Goal: Information Seeking & Learning: Learn about a topic

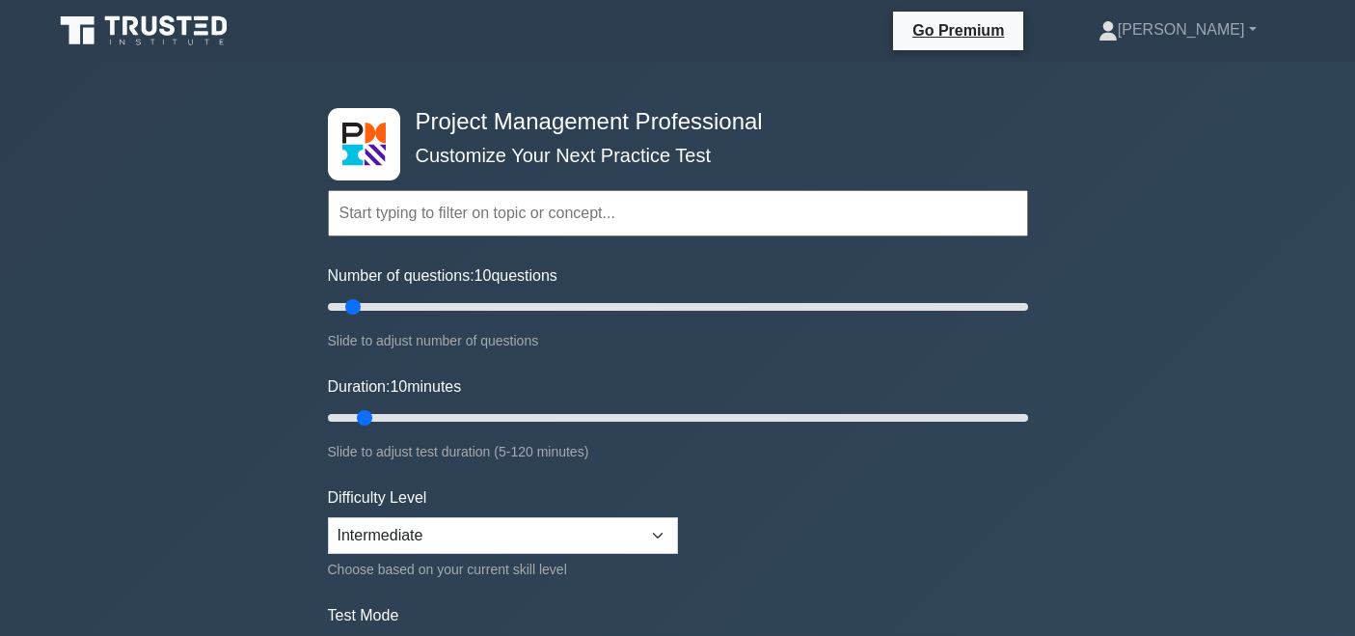
click at [422, 320] on div "Number of questions: 10 questions Slide to adjust number of questions" at bounding box center [678, 308] width 700 height 88
type input "30"
click at [426, 313] on input "Number of questions: 10 questions" at bounding box center [678, 306] width 700 height 23
click at [435, 418] on input "Duration: 20 minutes" at bounding box center [678, 417] width 700 height 23
click at [453, 415] on input "Duration: 25 minutes" at bounding box center [678, 417] width 700 height 23
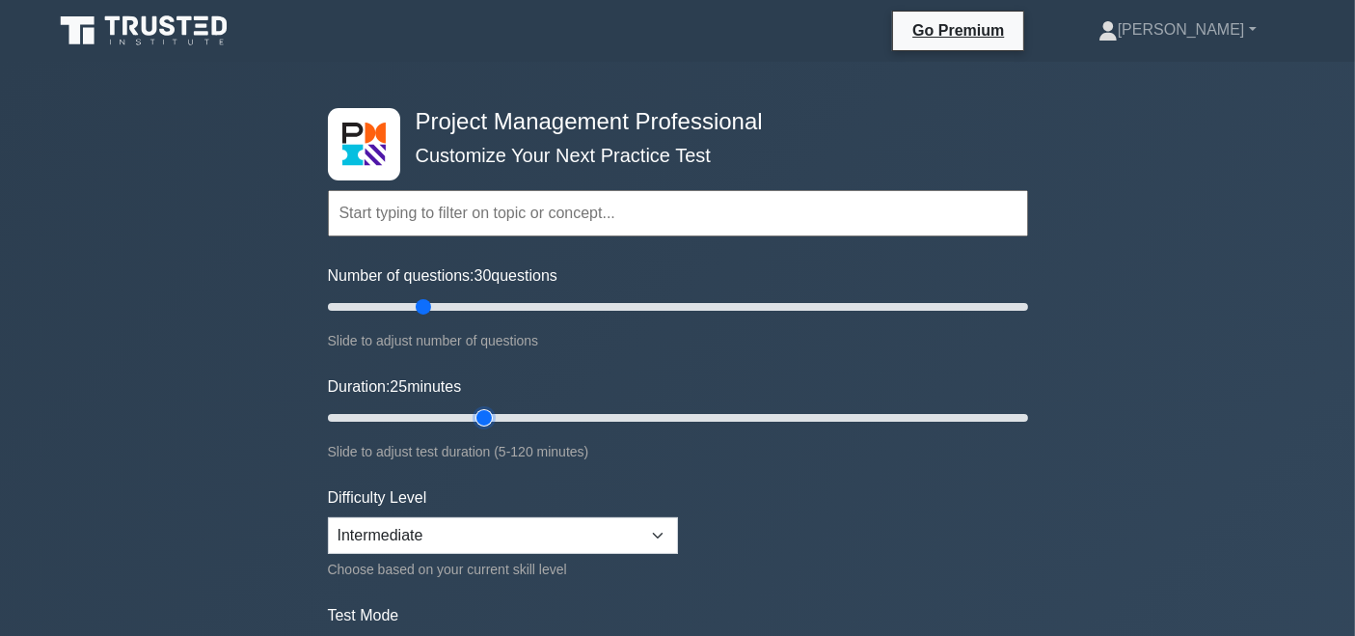
type input "30"
click at [482, 409] on input "Duration: 25 minutes" at bounding box center [678, 417] width 700 height 23
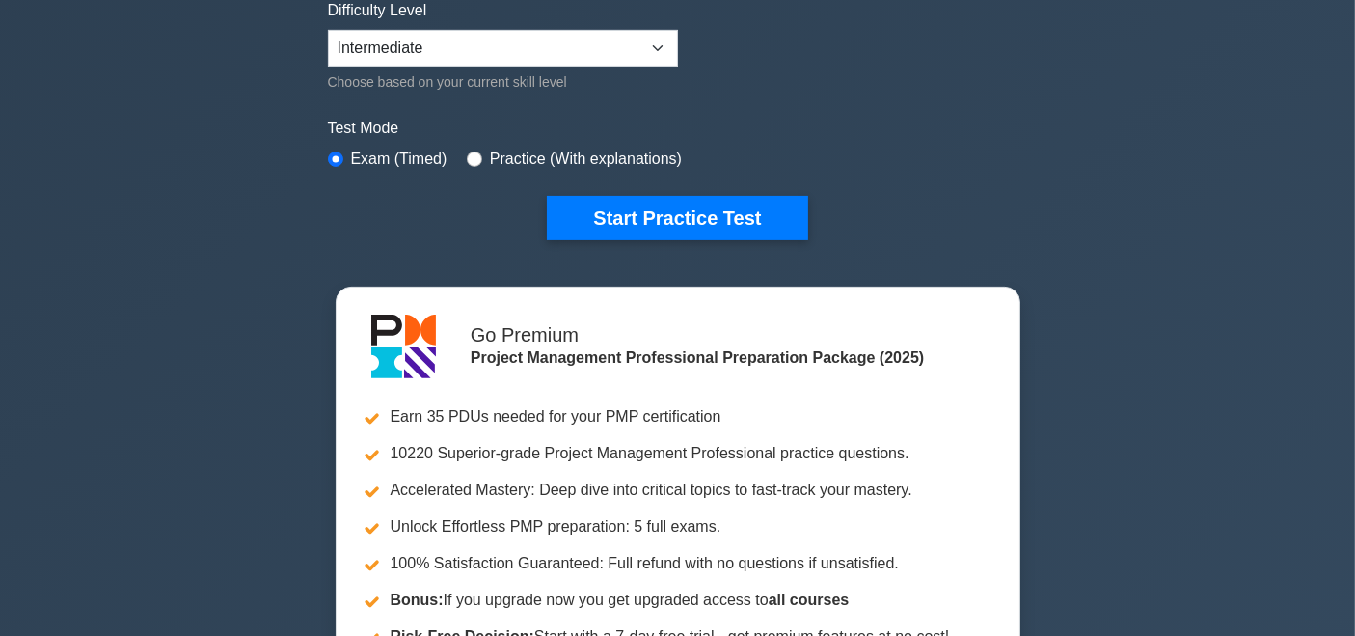
scroll to position [465, 0]
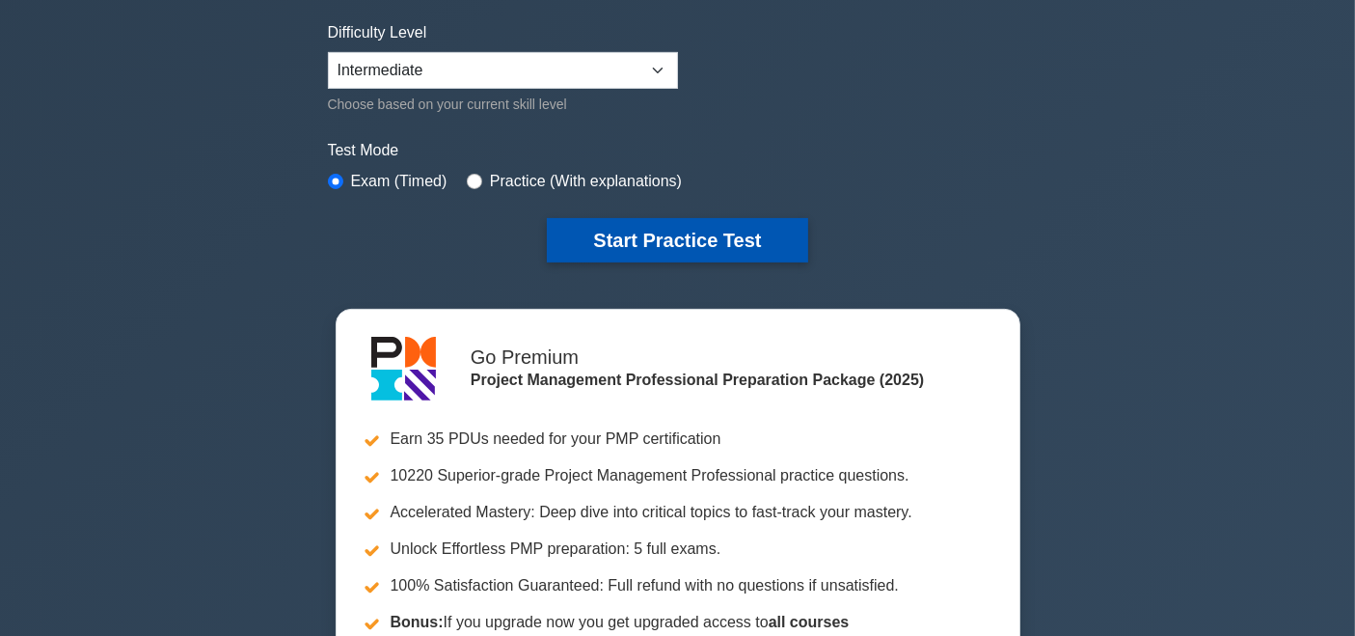
click at [744, 221] on button "Start Practice Test" at bounding box center [677, 240] width 260 height 44
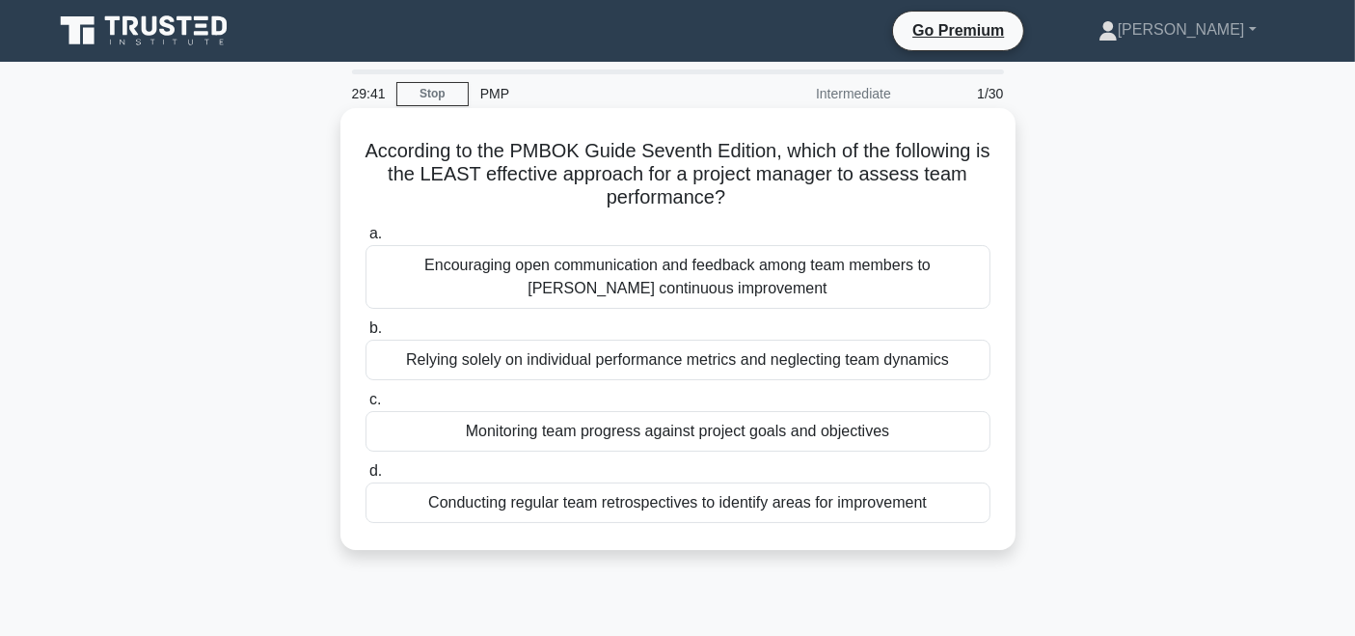
click at [767, 438] on div "Monitoring team progress against project goals and objectives" at bounding box center [678, 431] width 625 height 41
click at [366, 406] on input "c. Monitoring team progress against project goals and objectives" at bounding box center [366, 400] width 0 height 13
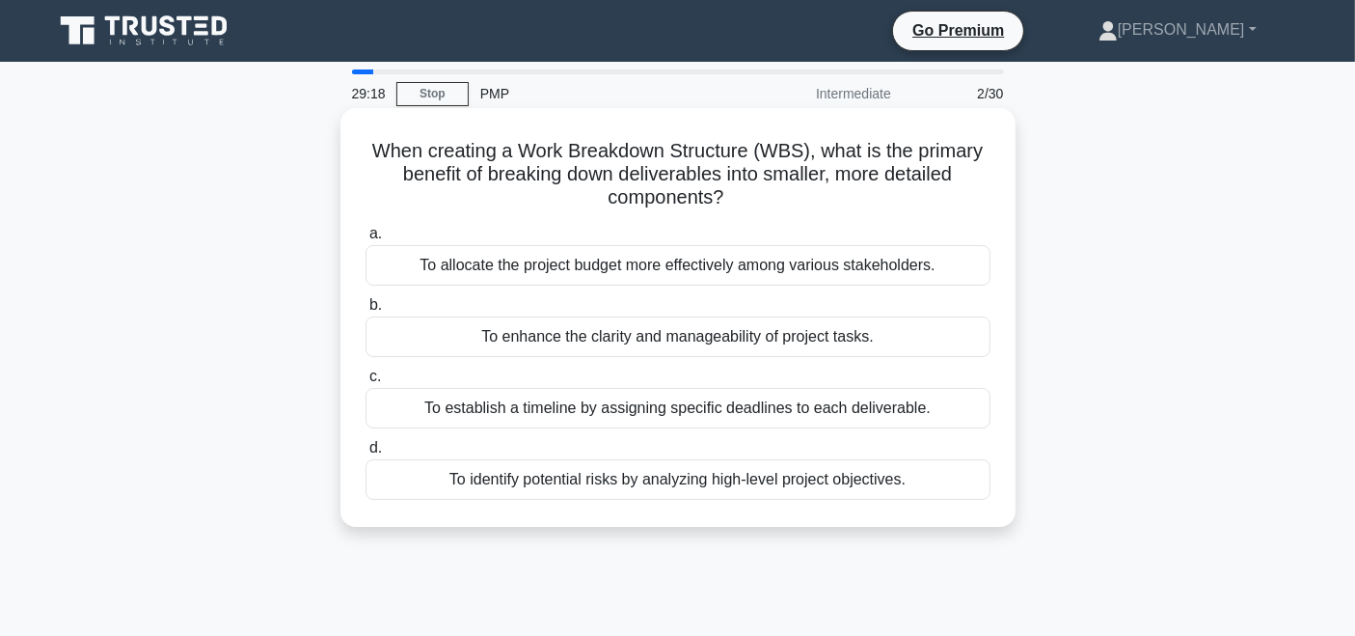
click at [768, 333] on div "To enhance the clarity and manageability of project tasks." at bounding box center [678, 336] width 625 height 41
click at [366, 312] on input "b. To enhance the clarity and manageability of project tasks." at bounding box center [366, 305] width 0 height 13
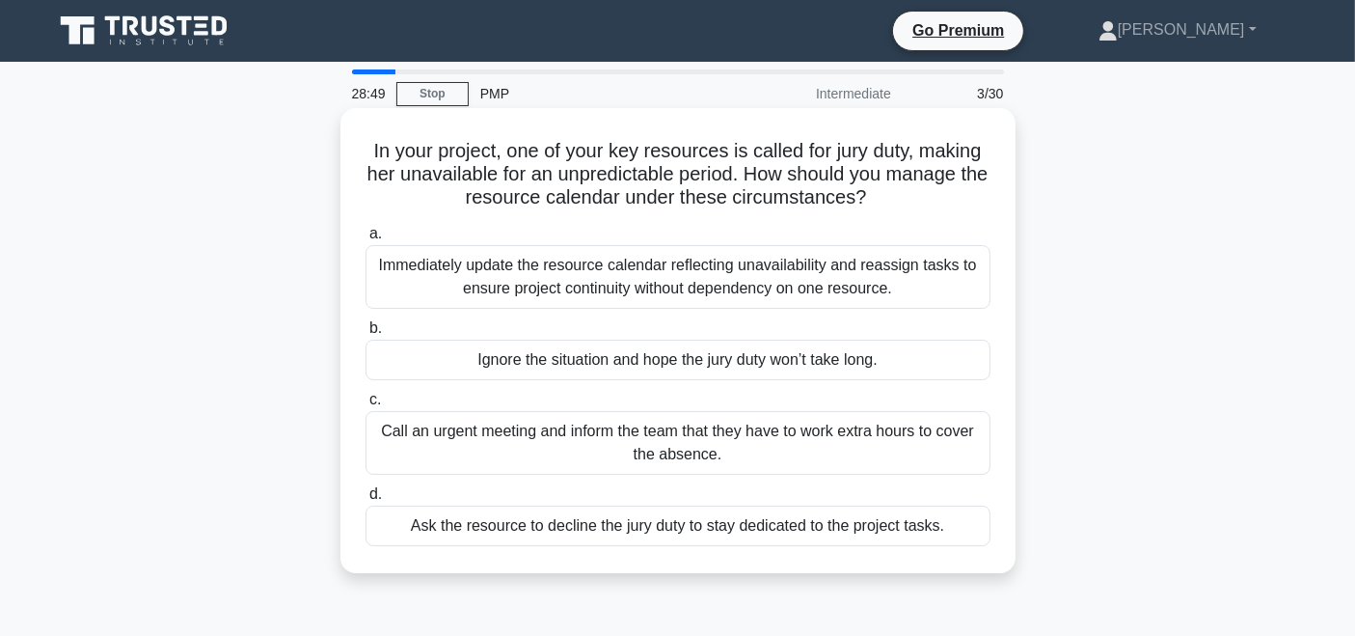
click at [693, 270] on div "Immediately update the resource calendar reflecting unavailability and reassign…" at bounding box center [678, 277] width 625 height 64
click at [366, 240] on input "a. Immediately update the resource calendar reflecting unavailability and reass…" at bounding box center [366, 234] width 0 height 13
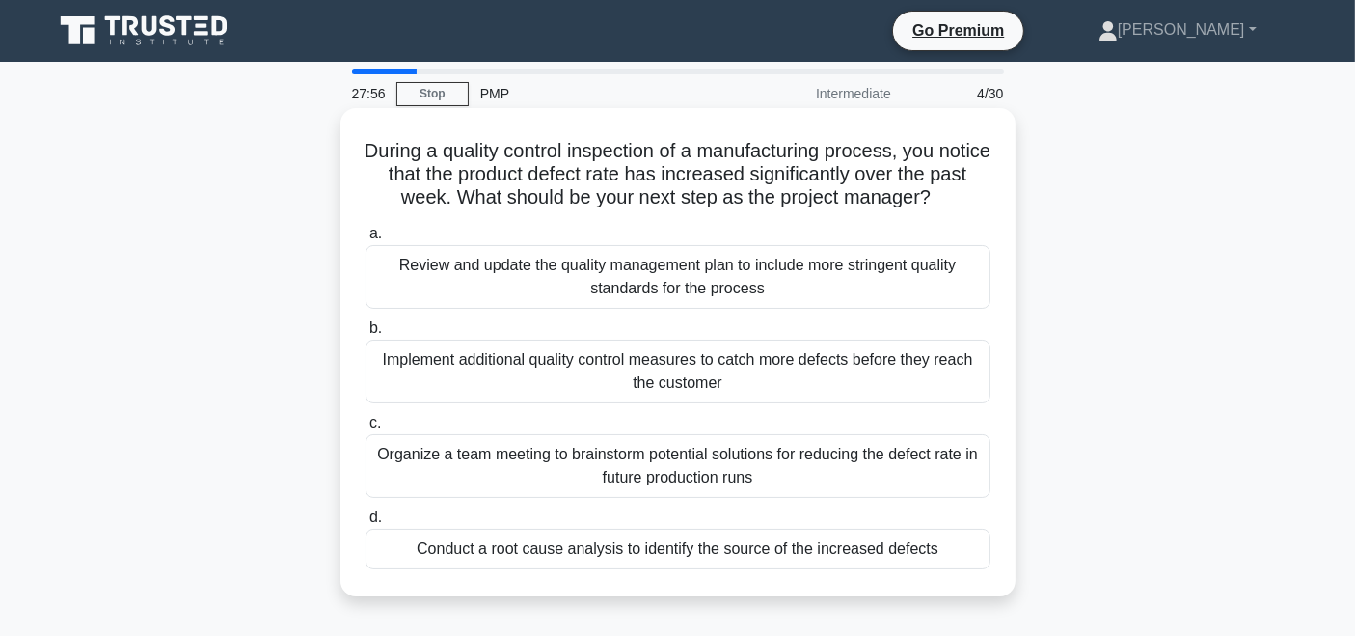
click at [805, 553] on div "Conduct a root cause analysis to identify the source of the increased defects" at bounding box center [678, 549] width 625 height 41
click at [366, 524] on input "d. Conduct a root cause analysis to identify the source of the increased defects" at bounding box center [366, 517] width 0 height 13
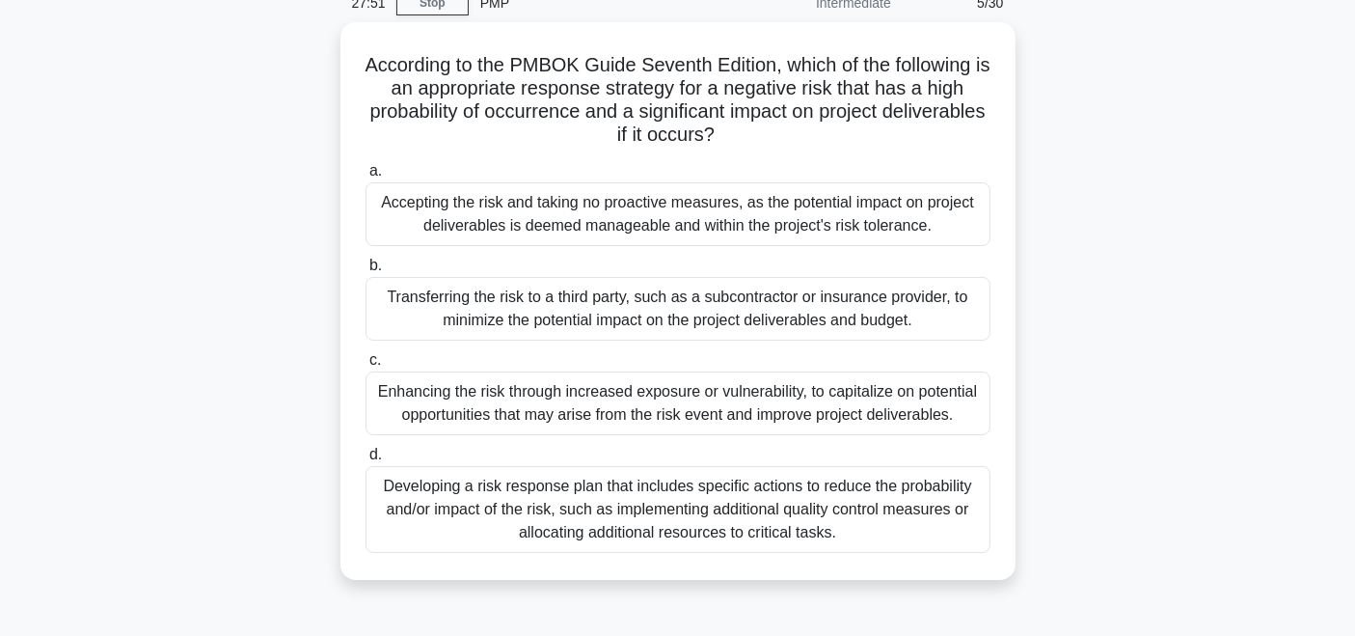
scroll to position [100, 0]
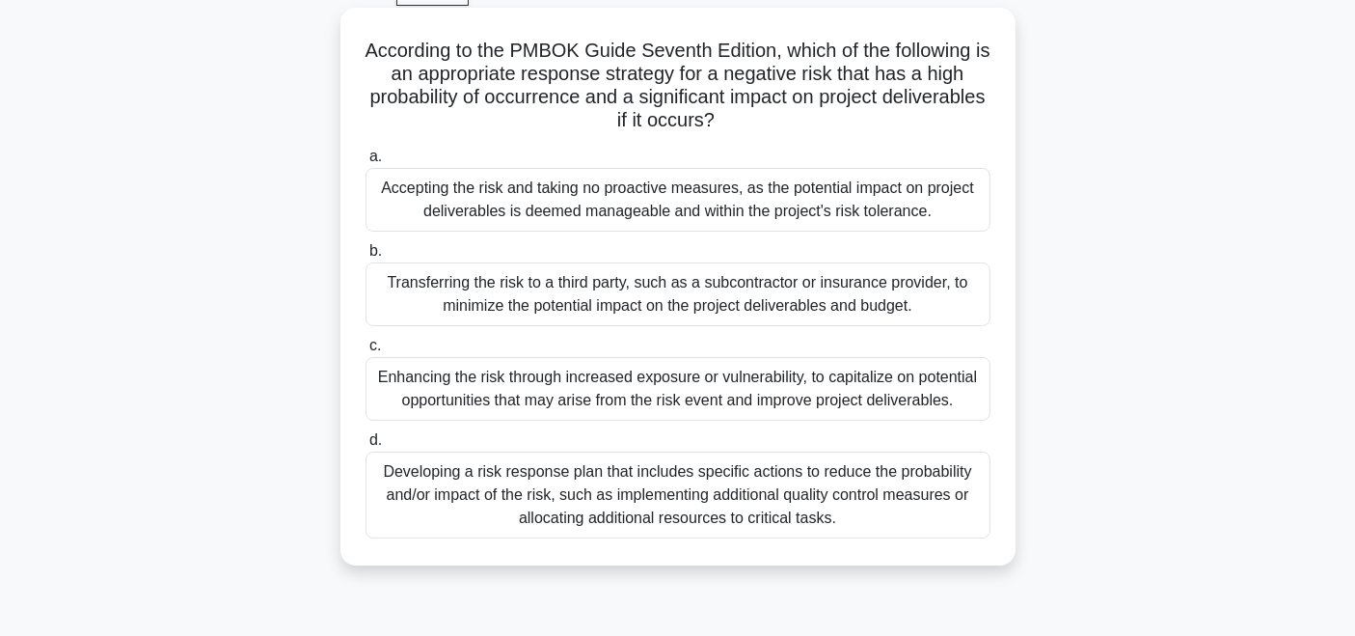
click at [763, 505] on div "Developing a risk response plan that includes specific actions to reduce the pr…" at bounding box center [678, 494] width 625 height 87
click at [366, 447] on input "d. Developing a risk response plan that includes specific actions to reduce the…" at bounding box center [366, 440] width 0 height 13
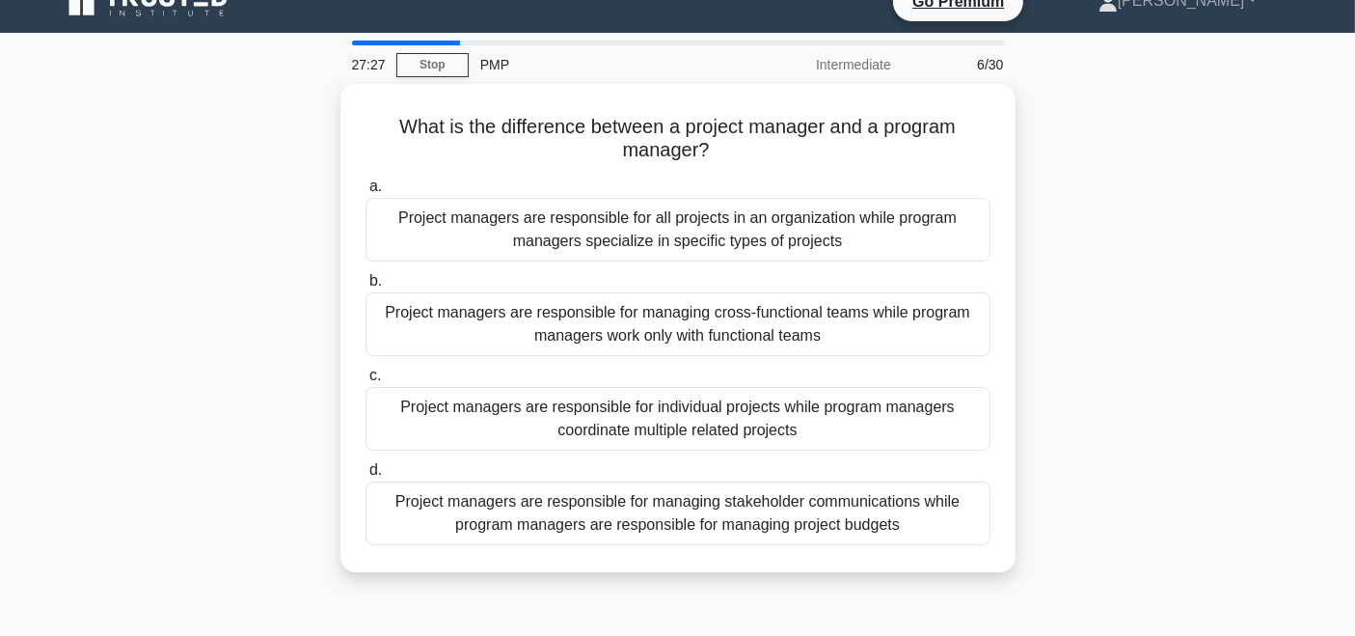
scroll to position [39, 0]
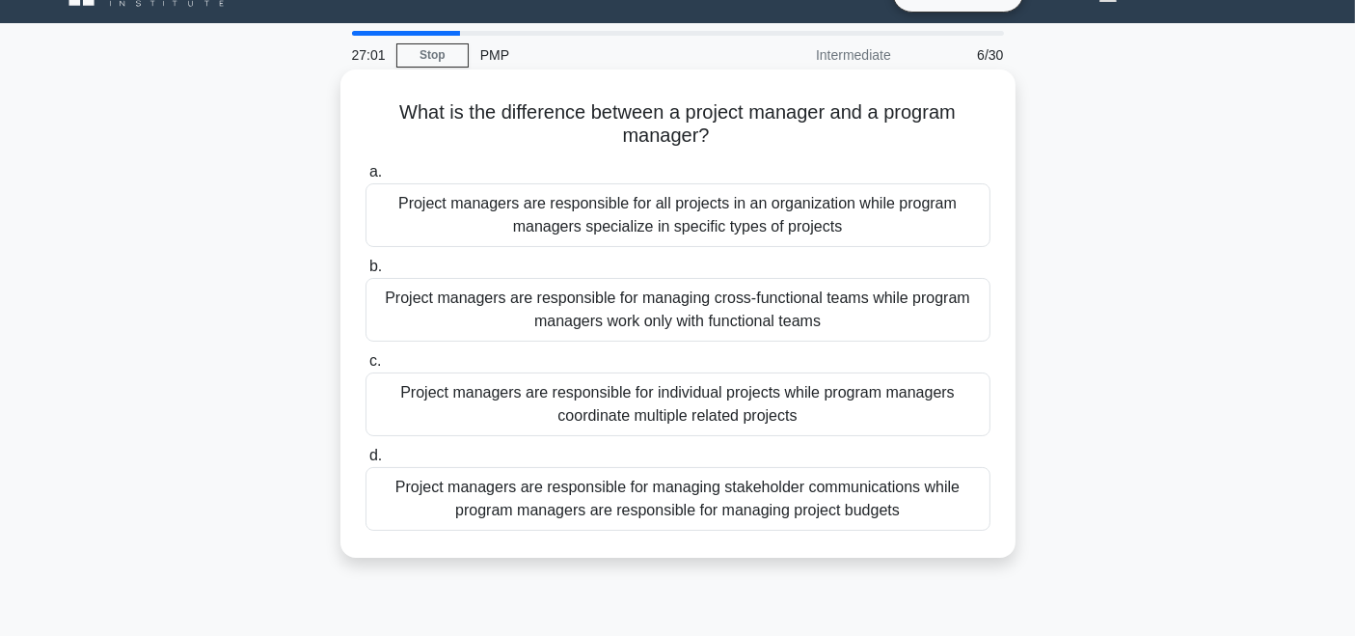
click at [647, 402] on div "Project managers are responsible for individual projects while program managers…" at bounding box center [678, 404] width 625 height 64
click at [366, 368] on input "c. Project managers are responsible for individual projects while program manag…" at bounding box center [366, 361] width 0 height 13
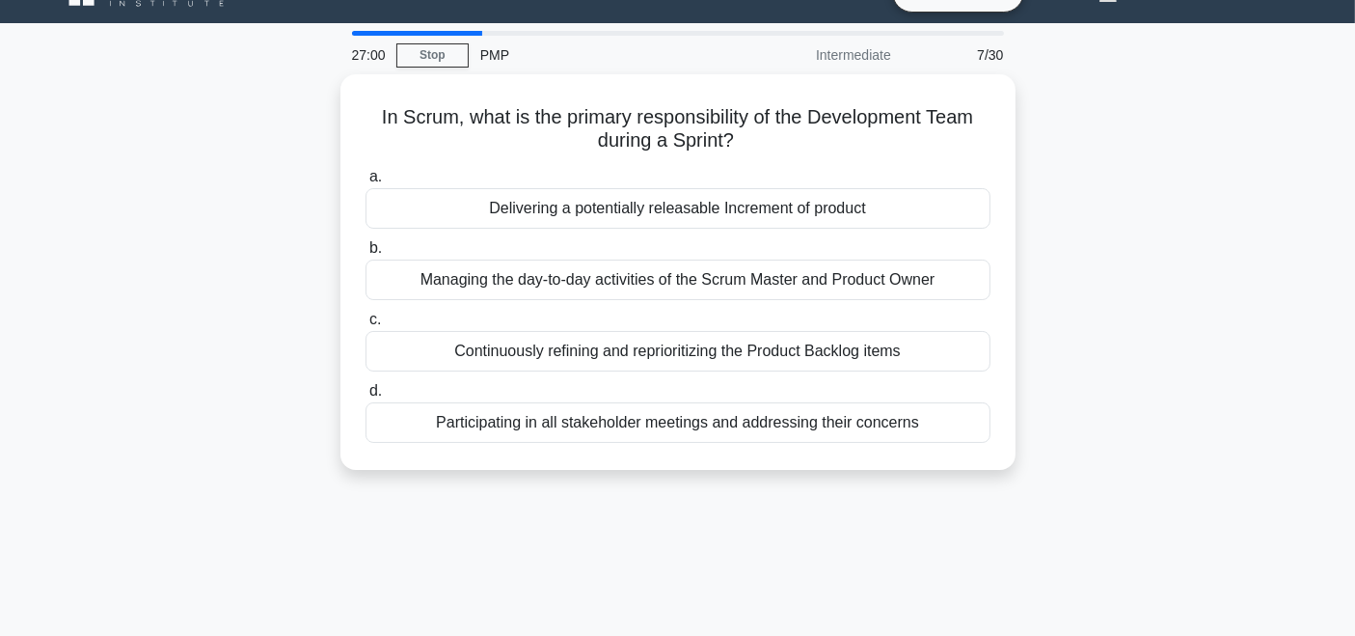
scroll to position [0, 0]
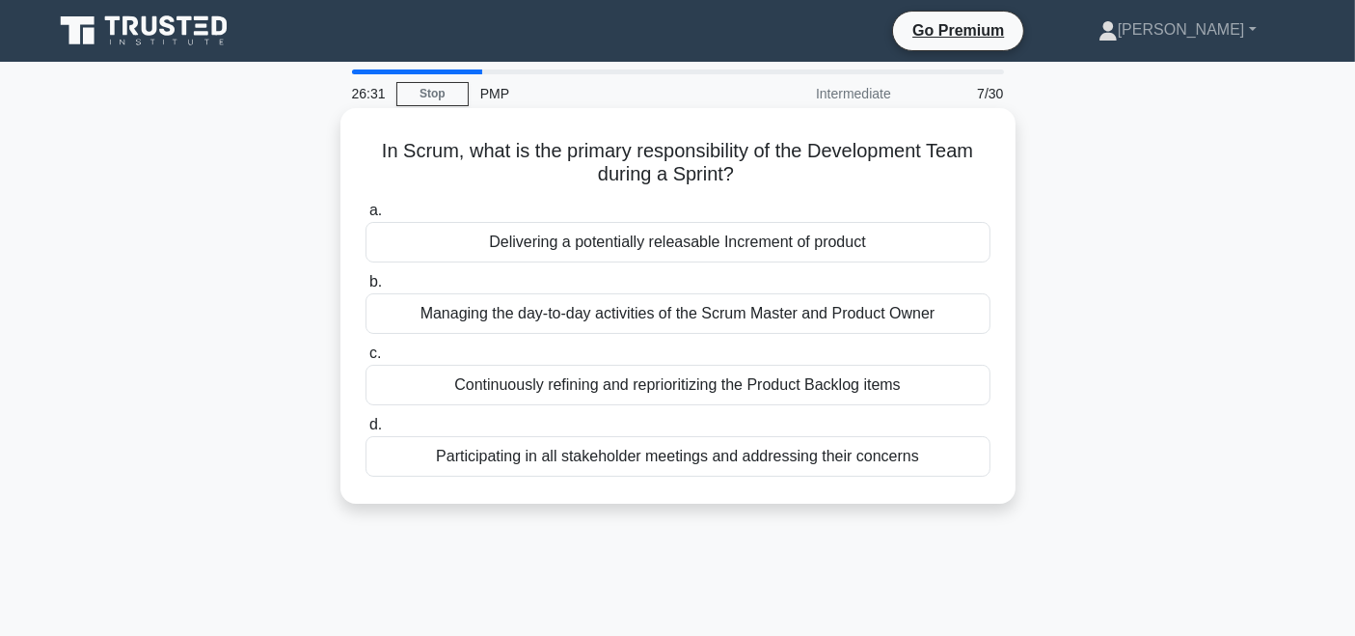
drag, startPoint x: 462, startPoint y: 145, endPoint x: 758, endPoint y: 165, distance: 296.8
click at [758, 165] on h5 "In Scrum, what is the primary responsibility of the Development Team during a S…" at bounding box center [678, 163] width 629 height 48
copy h5 "what is the primary responsibility of the Development Team during a Sprint?"
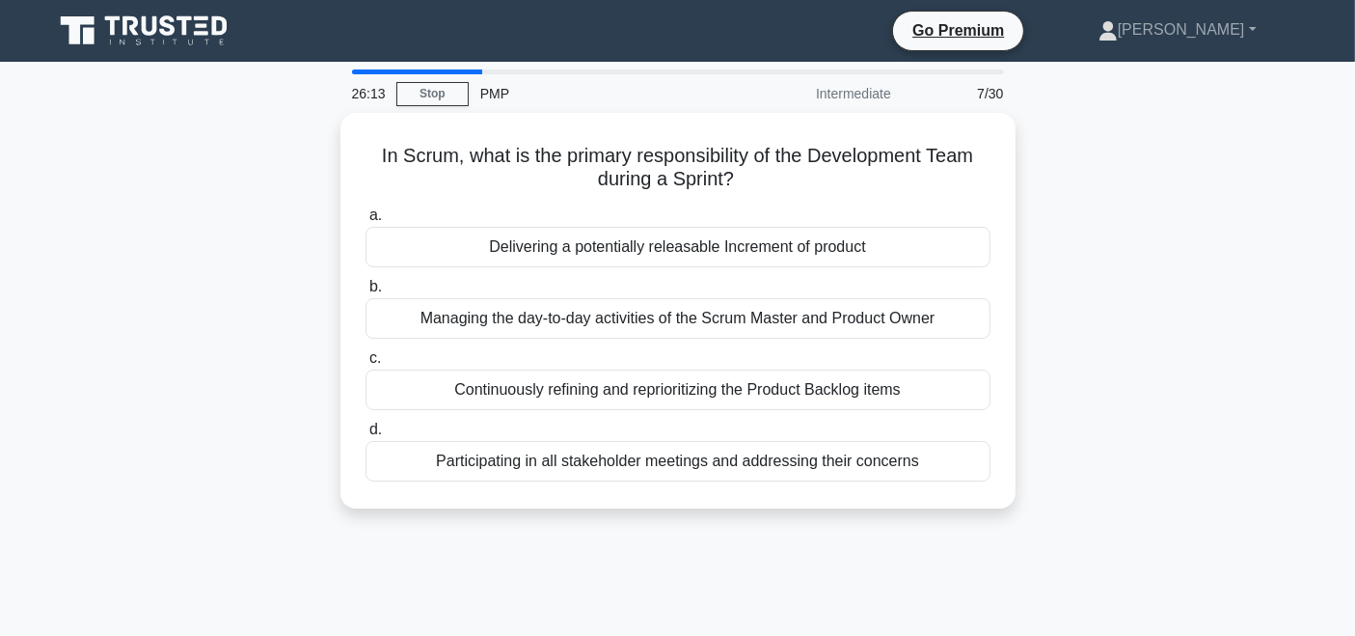
click at [1134, 337] on div "In Scrum, what is the primary responsibility of the Development Team during a S…" at bounding box center [677, 322] width 1273 height 419
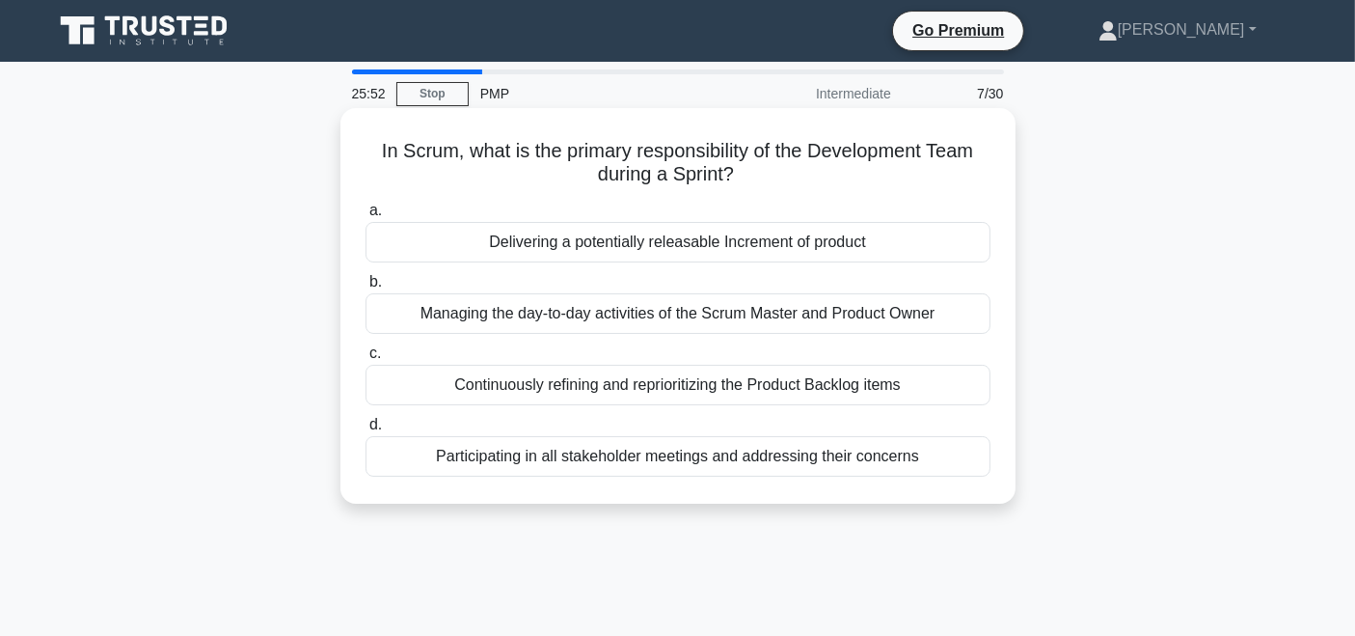
click at [675, 237] on div "Delivering a potentially releasable Increment of product" at bounding box center [678, 242] width 625 height 41
click at [366, 217] on input "a. Delivering a potentially releasable Increment of product" at bounding box center [366, 211] width 0 height 13
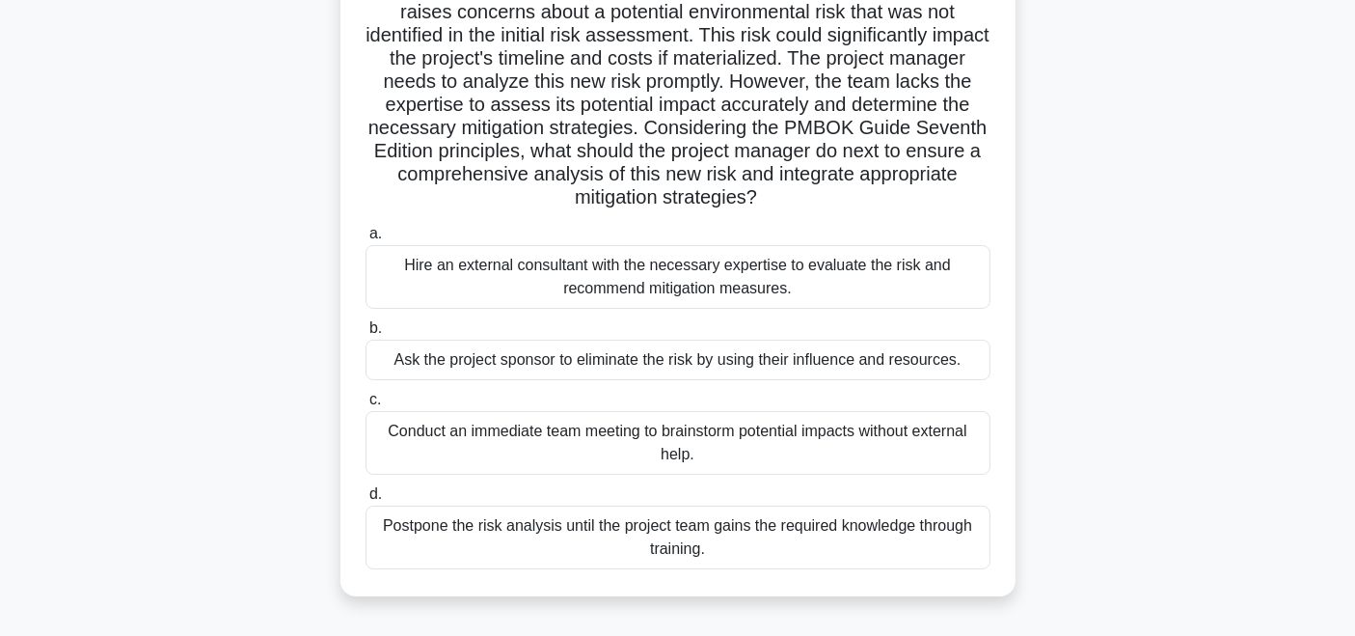
scroll to position [185, 0]
click at [738, 440] on div "Conduct an immediate team meeting to brainstorm potential impacts without exter…" at bounding box center [678, 443] width 625 height 64
click at [366, 406] on input "c. Conduct an immediate team meeting to brainstorm potential impacts without ex…" at bounding box center [366, 400] width 0 height 13
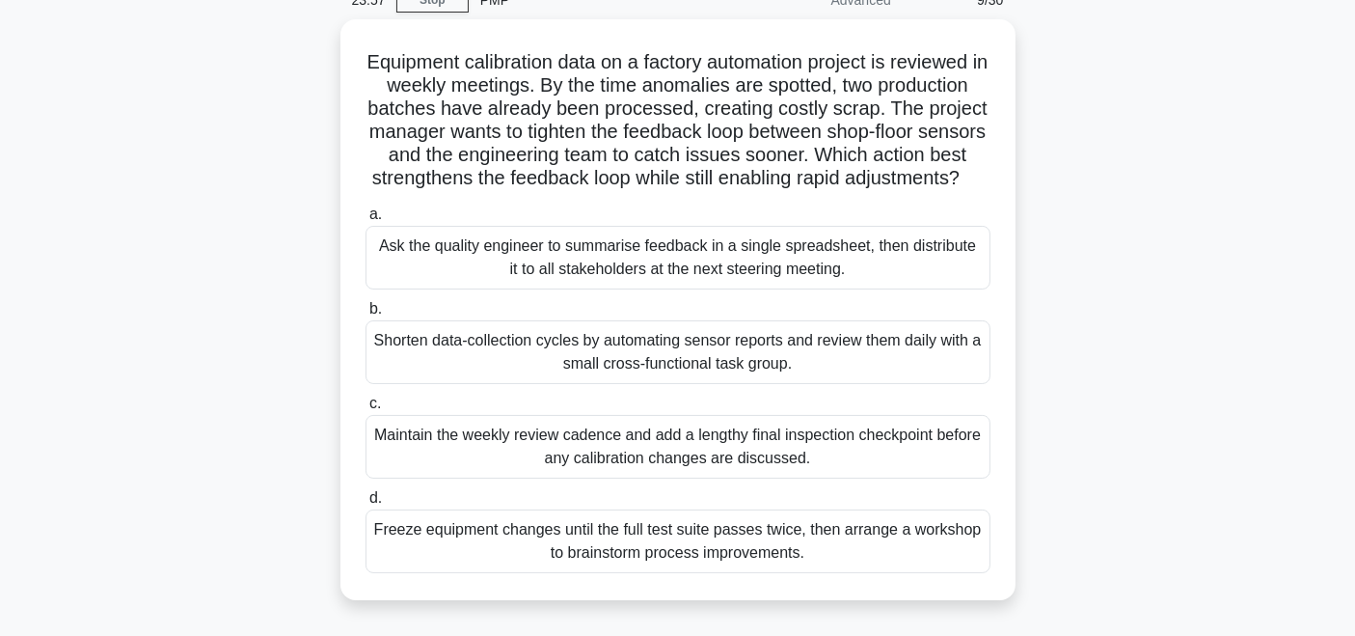
scroll to position [79, 0]
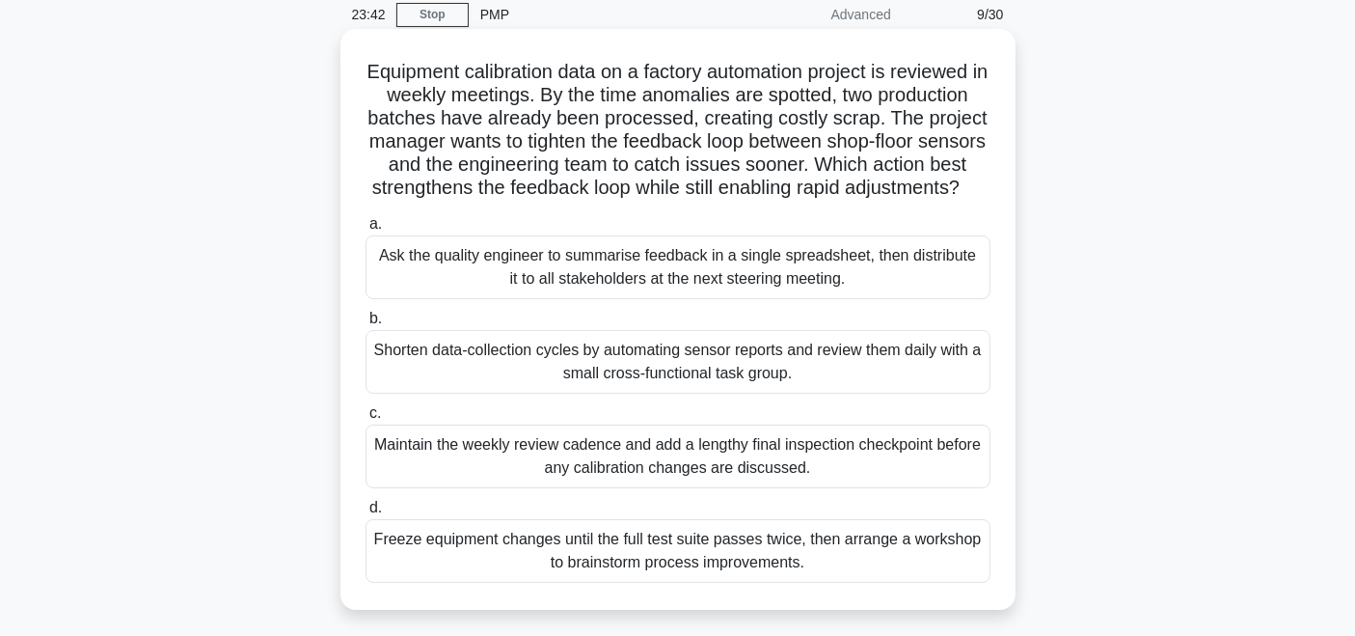
drag, startPoint x: 771, startPoint y: 205, endPoint x: 355, endPoint y: 65, distance: 438.7
click at [355, 65] on div "Equipment calibration data on a factory automation project is reviewed in weekl…" at bounding box center [678, 319] width 660 height 565
click at [806, 201] on h5 "Equipment calibration data on a factory automation project is reviewed in weekl…" at bounding box center [678, 130] width 629 height 141
drag, startPoint x: 750, startPoint y: 203, endPoint x: 367, endPoint y: 70, distance: 405.1
click at [367, 70] on h5 "Equipment calibration data on a factory automation project is reviewed in weekl…" at bounding box center [678, 130] width 629 height 141
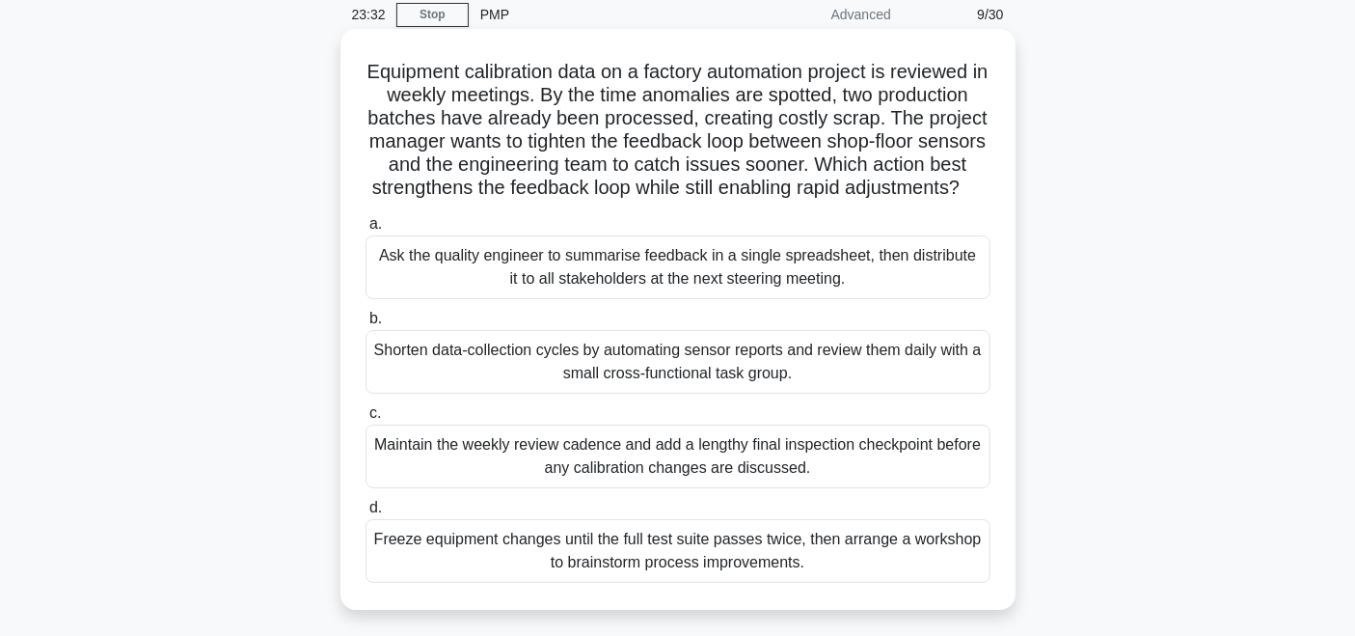
click at [785, 201] on h5 "Equipment calibration data on a factory automation project is reviewed in weekl…" at bounding box center [678, 130] width 629 height 141
drag, startPoint x: 785, startPoint y: 218, endPoint x: 364, endPoint y: 72, distance: 446.0
click at [364, 72] on h5 "Equipment calibration data on a factory automation project is reviewed in weekl…" at bounding box center [678, 130] width 629 height 141
click at [807, 241] on label "a. Ask the quality engineer to summarise feedback in a single spreadsheet, then…" at bounding box center [678, 255] width 625 height 87
click at [366, 231] on input "a. Ask the quality engineer to summarise feedback in a single spreadsheet, then…" at bounding box center [366, 224] width 0 height 13
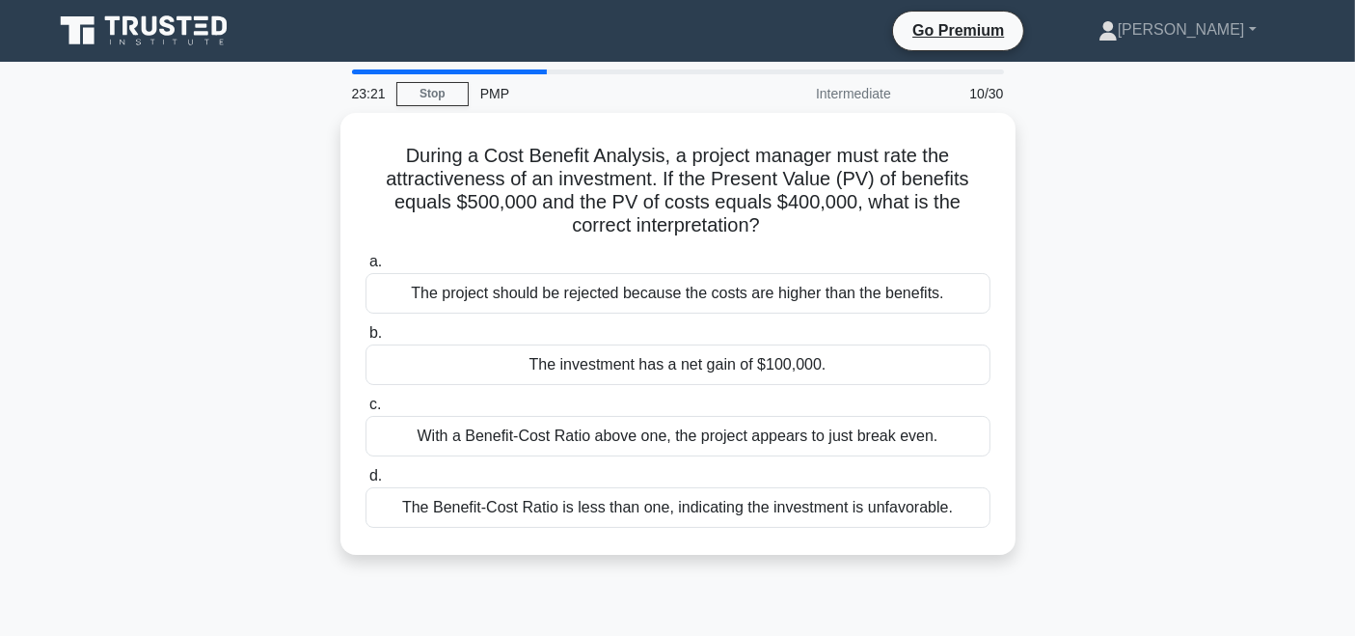
scroll to position [12, 0]
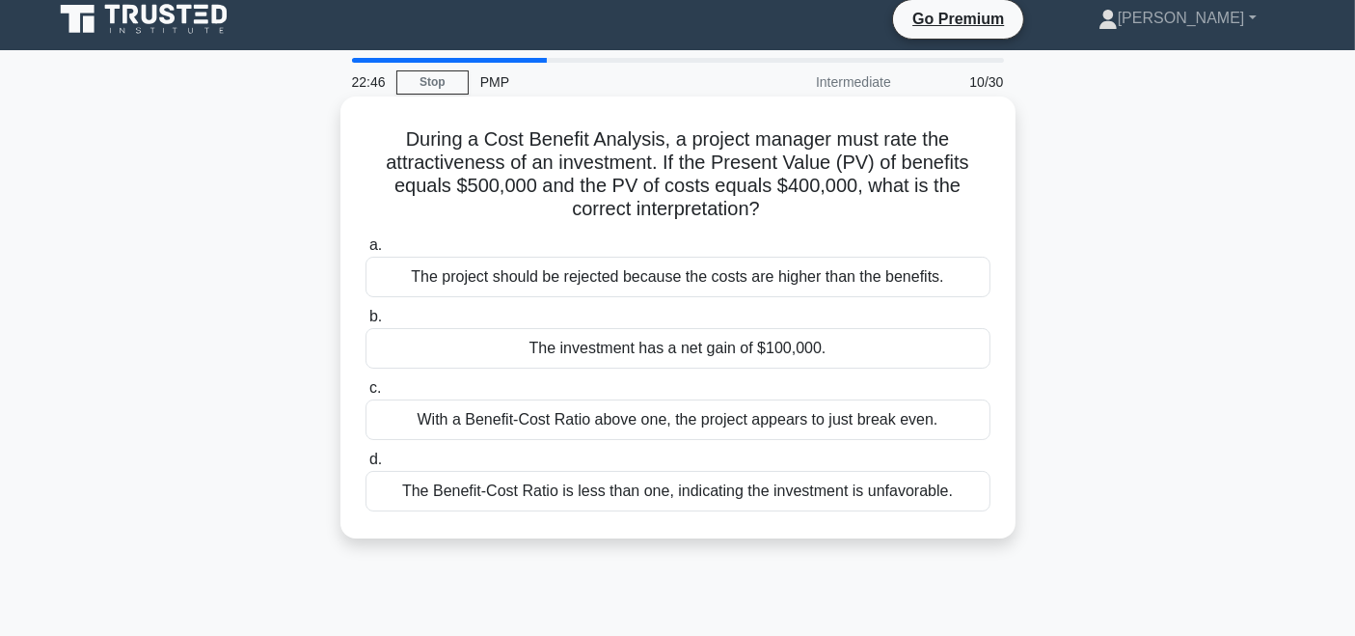
click at [808, 345] on div "The investment has a net gain of $100,000." at bounding box center [678, 348] width 625 height 41
click at [366, 323] on input "b. The investment has a net gain of $100,000." at bounding box center [366, 317] width 0 height 13
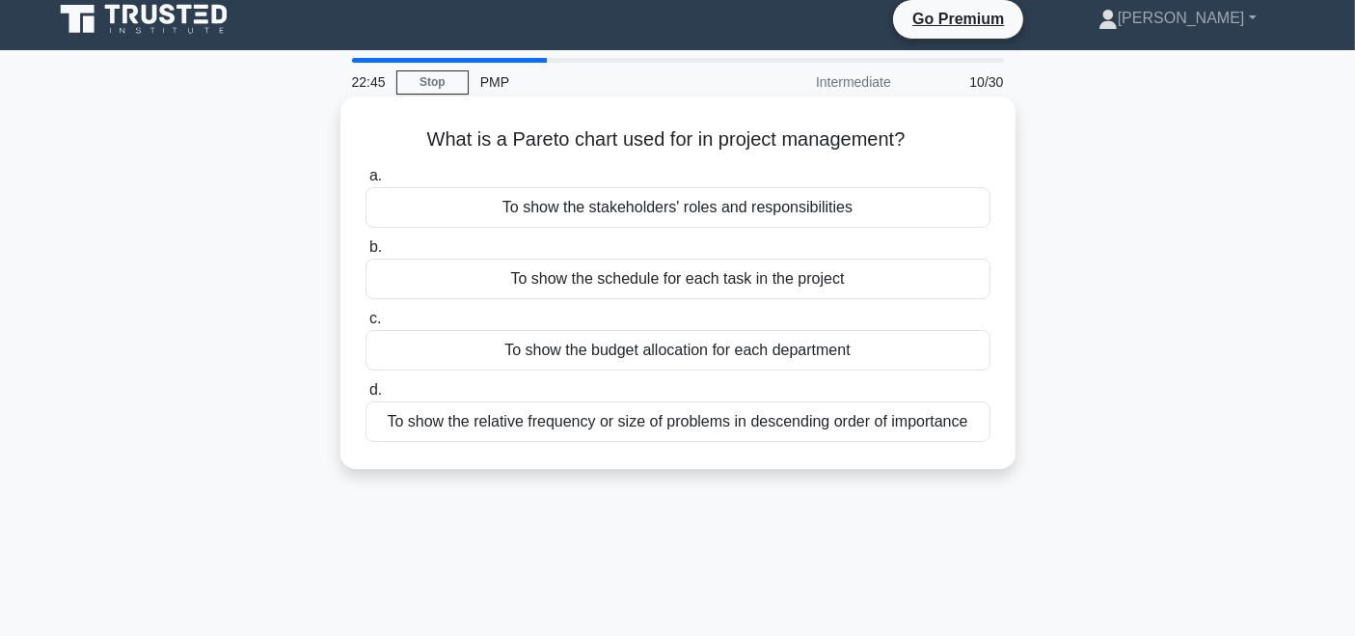
scroll to position [0, 0]
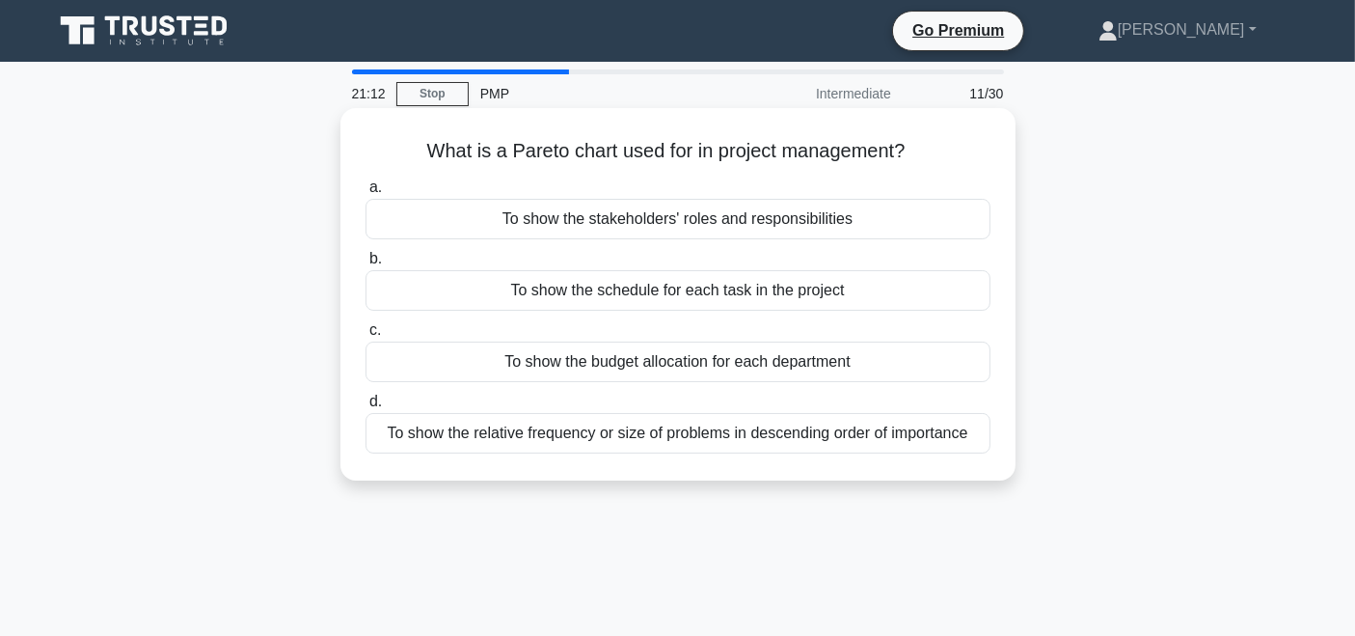
click at [659, 437] on div "To show the relative frequency or size of problems in descending order of impor…" at bounding box center [678, 433] width 625 height 41
click at [366, 408] on input "d. To show the relative frequency or size of problems in descending order of im…" at bounding box center [366, 402] width 0 height 13
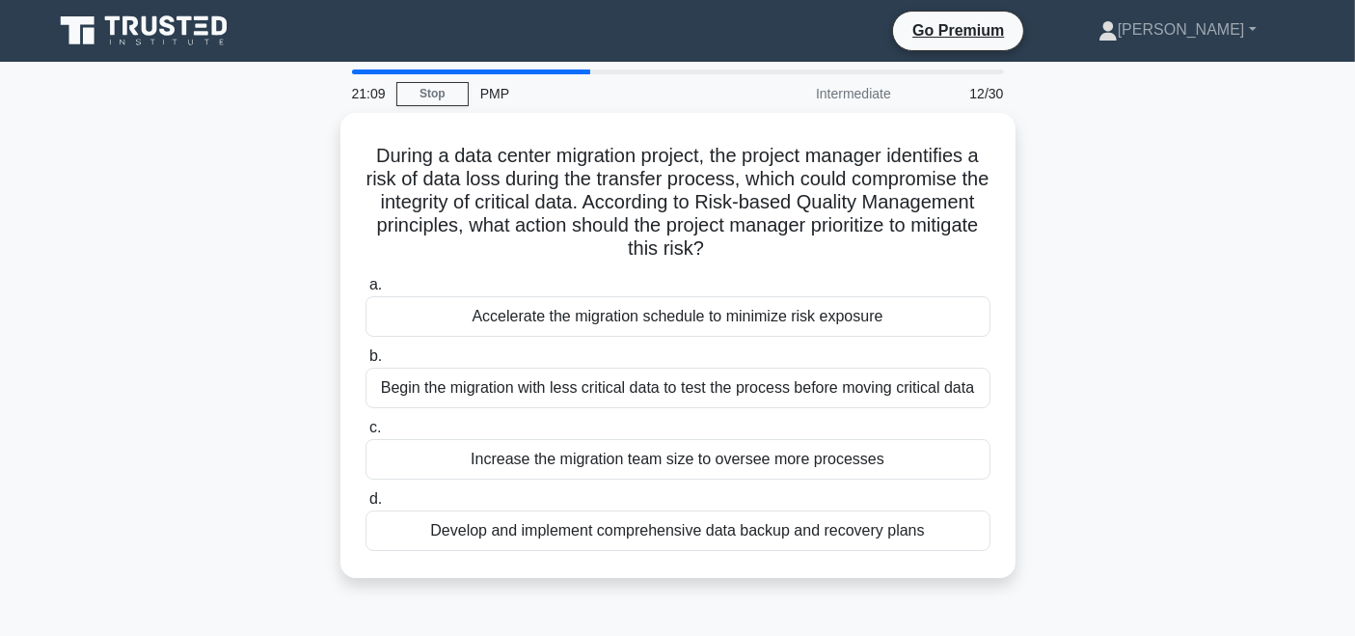
drag, startPoint x: 1352, startPoint y: 218, endPoint x: 1361, endPoint y: 224, distance: 10.4
click at [1354, 224] on html "Go Premium [PERSON_NAME]" at bounding box center [677, 521] width 1355 height 1042
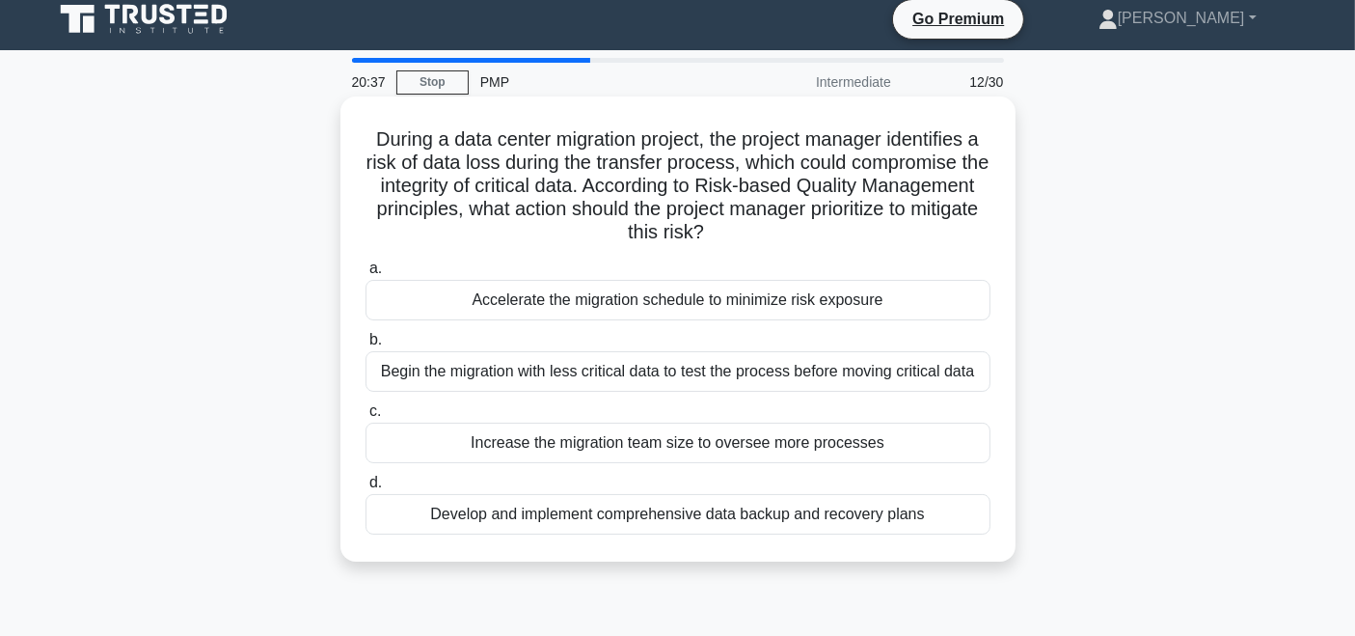
click at [649, 519] on div "Develop and implement comprehensive data backup and recovery plans" at bounding box center [678, 514] width 625 height 41
click at [366, 489] on input "d. Develop and implement comprehensive data backup and recovery plans" at bounding box center [366, 483] width 0 height 13
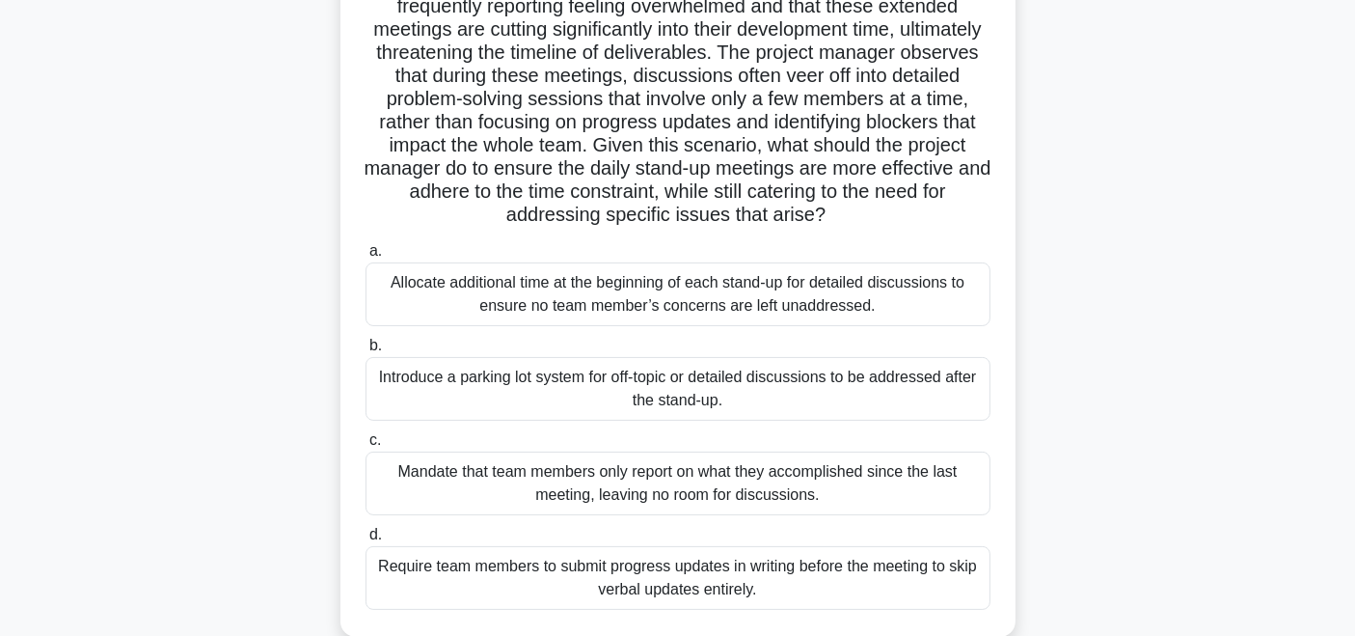
scroll to position [220, 0]
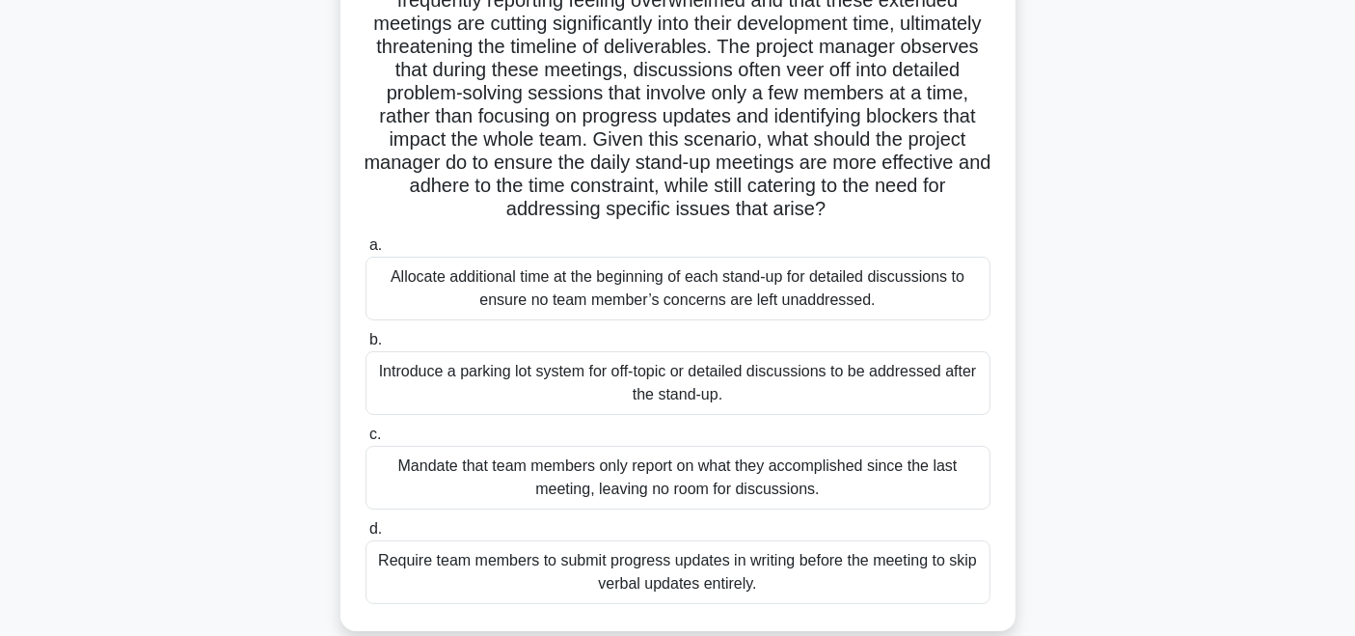
click at [624, 375] on div "Introduce a parking lot system for off-topic or detailed discussions to be addr…" at bounding box center [678, 383] width 625 height 64
click at [366, 346] on input "b. Introduce a parking lot system for off-topic or detailed discussions to be a…" at bounding box center [366, 340] width 0 height 13
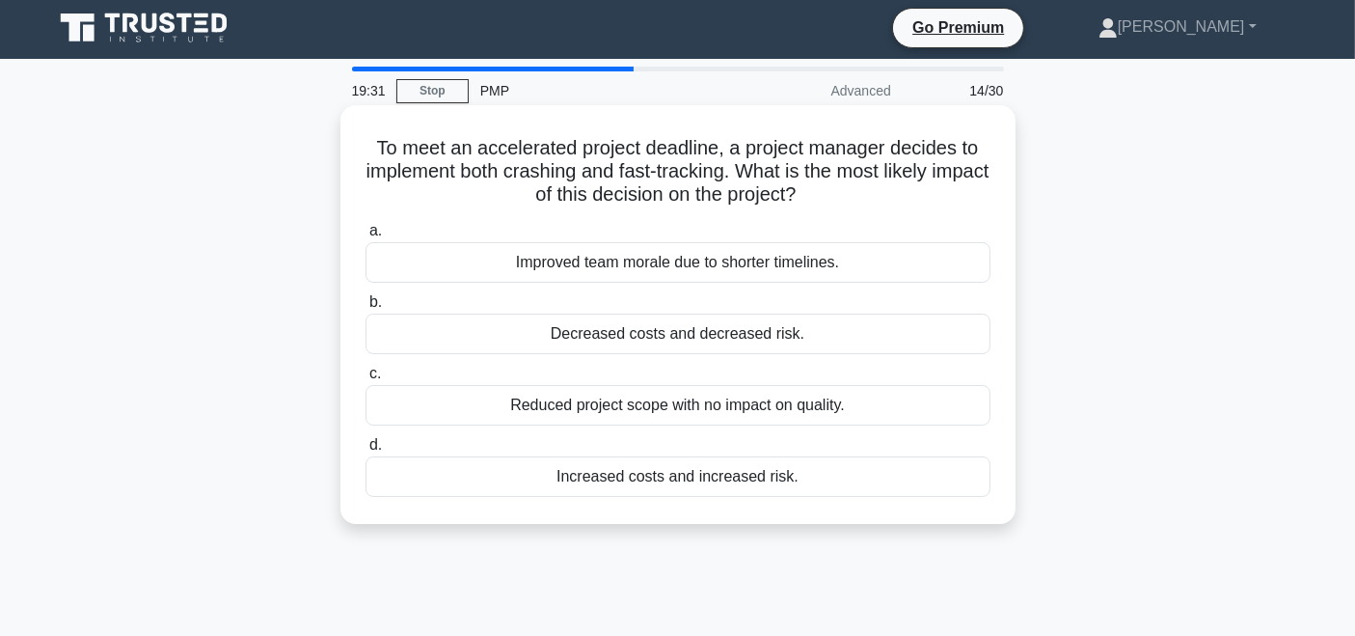
scroll to position [0, 0]
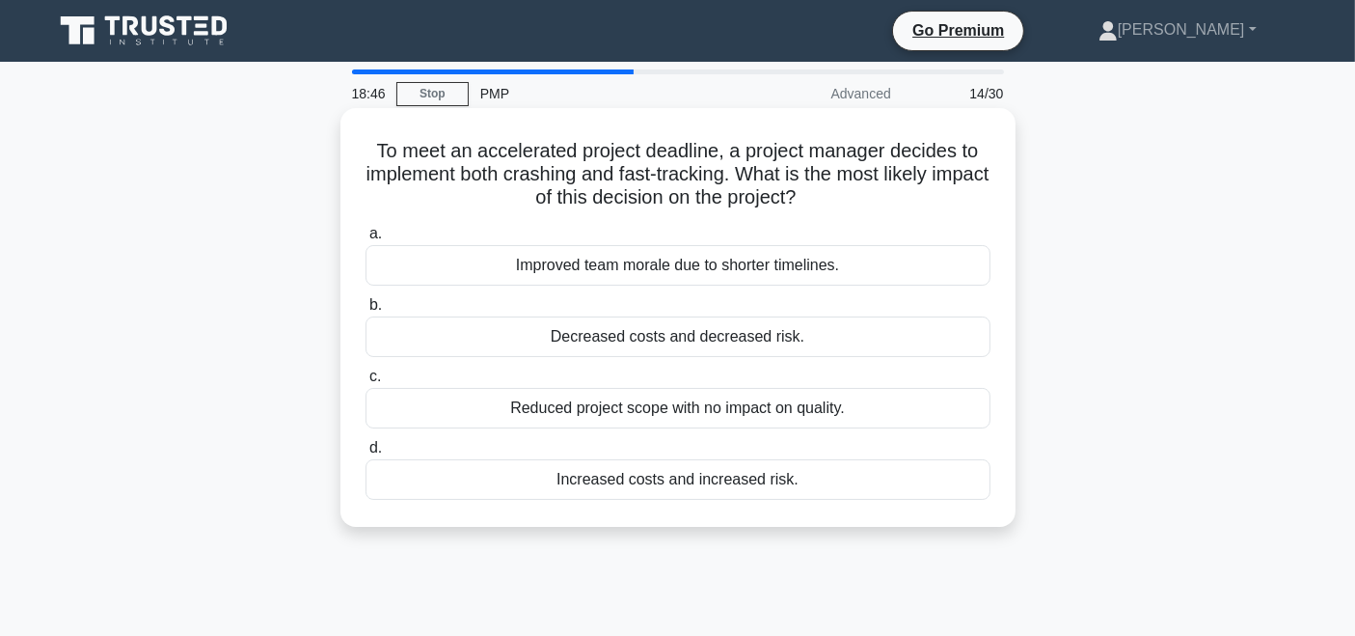
click at [675, 475] on div "Increased costs and increased risk." at bounding box center [678, 479] width 625 height 41
click at [366, 454] on input "d. Increased costs and increased risk." at bounding box center [366, 448] width 0 height 13
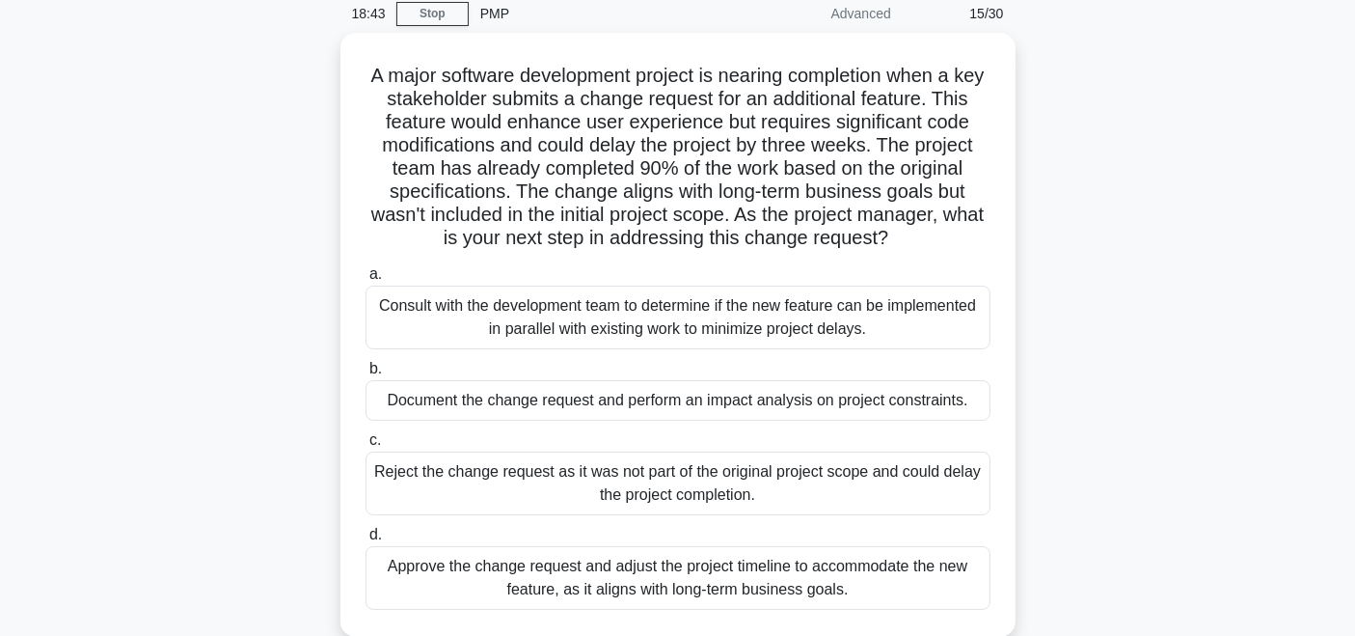
scroll to position [126, 0]
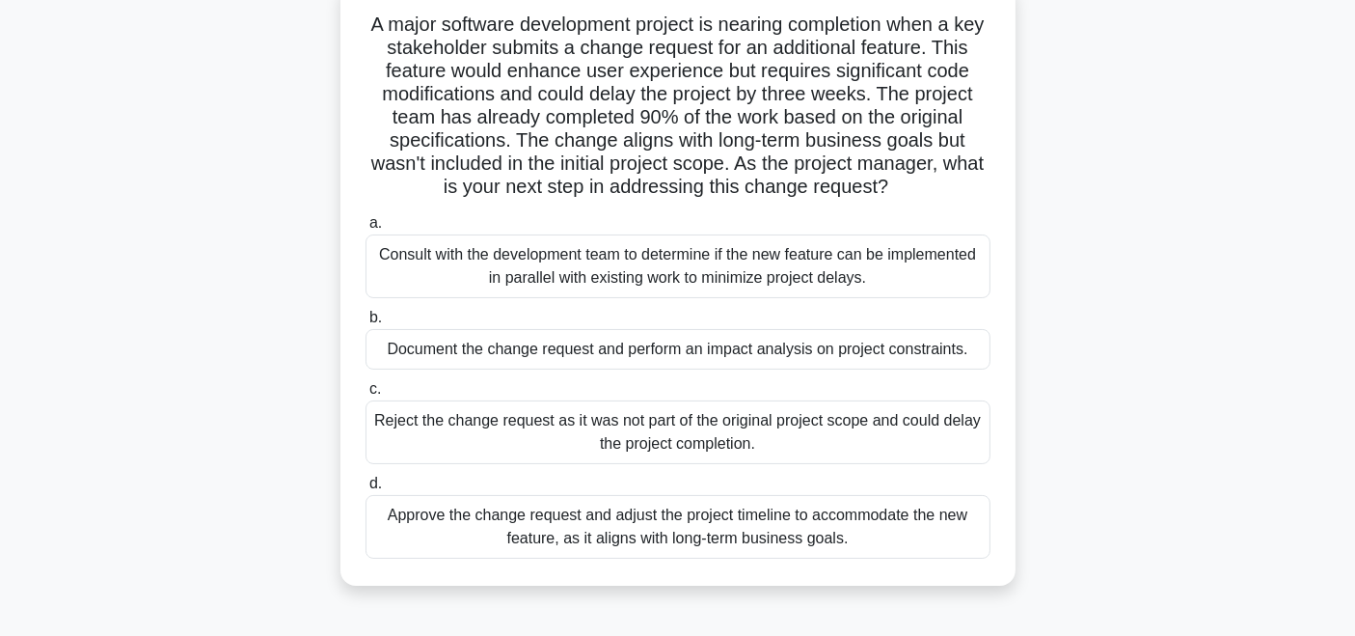
click at [609, 347] on div "Document the change request and perform an impact analysis on project constrain…" at bounding box center [678, 349] width 625 height 41
click at [366, 324] on input "b. Document the change request and perform an impact analysis on project constr…" at bounding box center [366, 318] width 0 height 13
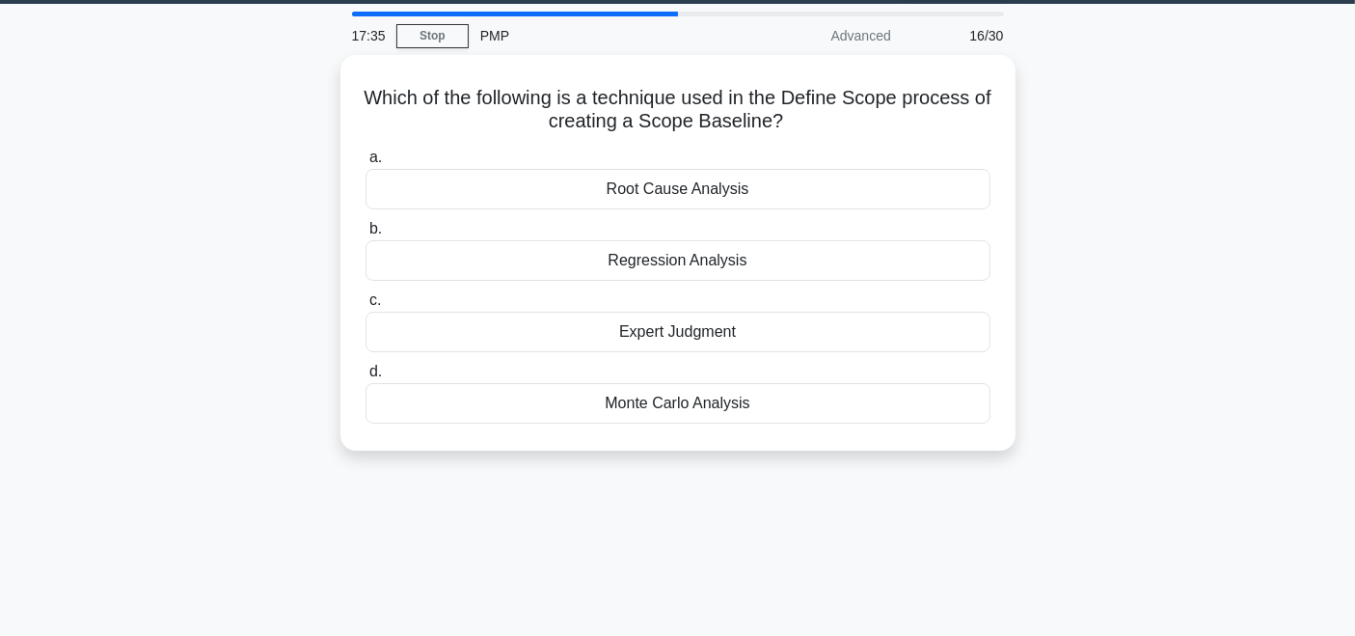
scroll to position [68, 0]
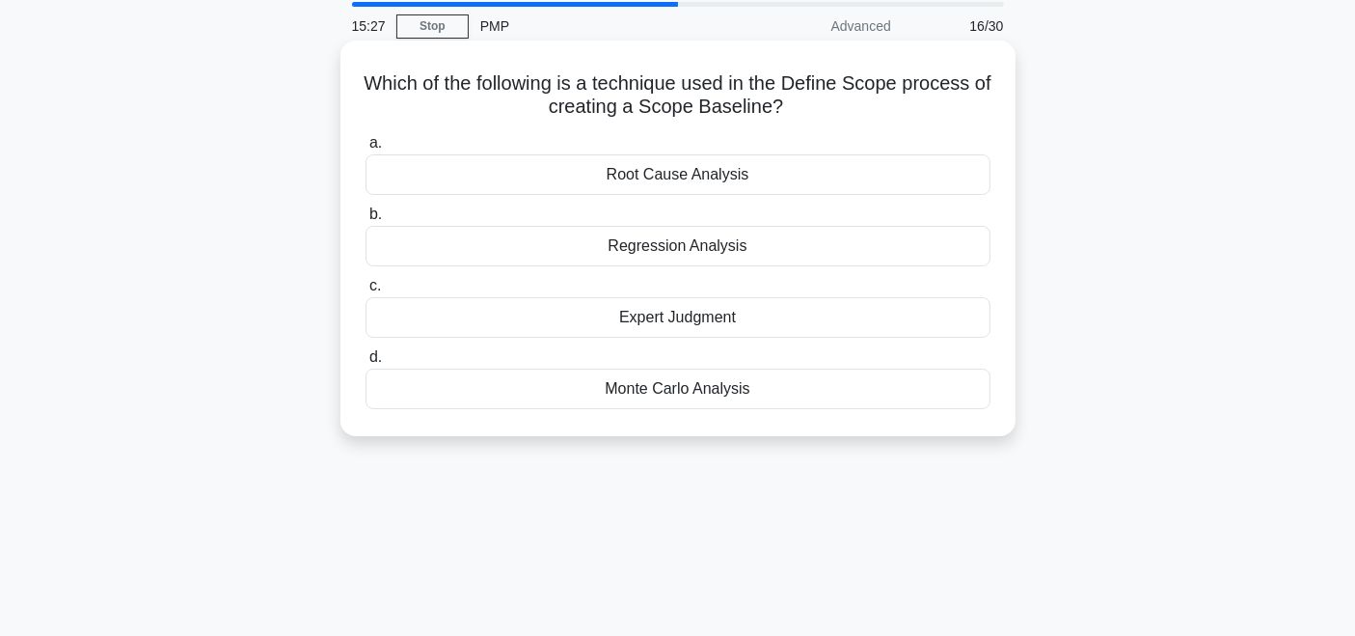
click at [717, 246] on div "Regression Analysis" at bounding box center [678, 246] width 625 height 41
click at [366, 221] on input "b. Regression Analysis" at bounding box center [366, 214] width 0 height 13
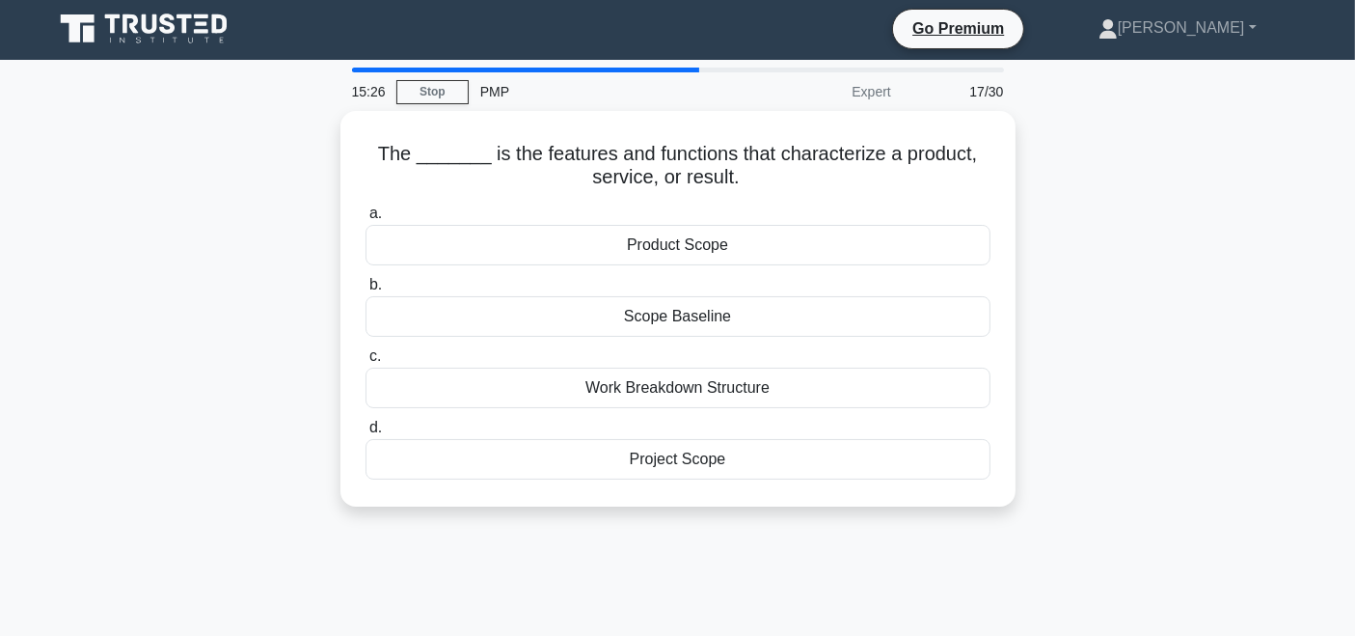
scroll to position [0, 0]
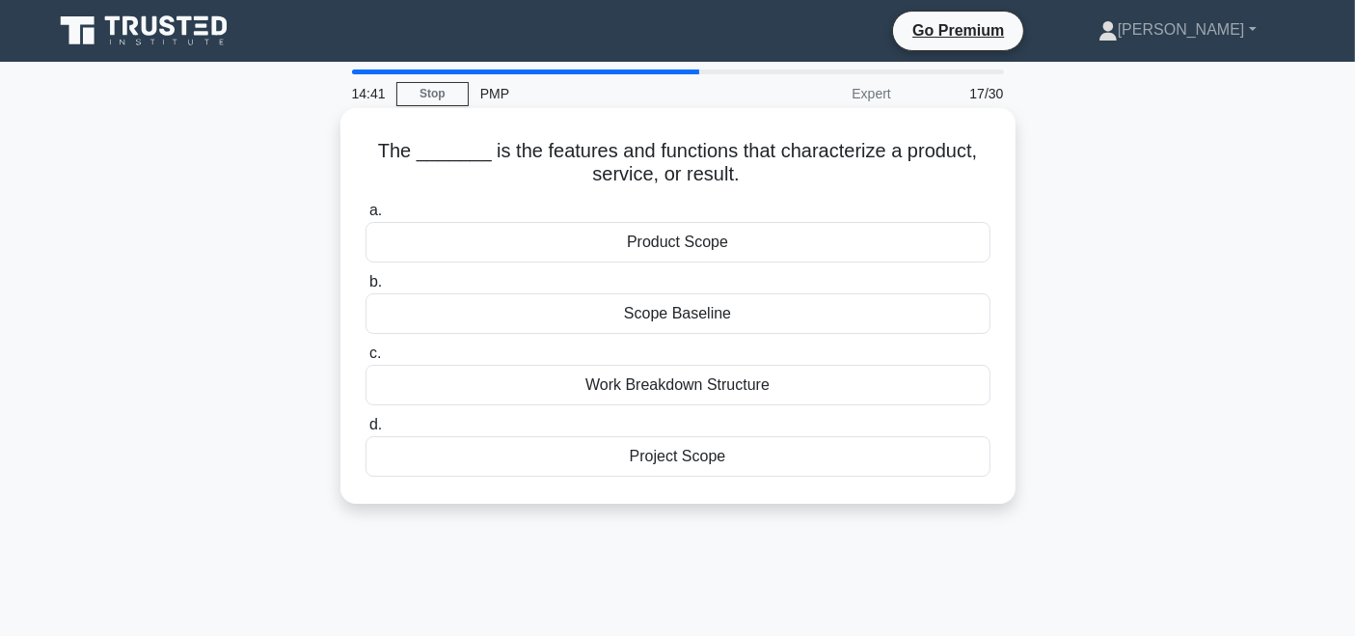
click at [673, 244] on div "Product Scope" at bounding box center [678, 242] width 625 height 41
click at [366, 217] on input "a. Product Scope" at bounding box center [366, 211] width 0 height 13
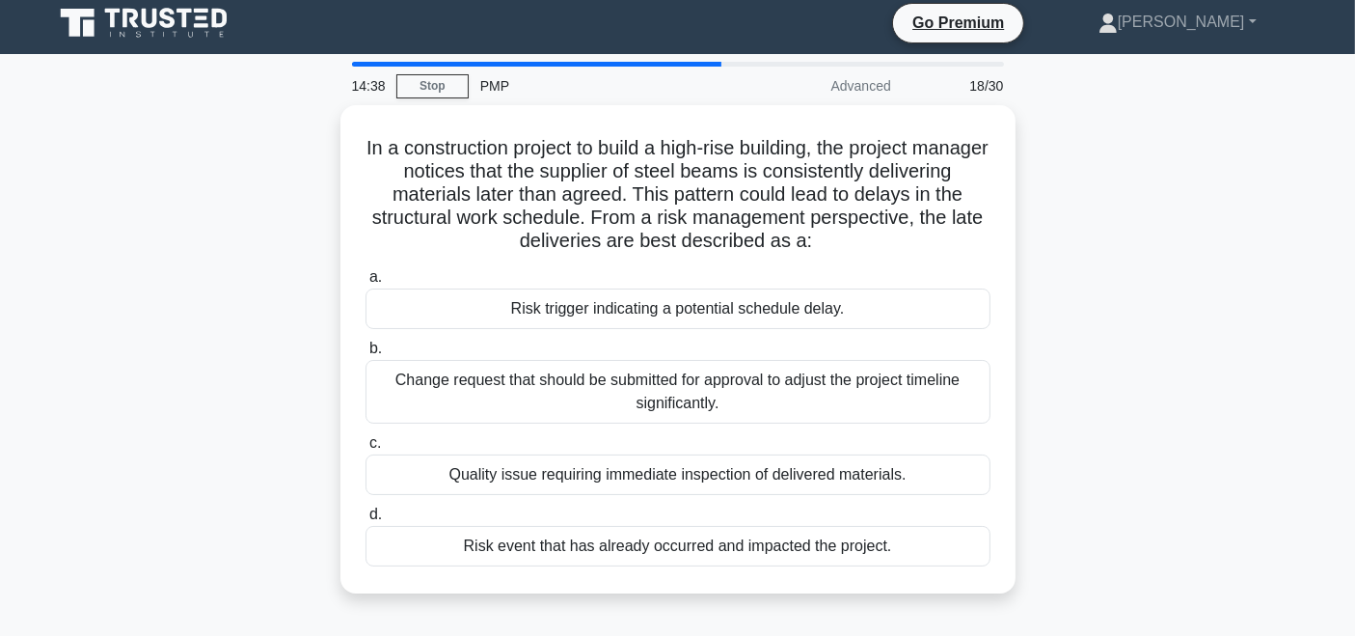
scroll to position [47, 0]
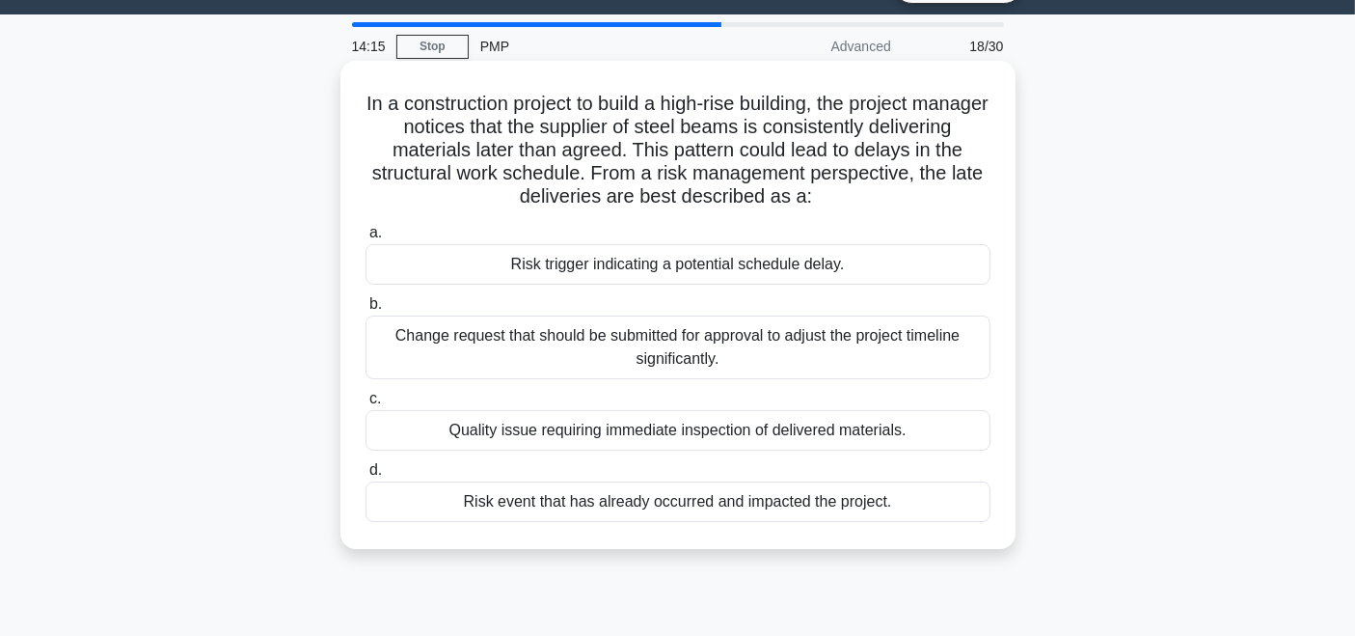
click at [800, 267] on div "Risk trigger indicating a potential schedule delay." at bounding box center [678, 264] width 625 height 41
click at [366, 239] on input "a. Risk trigger indicating a potential schedule delay." at bounding box center [366, 233] width 0 height 13
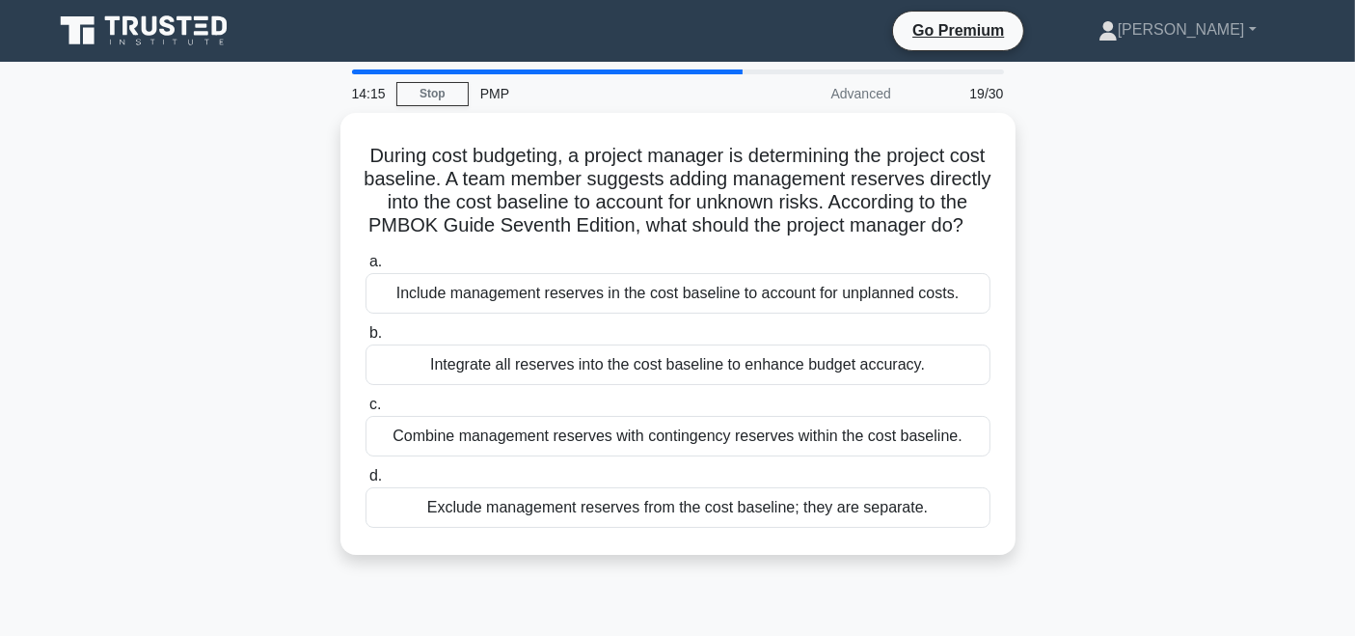
scroll to position [0, 0]
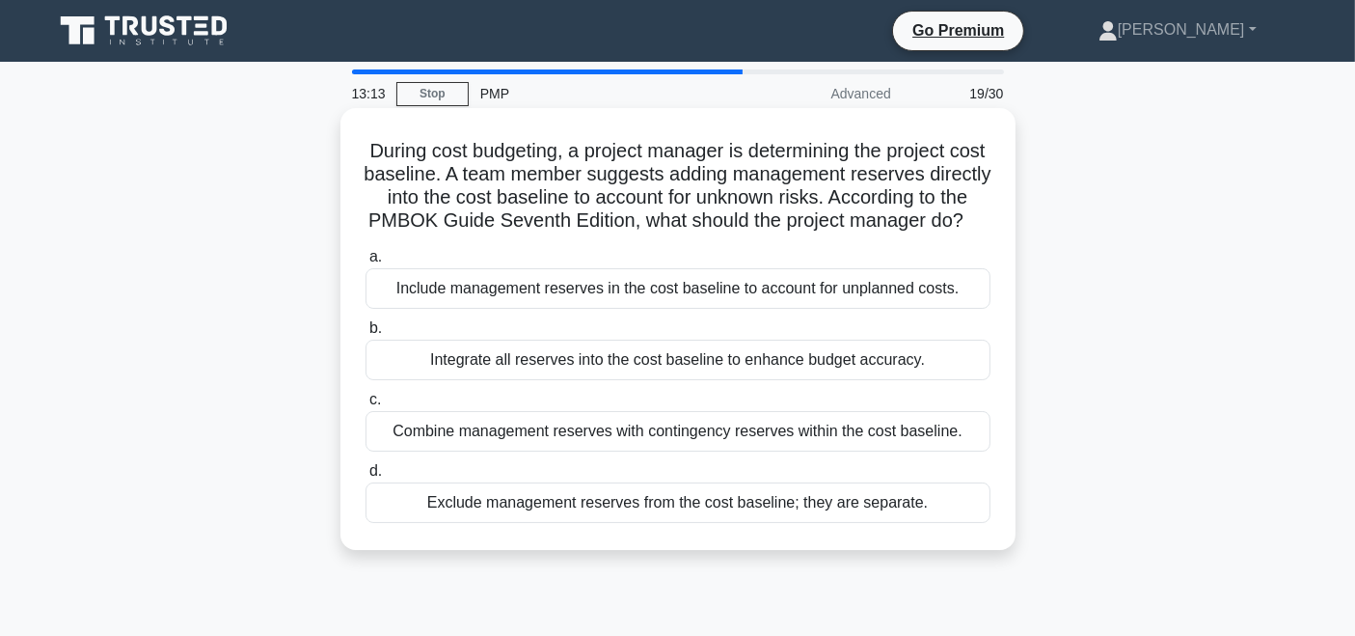
click at [751, 309] on div "Include management reserves in the cost baseline to account for unplanned costs." at bounding box center [678, 288] width 625 height 41
click at [366, 263] on input "a. Include management reserves in the cost baseline to account for unplanned co…" at bounding box center [366, 257] width 0 height 13
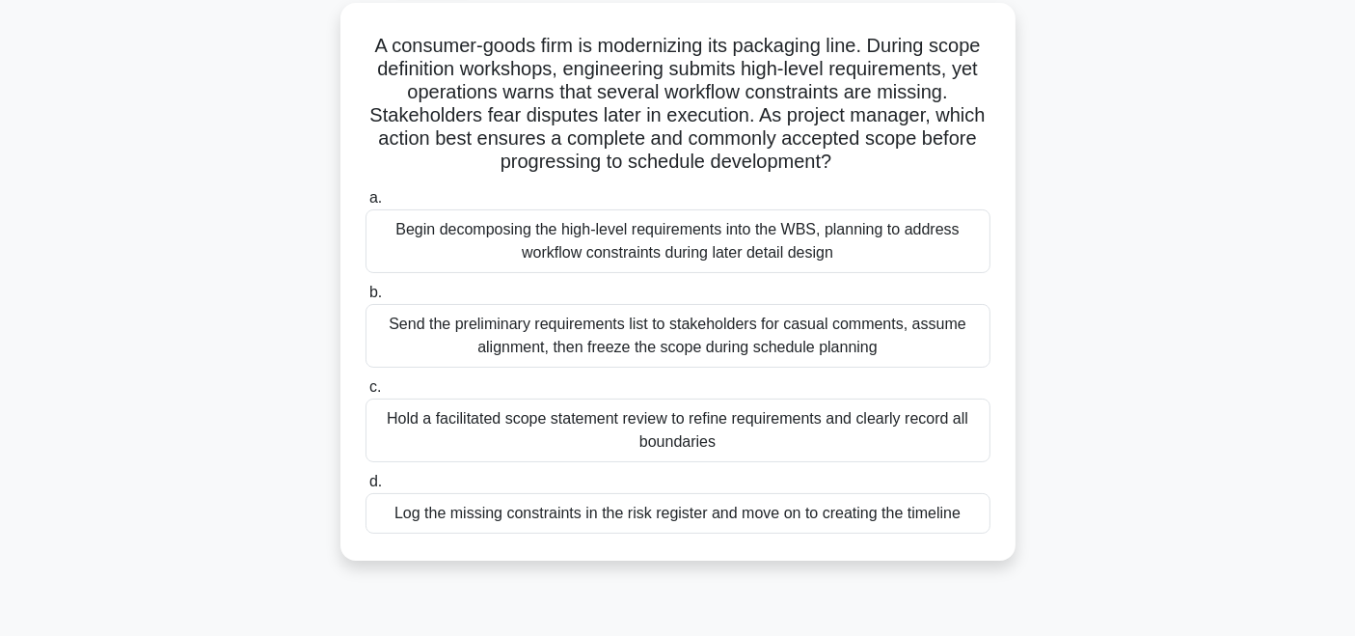
scroll to position [113, 0]
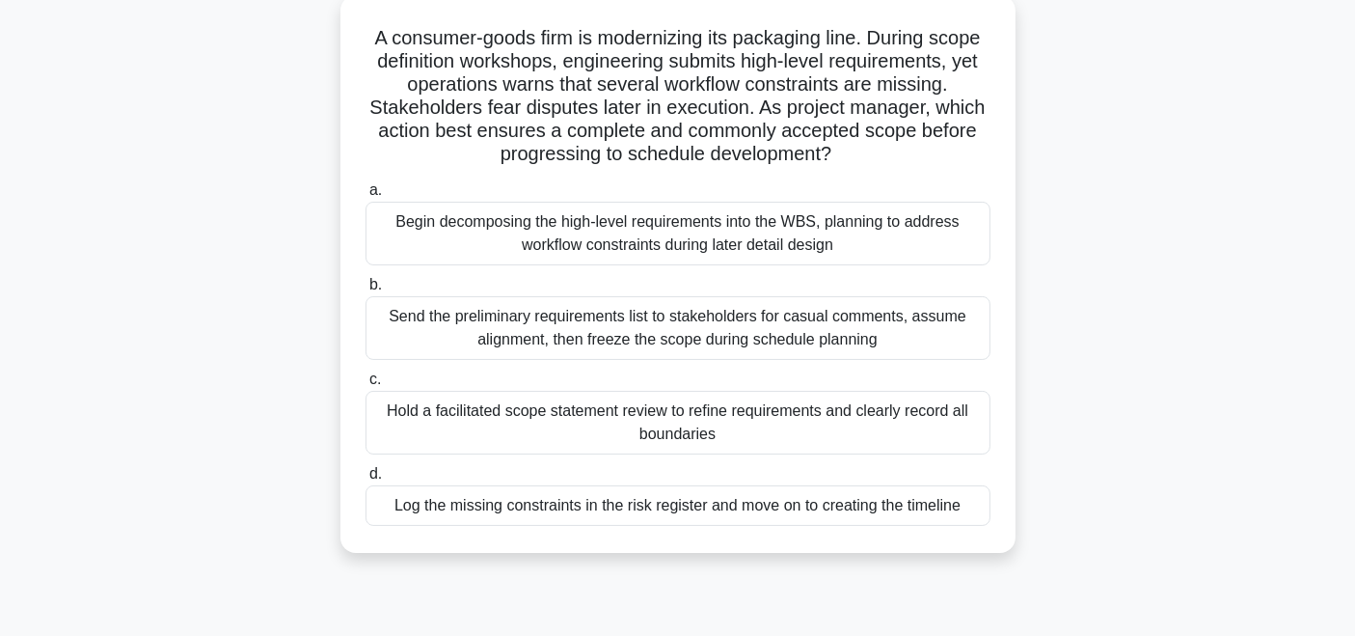
click at [715, 424] on div "Hold a facilitated scope statement review to refine requirements and clearly re…" at bounding box center [678, 423] width 625 height 64
click at [366, 386] on input "c. Hold a facilitated scope statement review to refine requirements and clearly…" at bounding box center [366, 379] width 0 height 13
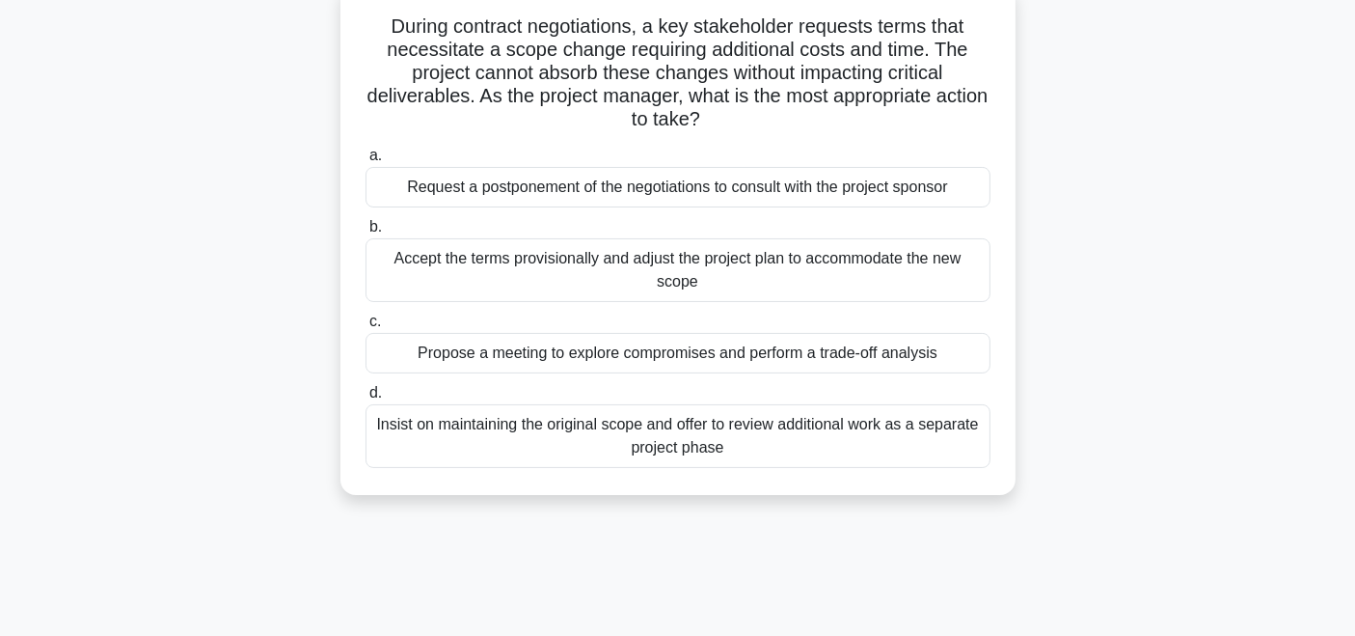
scroll to position [119, 0]
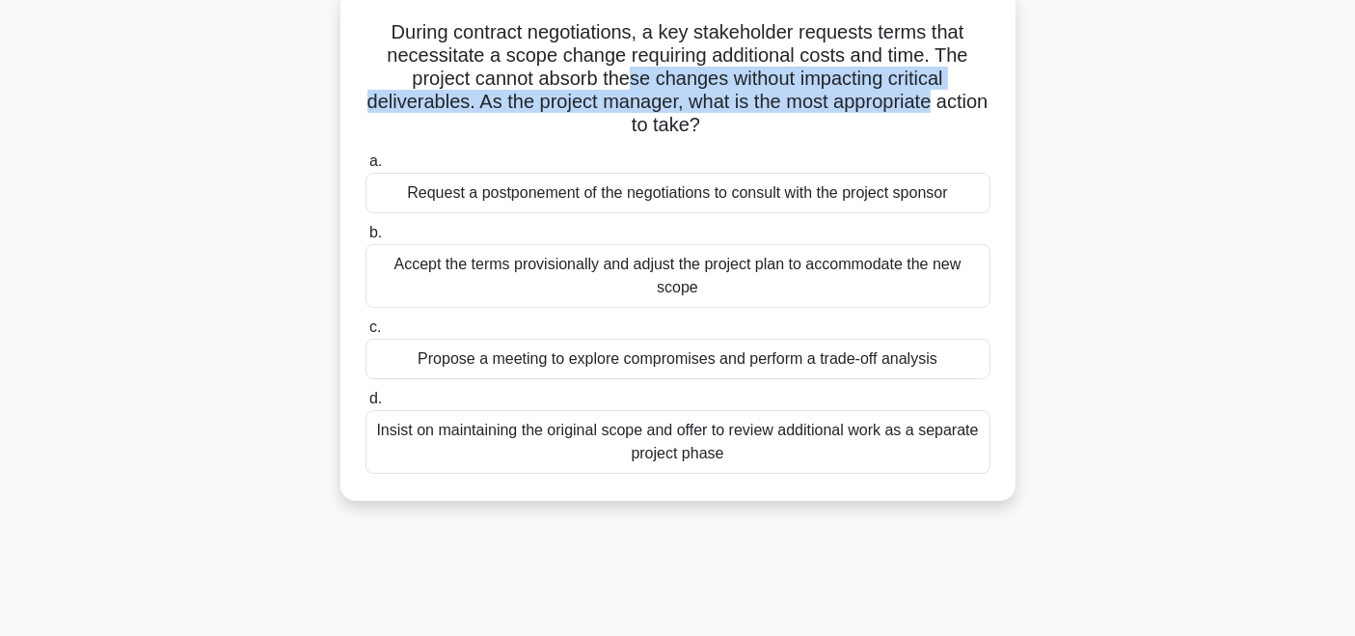
drag, startPoint x: 624, startPoint y: 86, endPoint x: 994, endPoint y: 107, distance: 370.1
click at [994, 107] on div "During contract negotiations, a key stakeholder requests terms that necessitate…" at bounding box center [678, 245] width 660 height 496
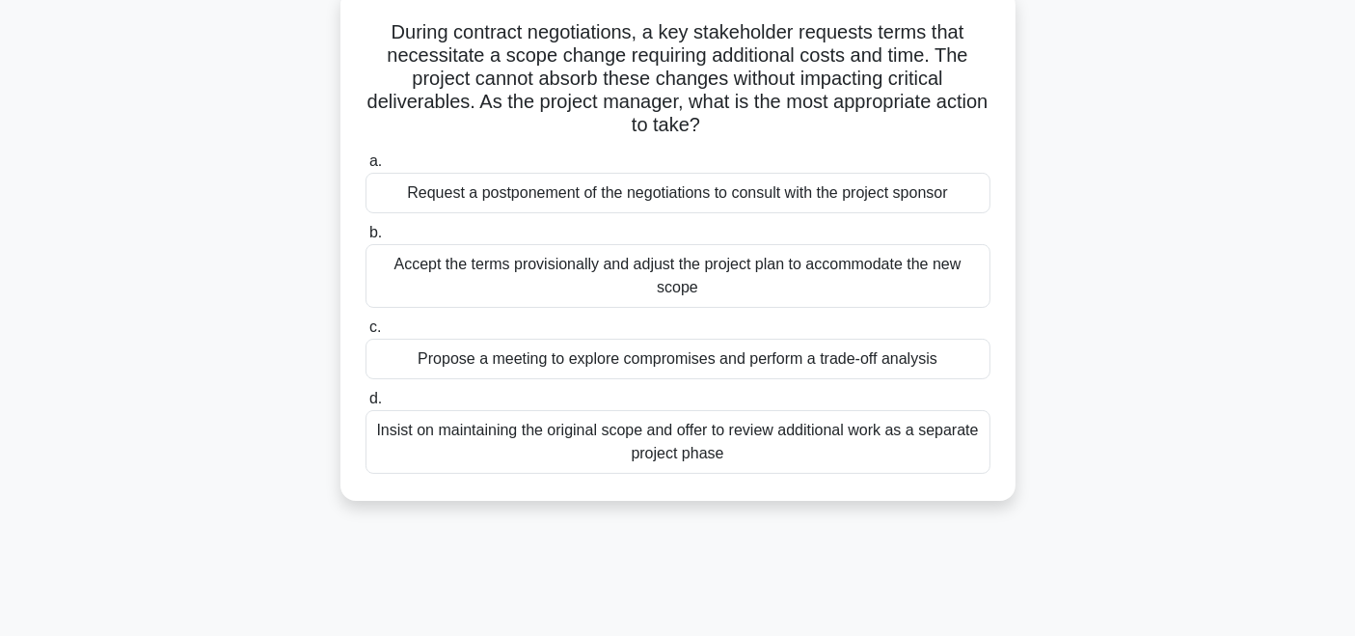
click at [790, 128] on h5 "During contract negotiations, a key stakeholder requests terms that necessitate…" at bounding box center [678, 79] width 629 height 118
click at [729, 362] on div "Propose a meeting to explore compromises and perform a trade-off analysis" at bounding box center [678, 359] width 625 height 41
click at [366, 334] on input "c. Propose a meeting to explore compromises and perform a trade-off analysis" at bounding box center [366, 327] width 0 height 13
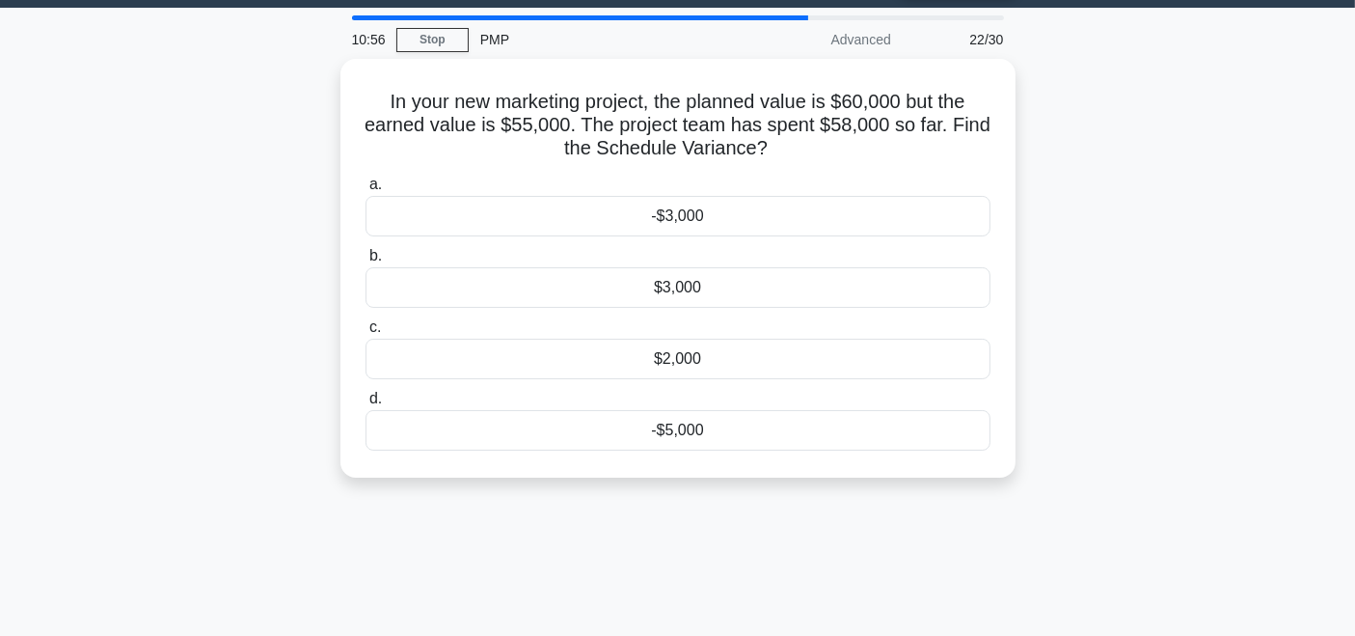
scroll to position [50, 0]
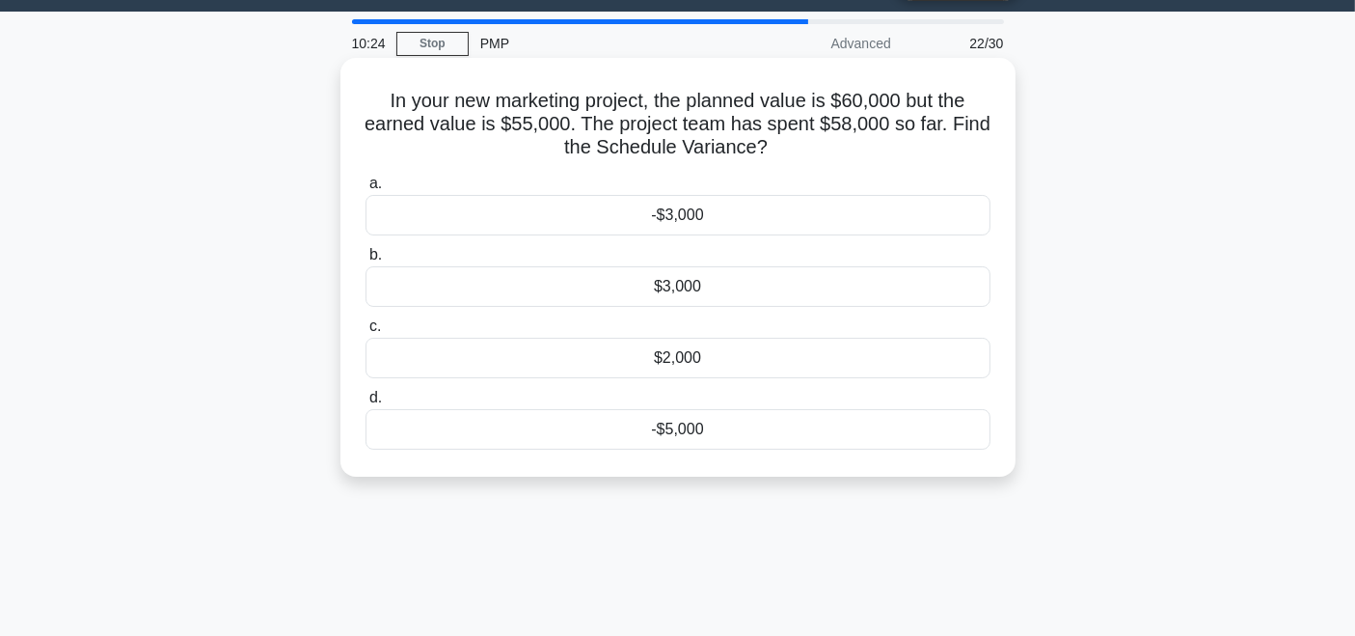
click at [763, 430] on div "-$5,000" at bounding box center [678, 429] width 625 height 41
click at [366, 404] on input "d. -$5,000" at bounding box center [366, 398] width 0 height 13
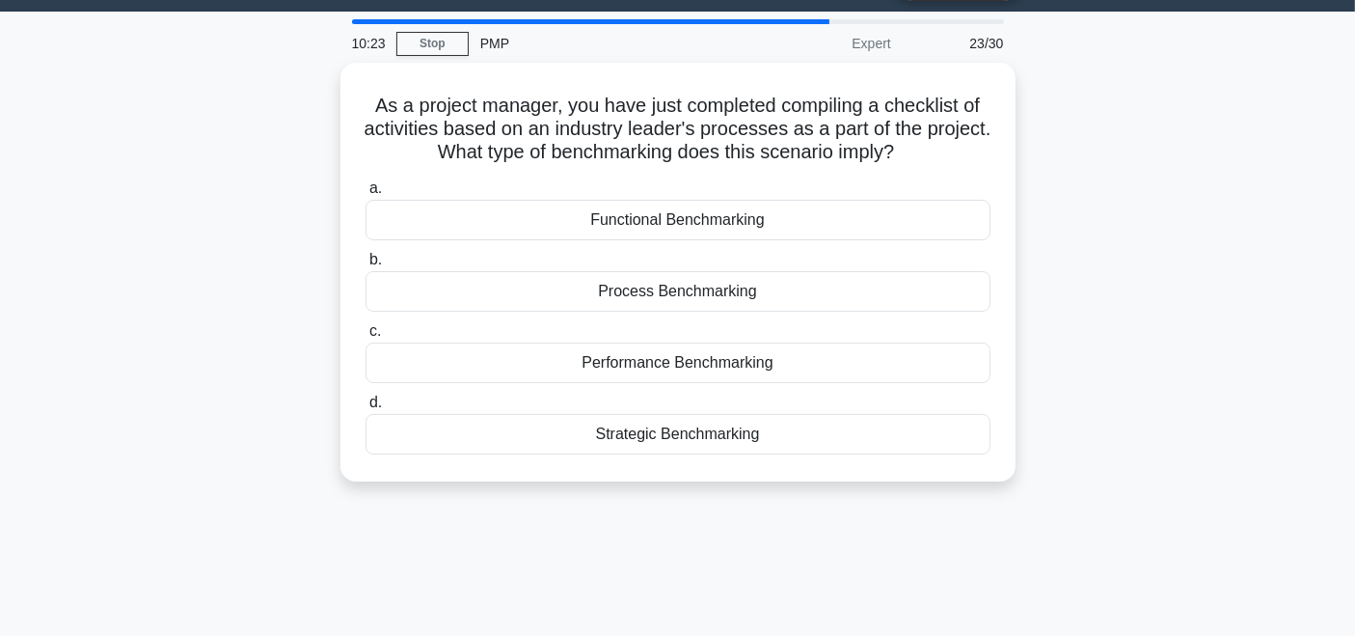
scroll to position [0, 0]
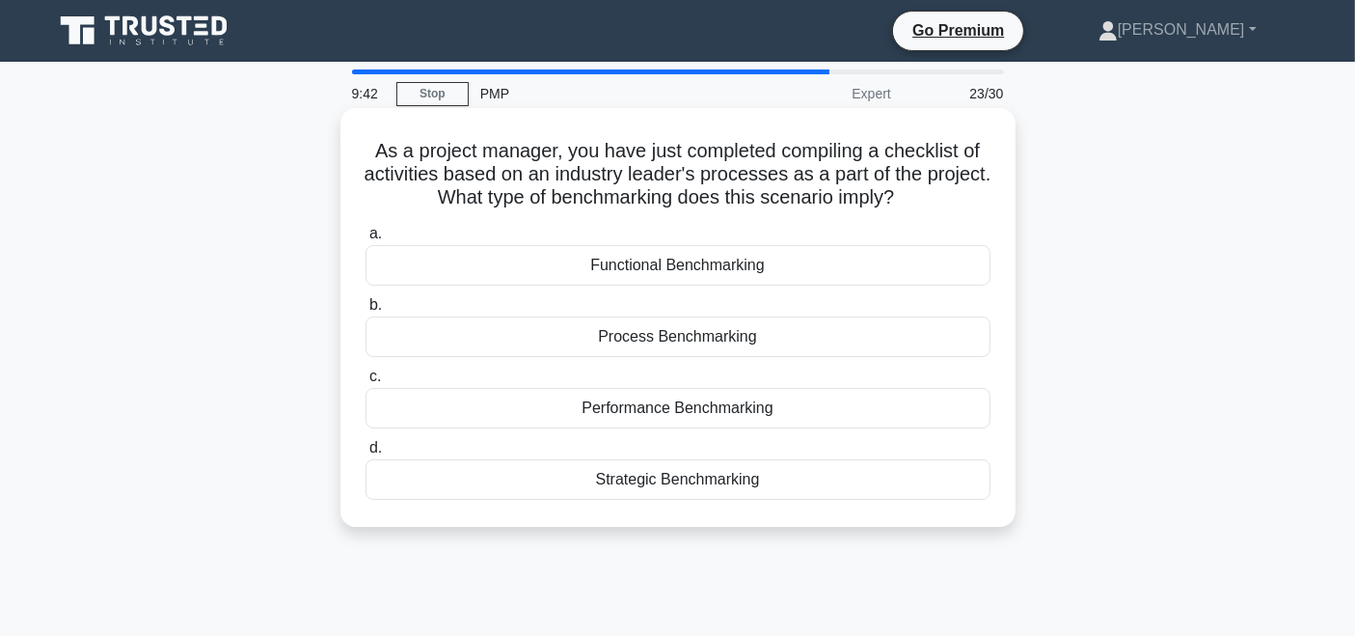
click at [756, 338] on div "Process Benchmarking" at bounding box center [678, 336] width 625 height 41
click at [366, 312] on input "b. Process Benchmarking" at bounding box center [366, 305] width 0 height 13
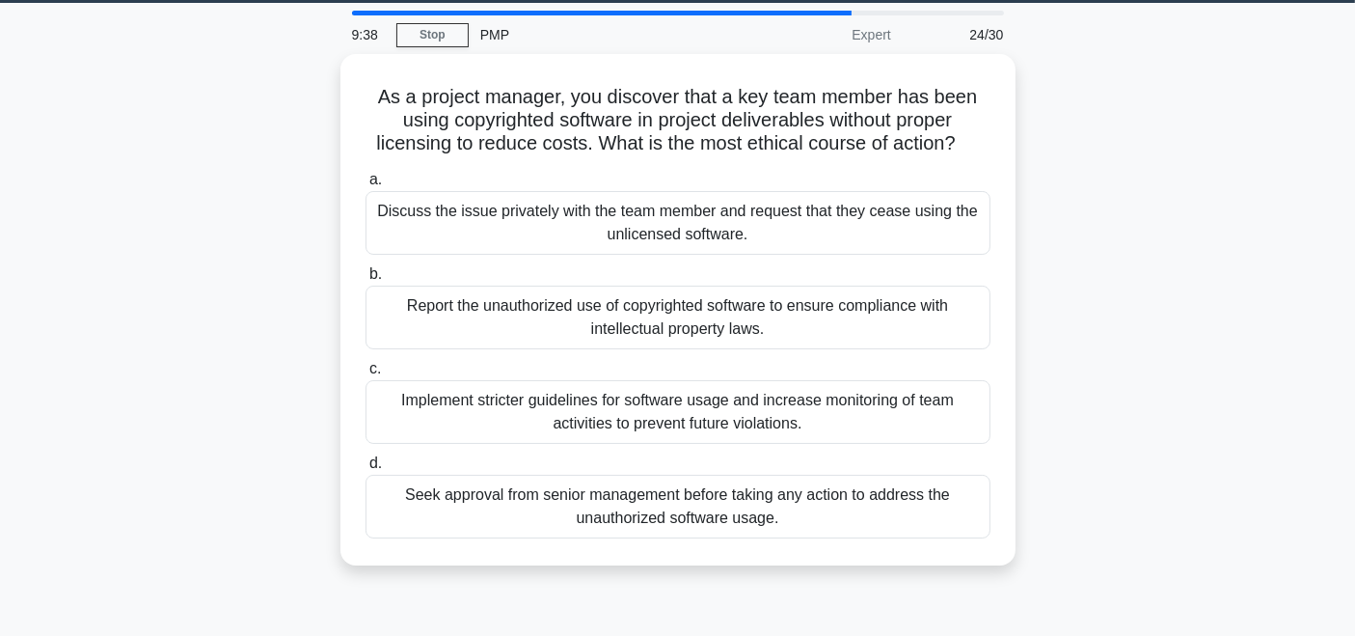
scroll to position [61, 0]
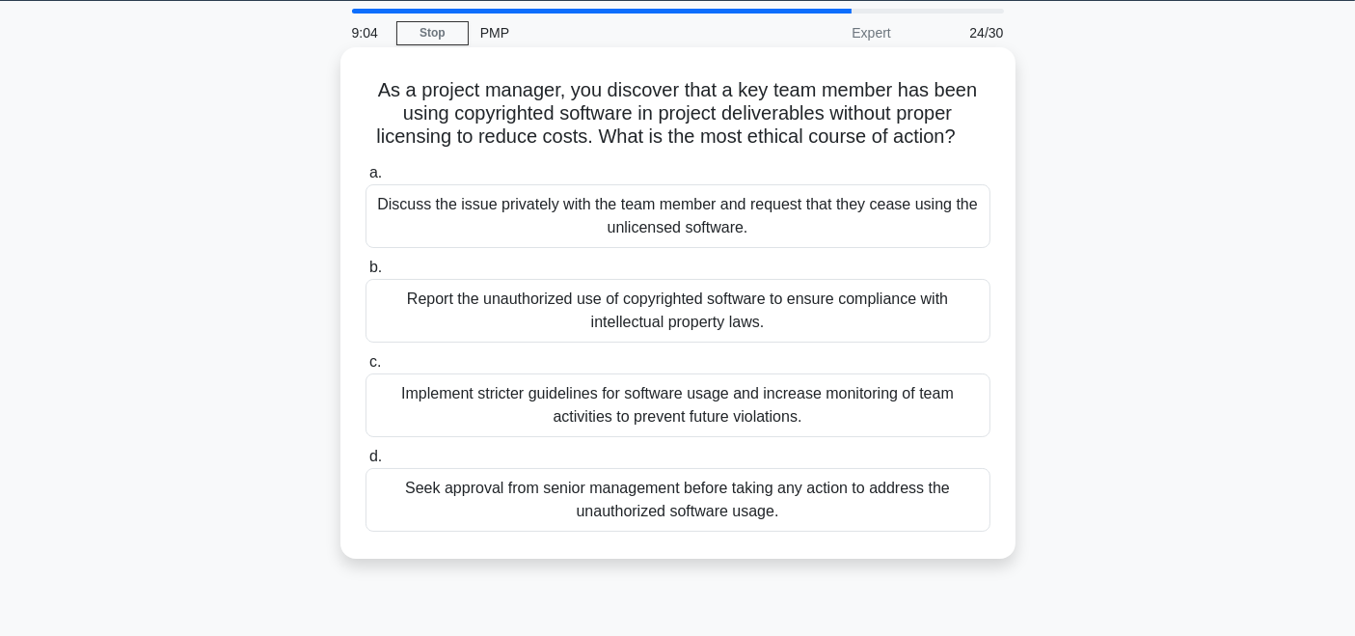
click at [852, 317] on div "Report the unauthorized use of copyrighted software to ensure compliance with i…" at bounding box center [678, 311] width 625 height 64
click at [366, 274] on input "b. Report the unauthorized use of copyrighted software to ensure compliance wit…" at bounding box center [366, 267] width 0 height 13
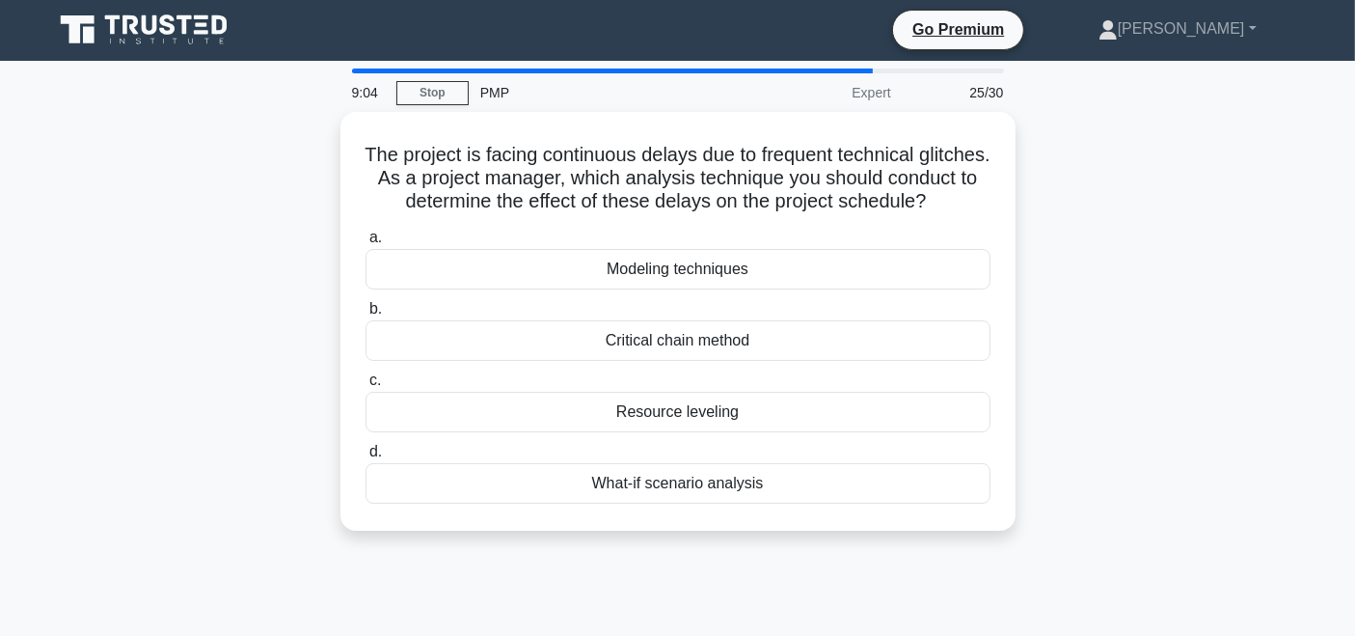
scroll to position [0, 0]
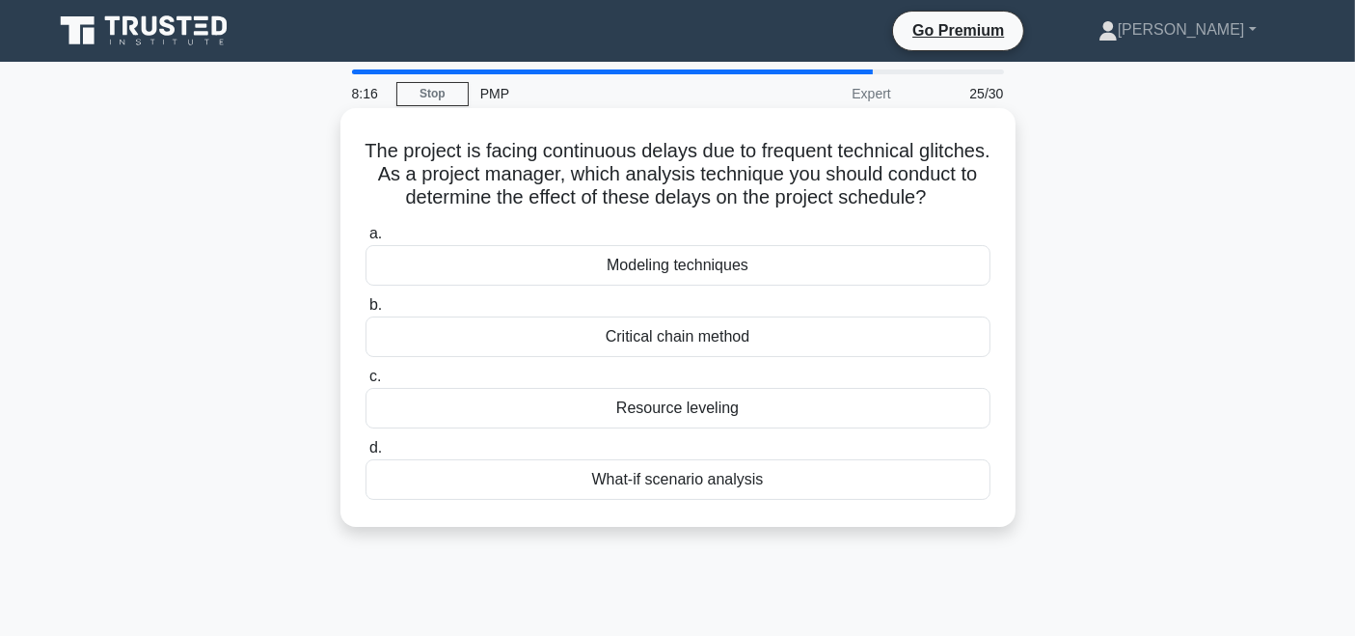
click at [710, 500] on div "What-if scenario analysis" at bounding box center [678, 479] width 625 height 41
click at [366, 454] on input "d. What-if scenario analysis" at bounding box center [366, 448] width 0 height 13
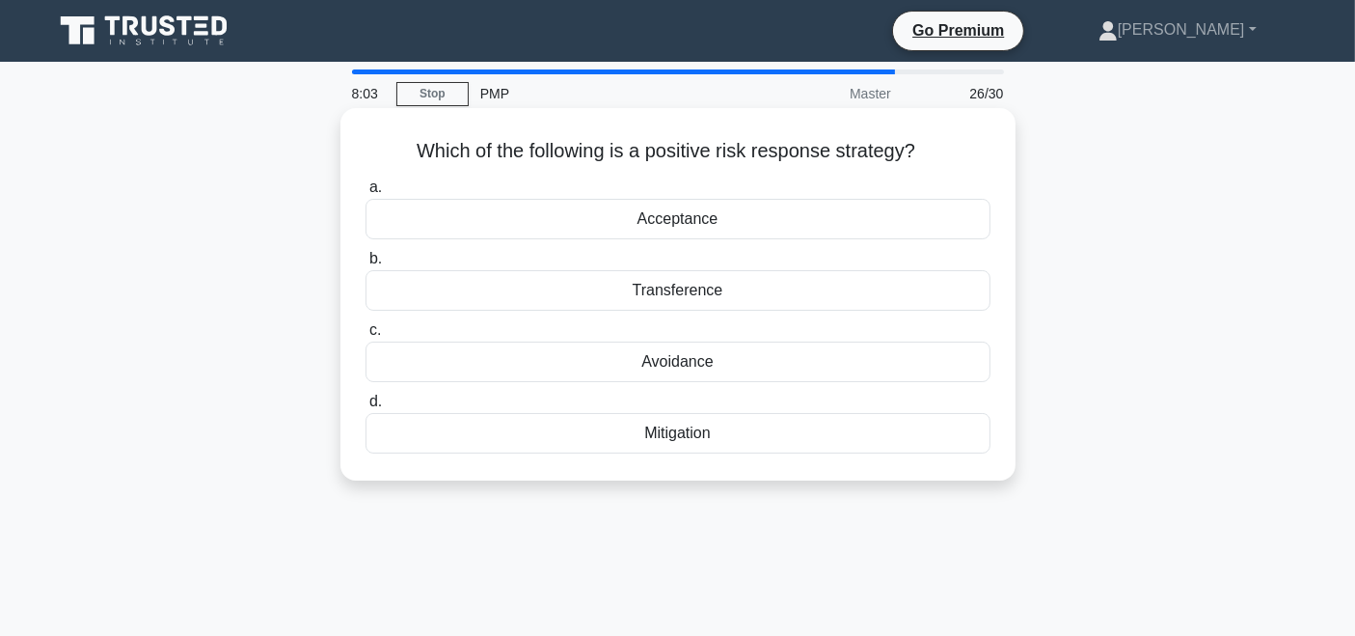
drag, startPoint x: 924, startPoint y: 153, endPoint x: 454, endPoint y: 155, distance: 469.8
click at [408, 152] on h5 "Which of the following is a positive risk response strategy? .spinner_0XTQ{tran…" at bounding box center [678, 151] width 629 height 25
copy h5 "Which of the following is a positive risk response strategy?"
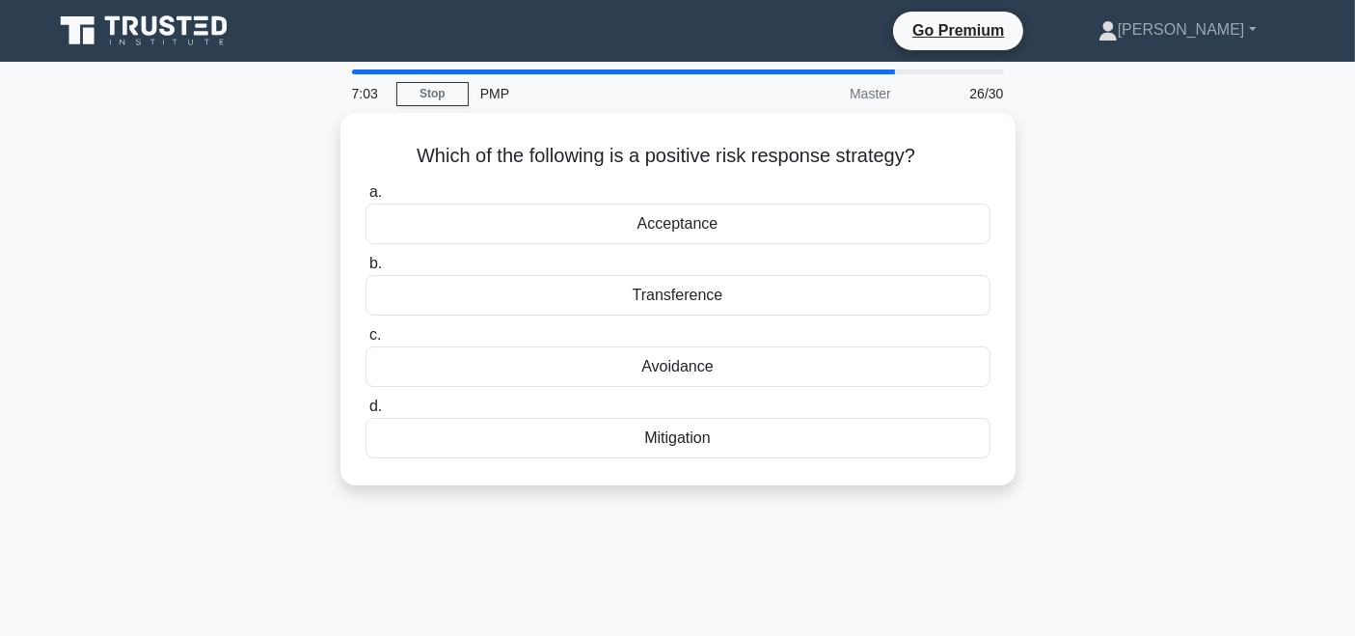
click at [1195, 191] on div "Which of the following is a positive risk response strategy? .spinner_0XTQ{tran…" at bounding box center [677, 311] width 1273 height 396
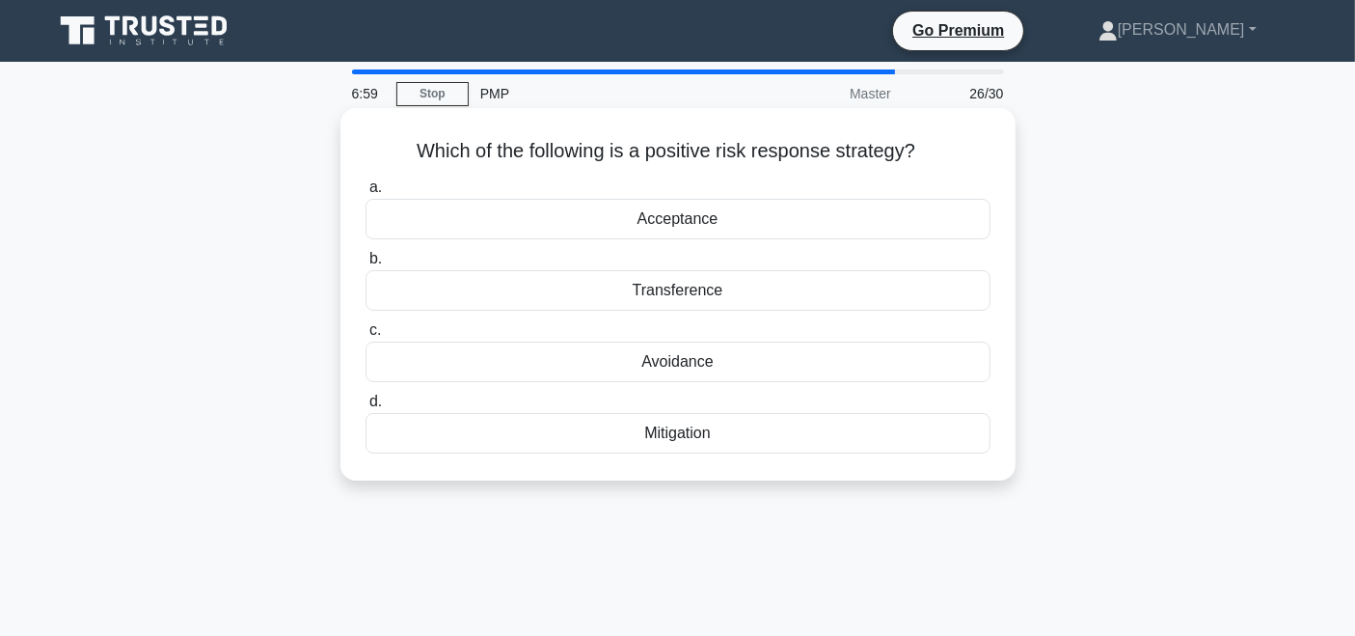
click at [666, 223] on div "Acceptance" at bounding box center [678, 219] width 625 height 41
click at [366, 194] on input "a. Acceptance" at bounding box center [366, 187] width 0 height 13
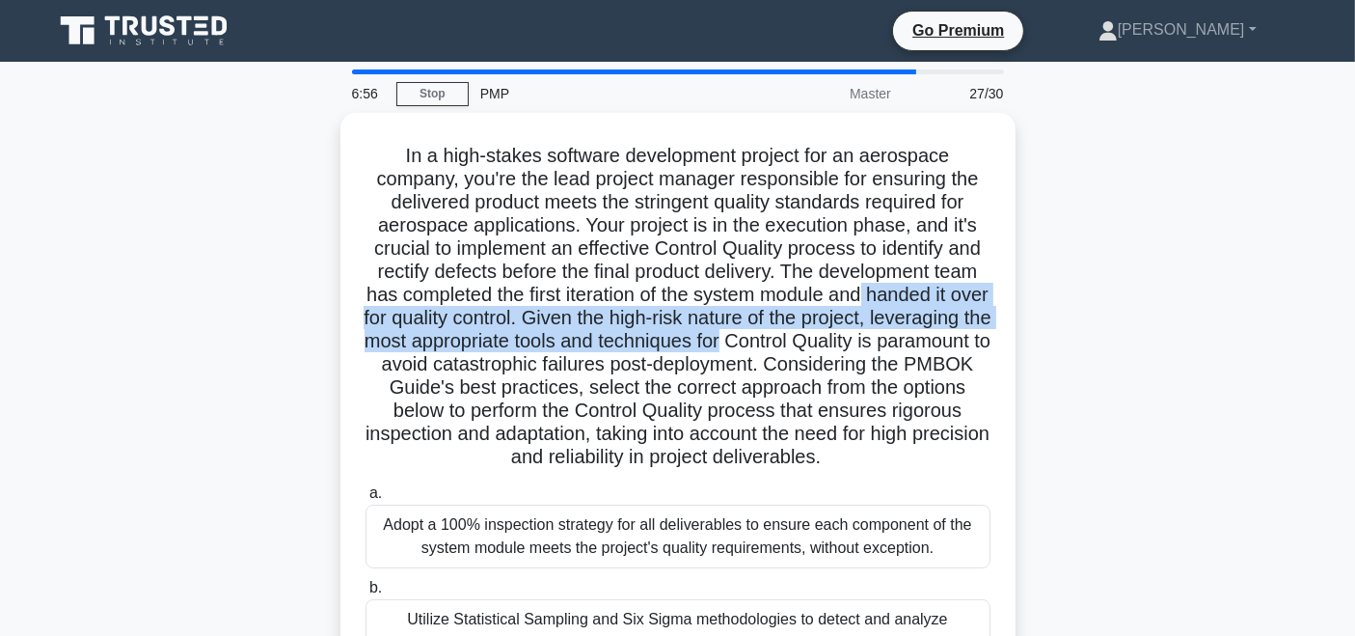
drag, startPoint x: 1348, startPoint y: 299, endPoint x: 1362, endPoint y: 332, distance: 35.8
click at [1354, 332] on html "Go Premium [PERSON_NAME]" at bounding box center [677, 521] width 1355 height 1042
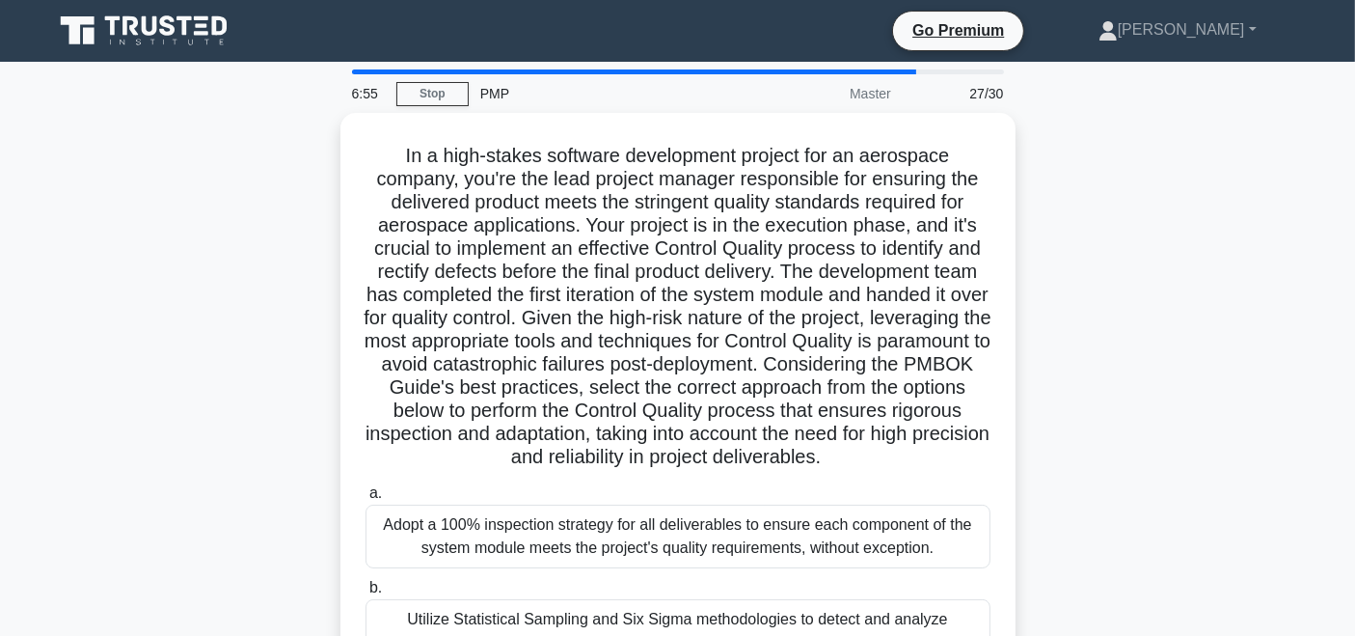
click at [1105, 250] on div ".spinner_0XTQ{transform-origin:center;animation:spinner_y6GP .75s linear infini…" at bounding box center [677, 507] width 1273 height 789
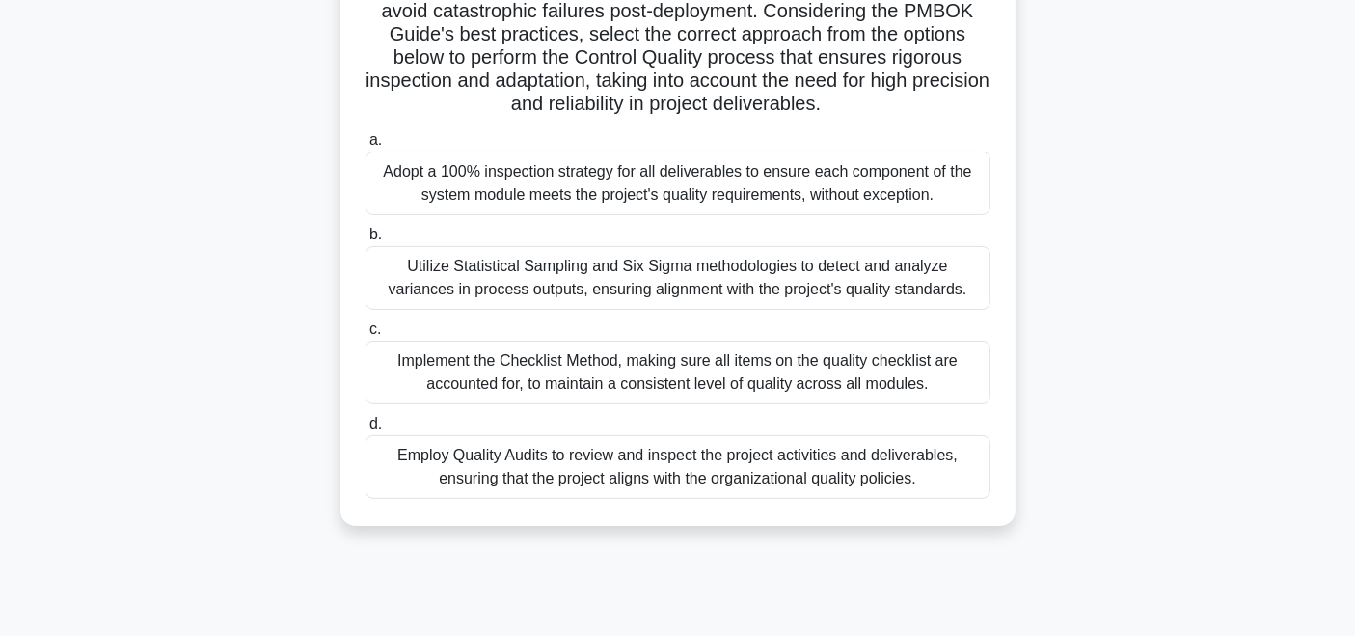
scroll to position [343, 0]
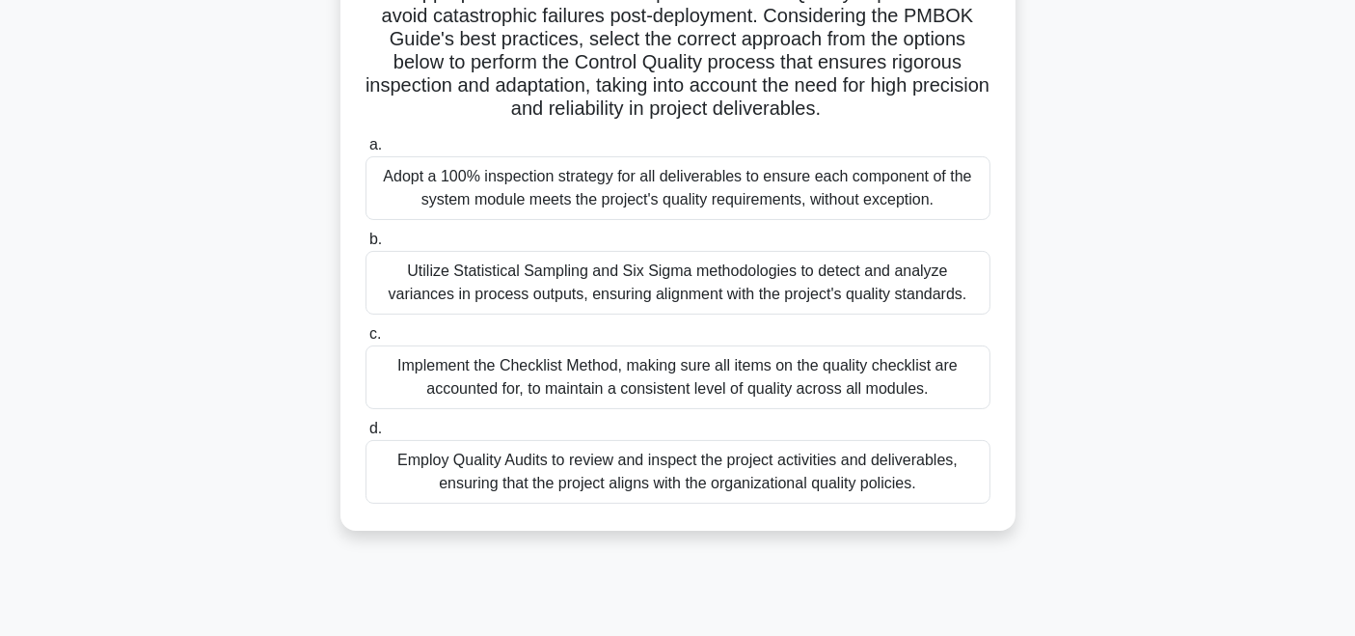
click at [721, 204] on div "Adopt a 100% inspection strategy for all deliverables to ensure each component …" at bounding box center [678, 188] width 625 height 64
click at [366, 151] on input "a. Adopt a 100% inspection strategy for all deliverables to ensure each compone…" at bounding box center [366, 145] width 0 height 13
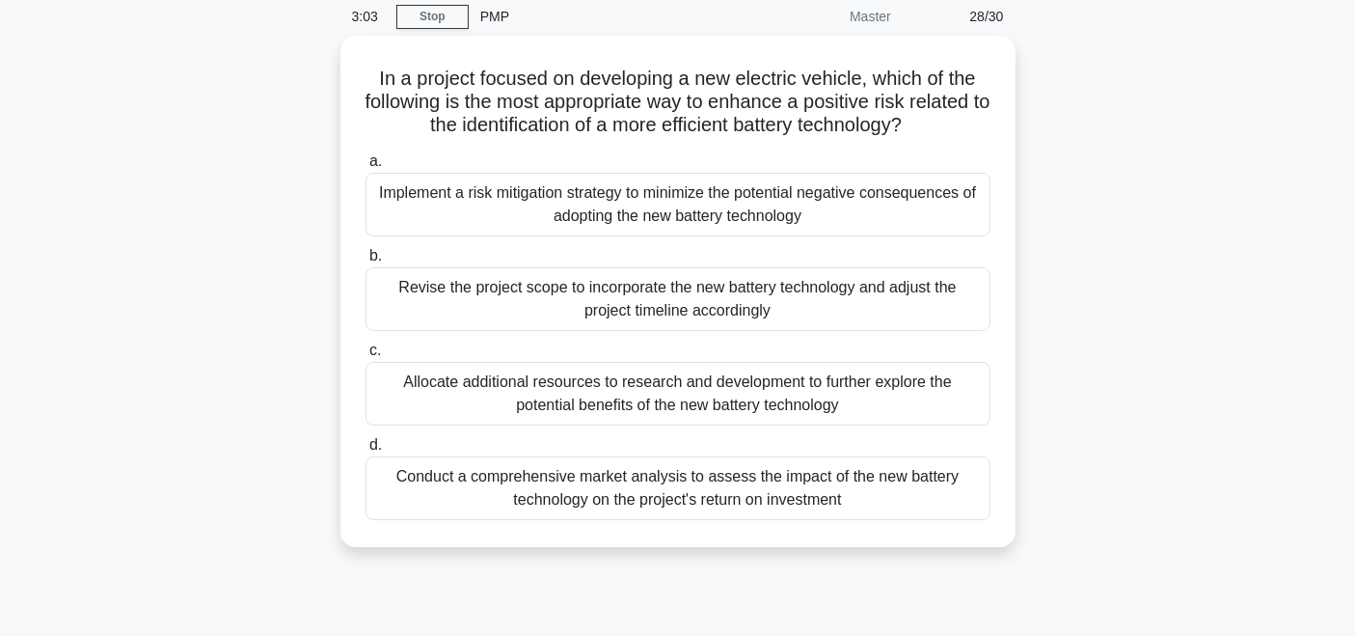
scroll to position [101, 0]
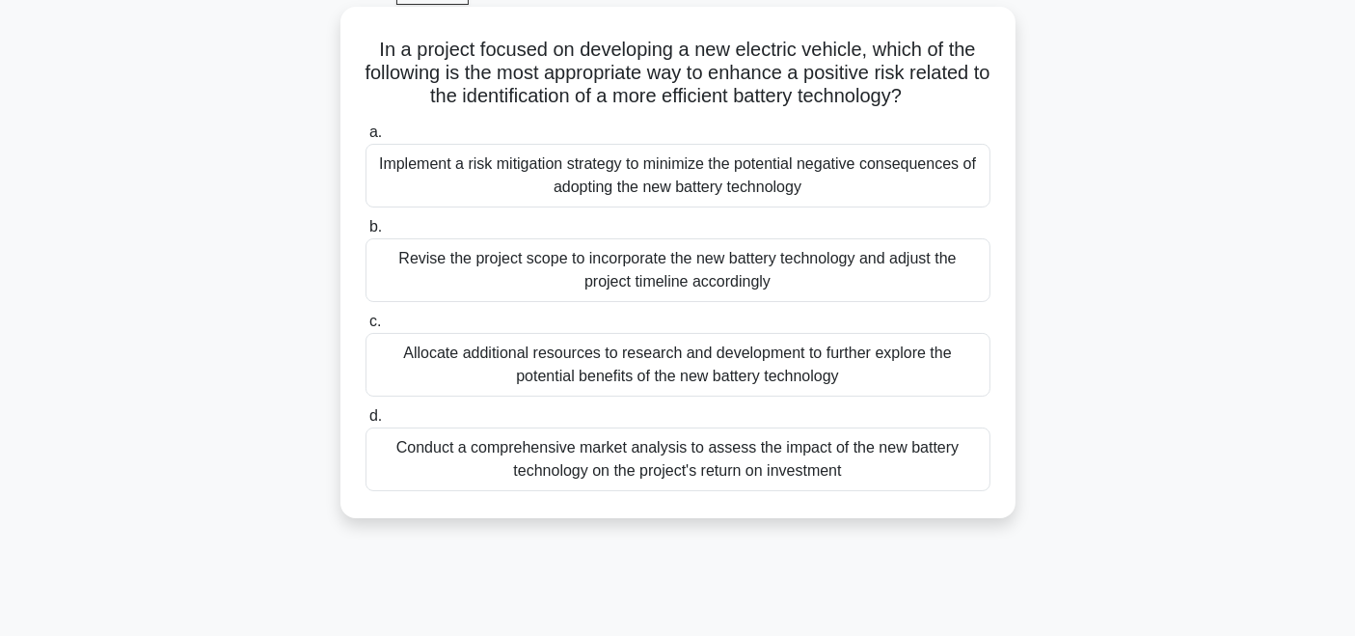
click at [873, 358] on div "Allocate additional resources to research and development to further explore th…" at bounding box center [678, 365] width 625 height 64
click at [366, 328] on input "c. Allocate additional resources to research and development to further explore…" at bounding box center [366, 321] width 0 height 13
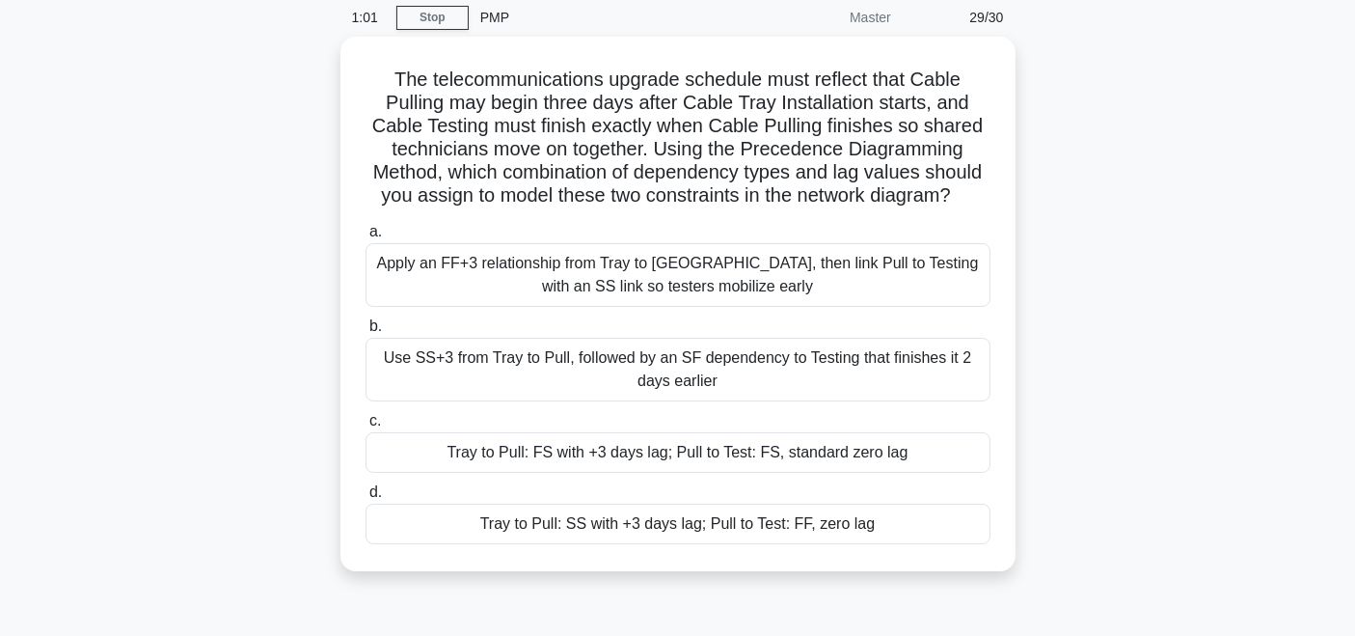
scroll to position [107, 0]
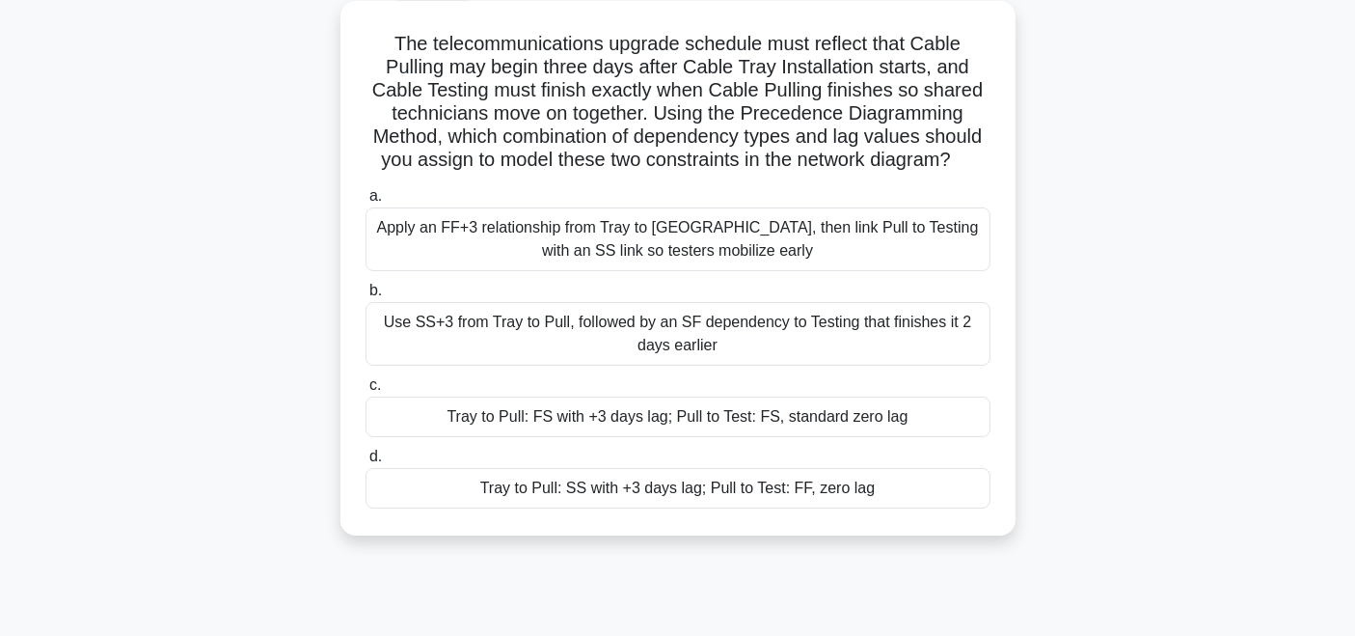
click at [859, 494] on div "Tray to Pull: SS with +3 days lag; Pull to Test: FF, zero lag" at bounding box center [678, 488] width 625 height 41
click at [366, 463] on input "d. Tray to Pull: SS with +3 days lag; Pull to Test: FF, zero lag" at bounding box center [366, 456] width 0 height 13
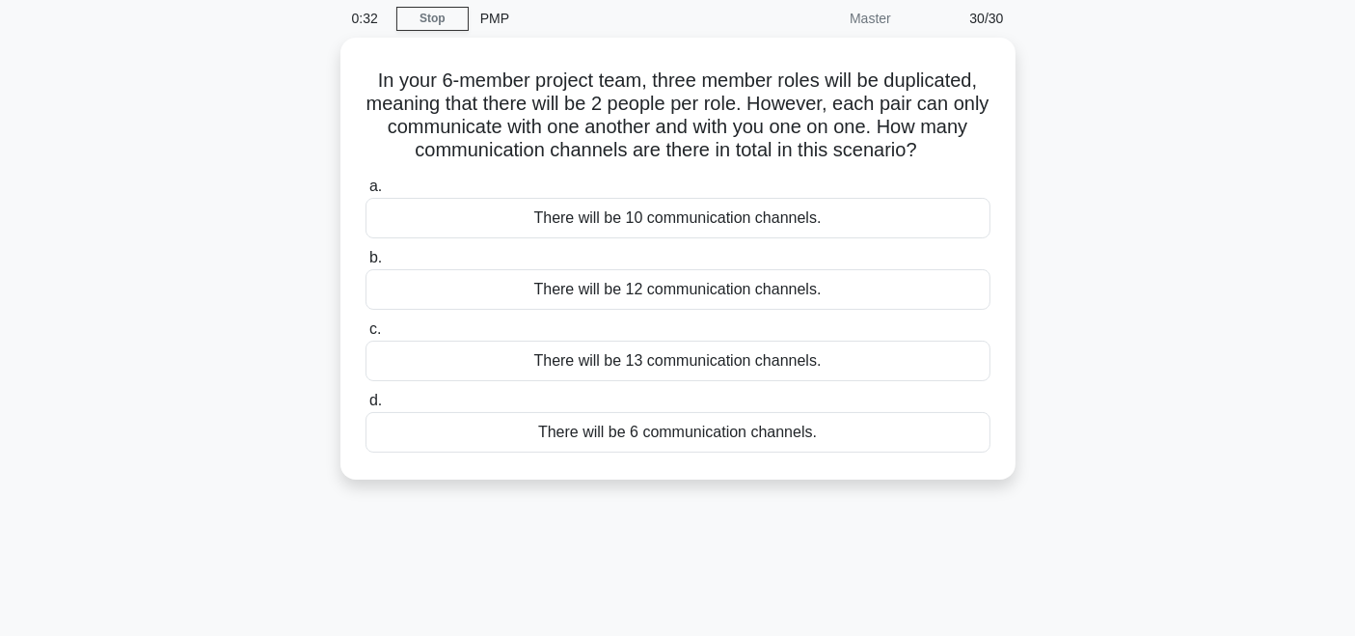
scroll to position [77, 0]
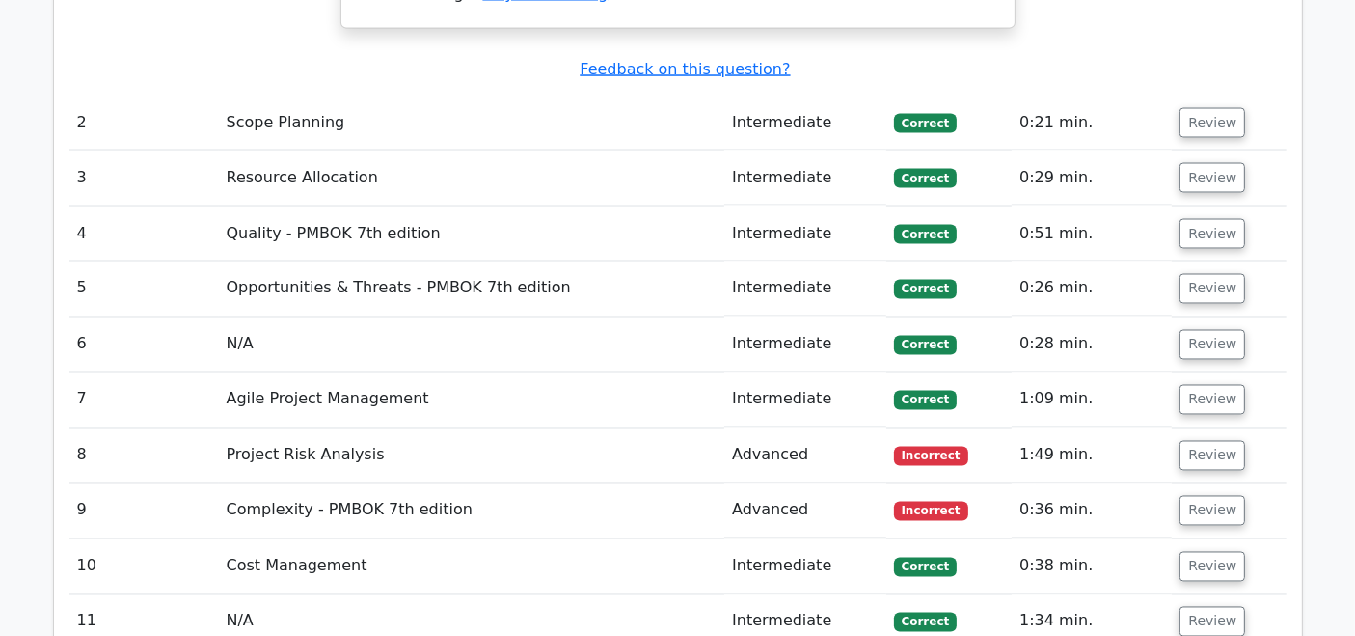
scroll to position [3514, 0]
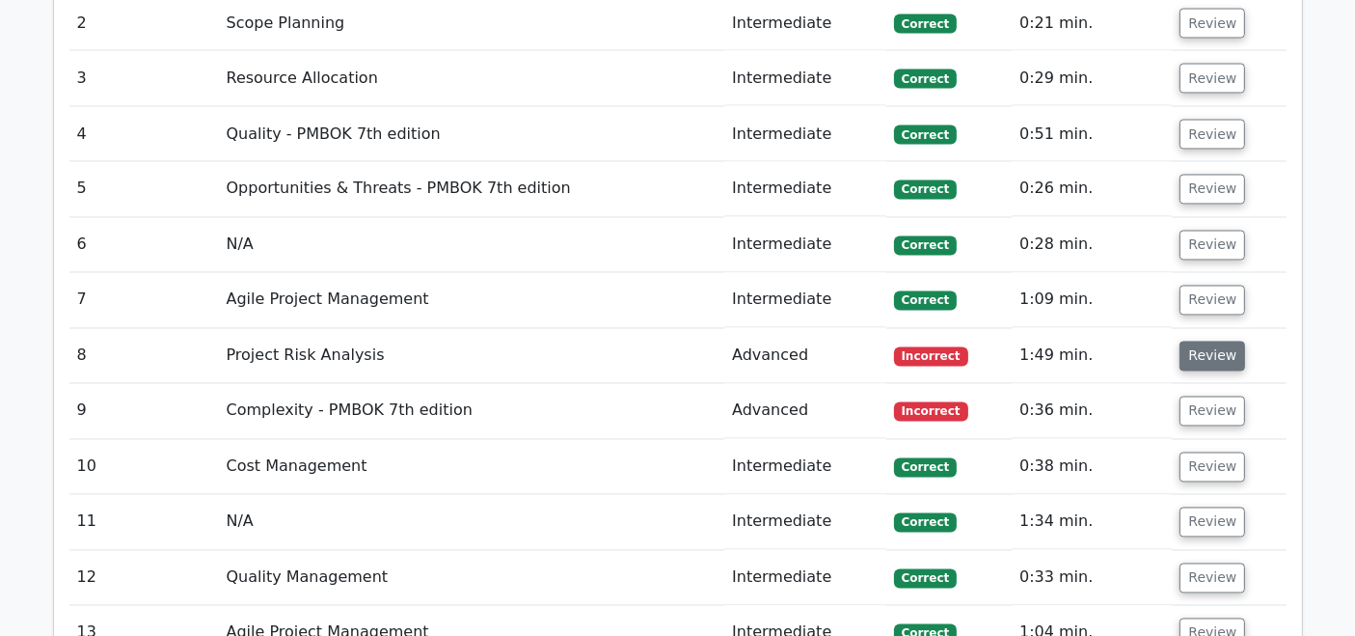
click at [1216, 341] on button "Review" at bounding box center [1213, 356] width 66 height 30
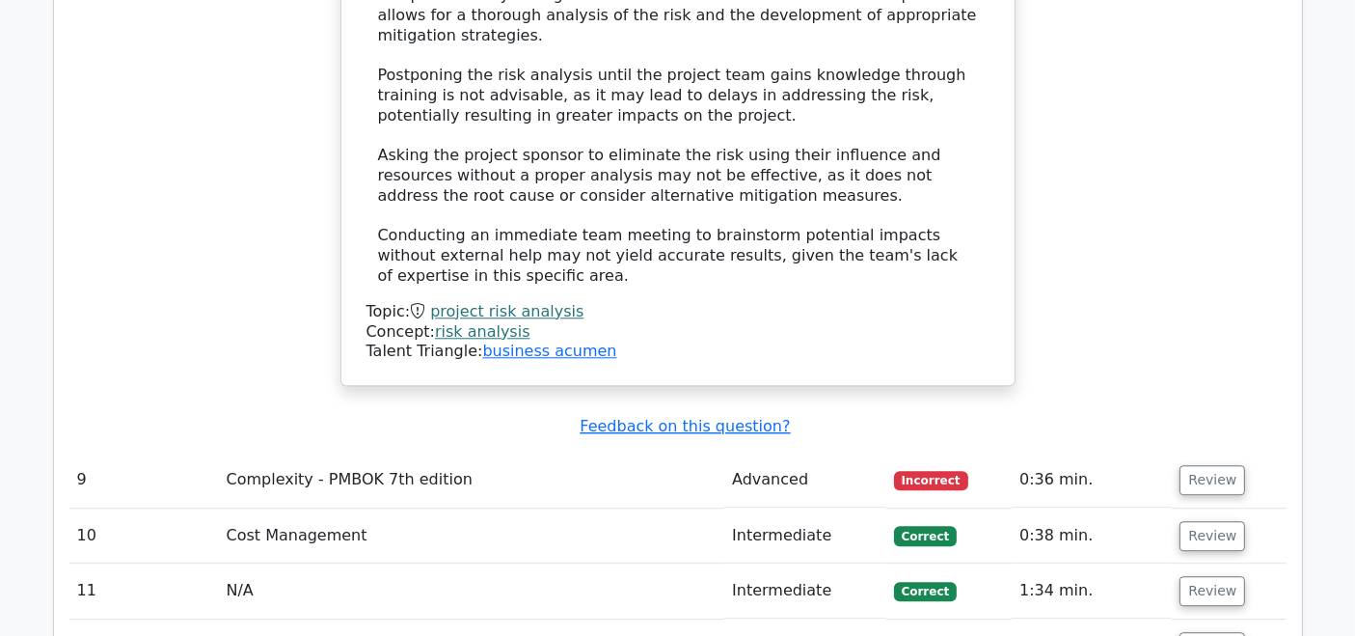
scroll to position [4975, 0]
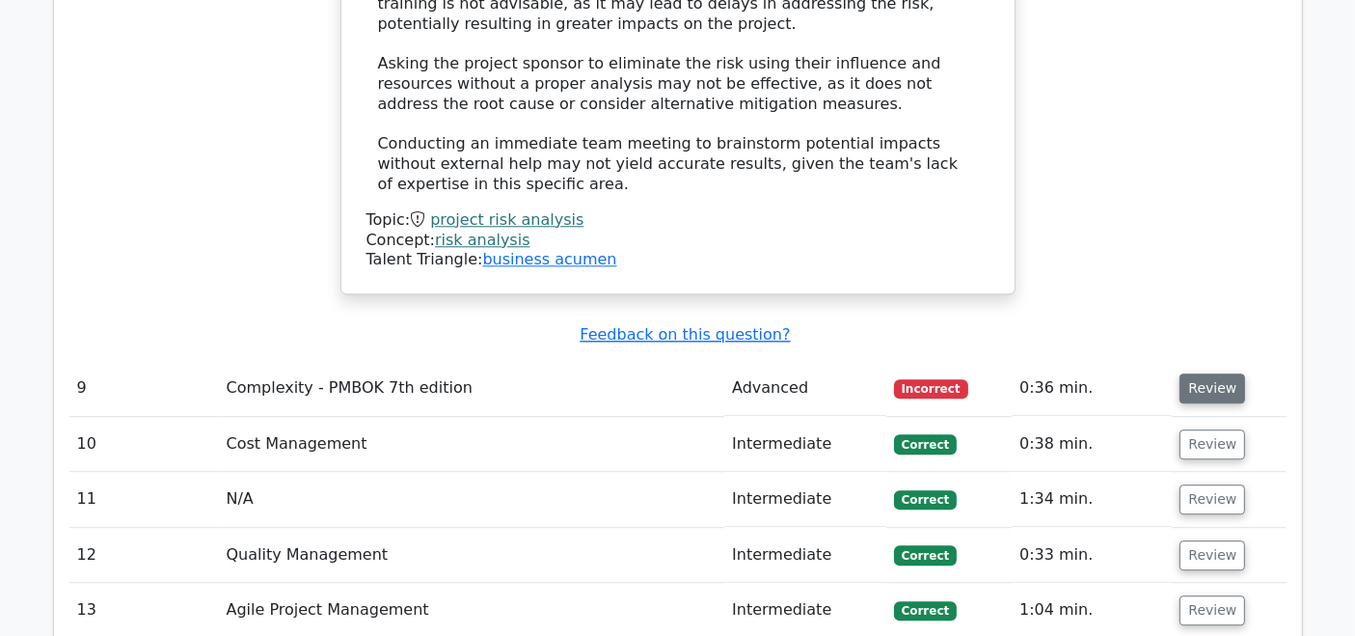
click at [1224, 373] on button "Review" at bounding box center [1213, 388] width 66 height 30
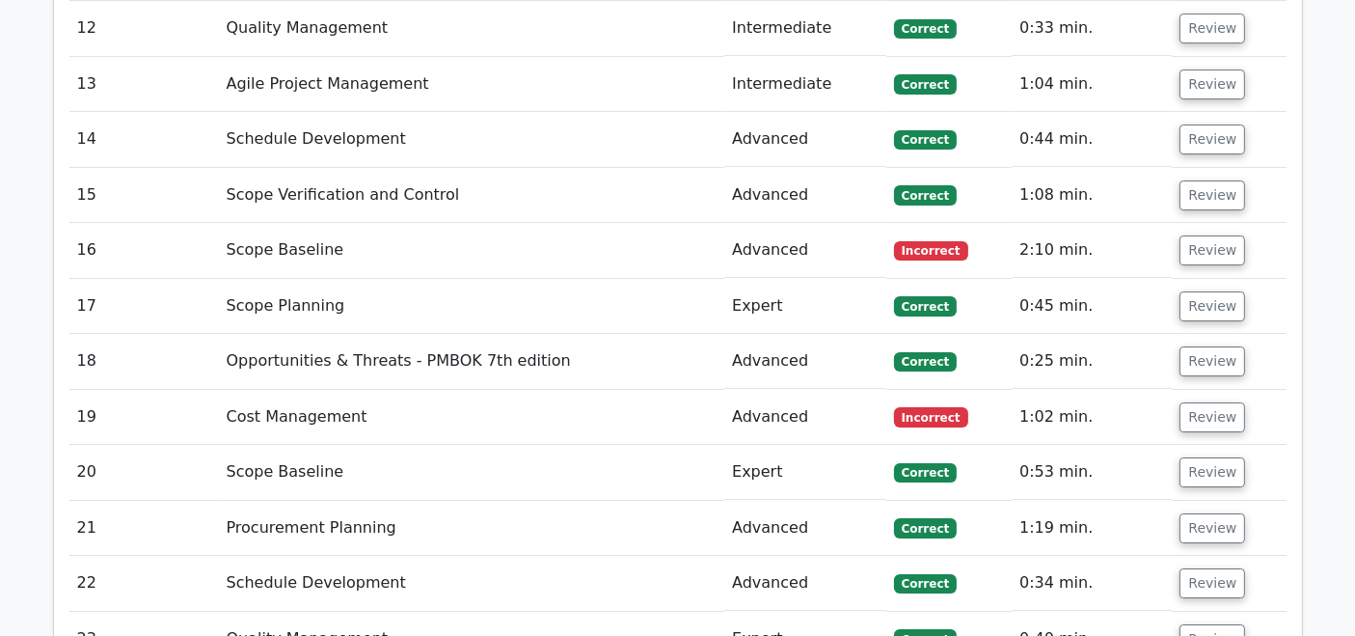
scroll to position [6360, 0]
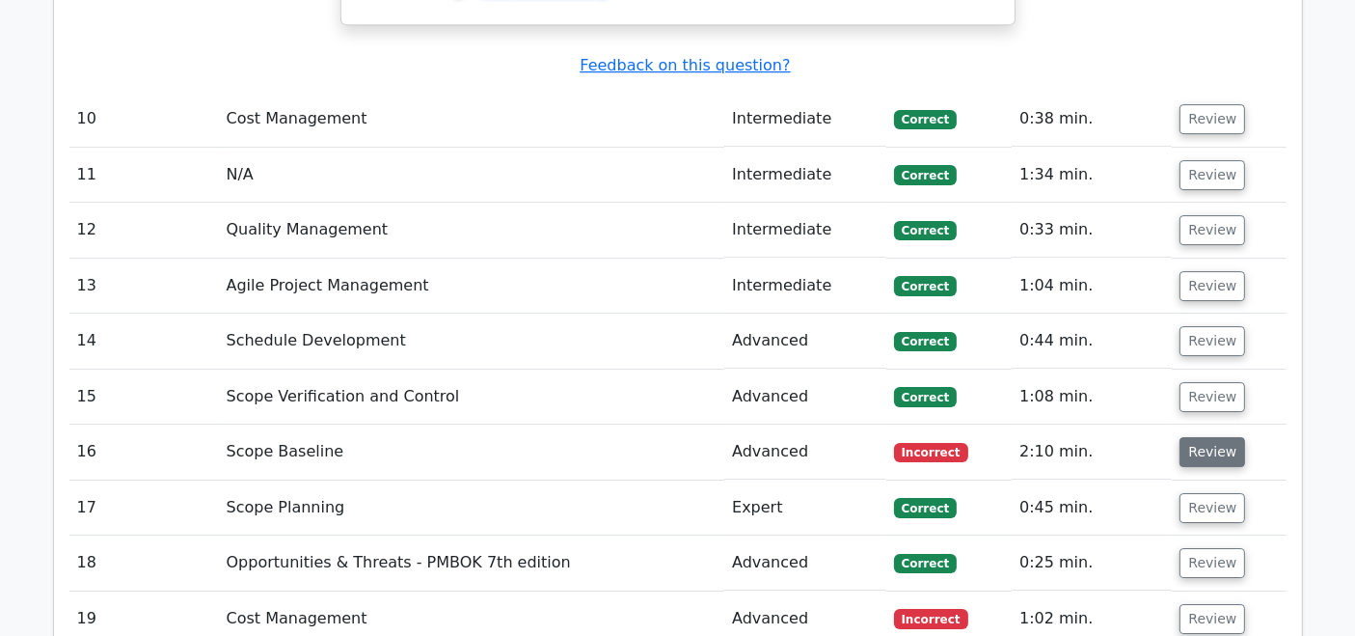
click at [1206, 437] on button "Review" at bounding box center [1213, 452] width 66 height 30
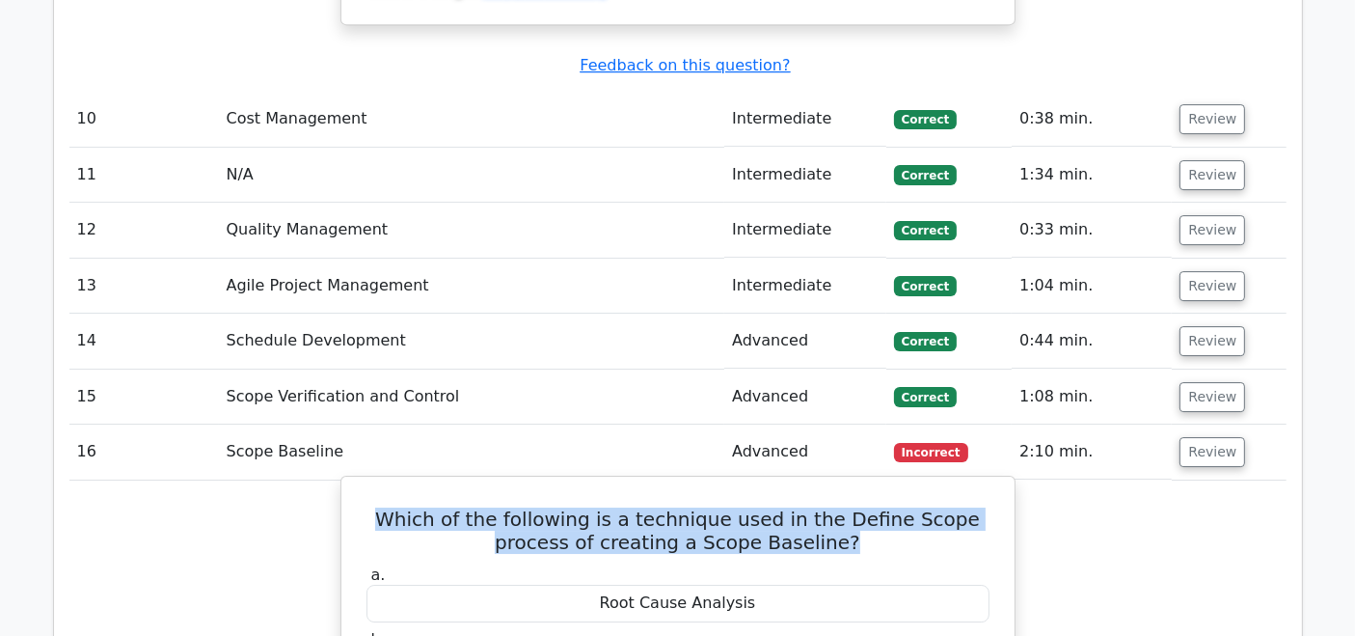
drag, startPoint x: 366, startPoint y: 223, endPoint x: 849, endPoint y: 239, distance: 483.6
click at [849, 507] on h5 "Which of the following is a technique used in the Define Scope process of creat…" at bounding box center [678, 530] width 627 height 46
copy h5 "Which of the following is a technique used in the Define Scope process of creat…"
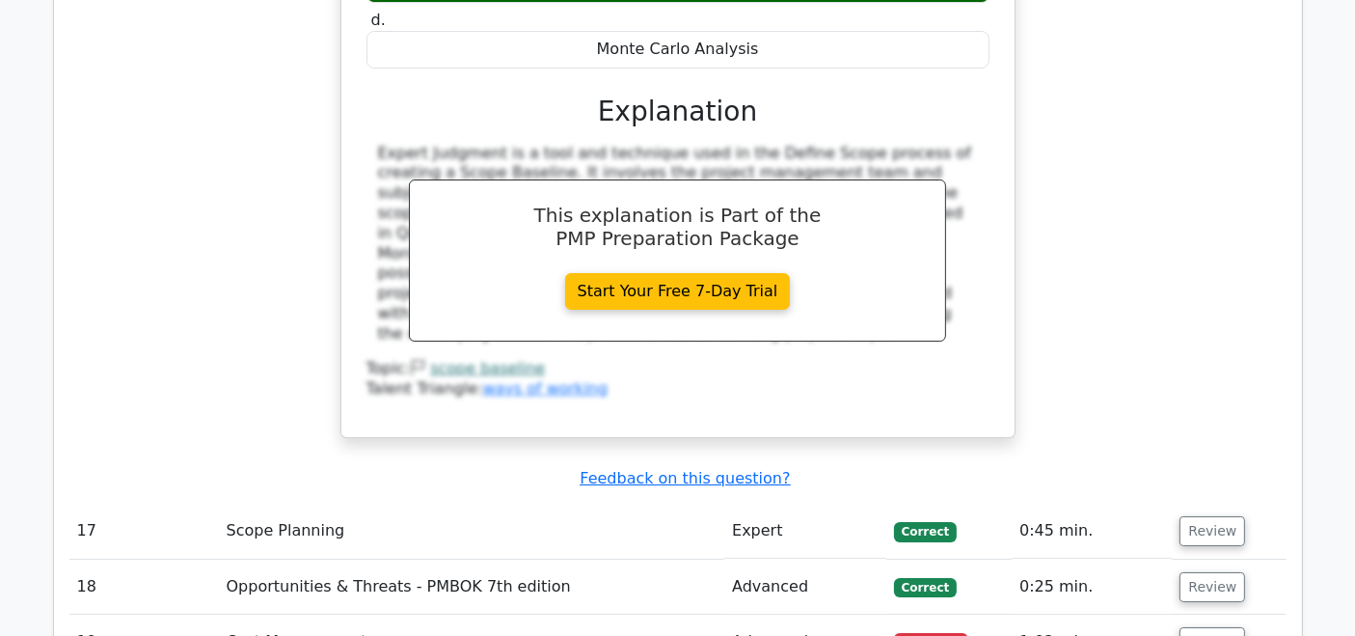
scroll to position [7098, 0]
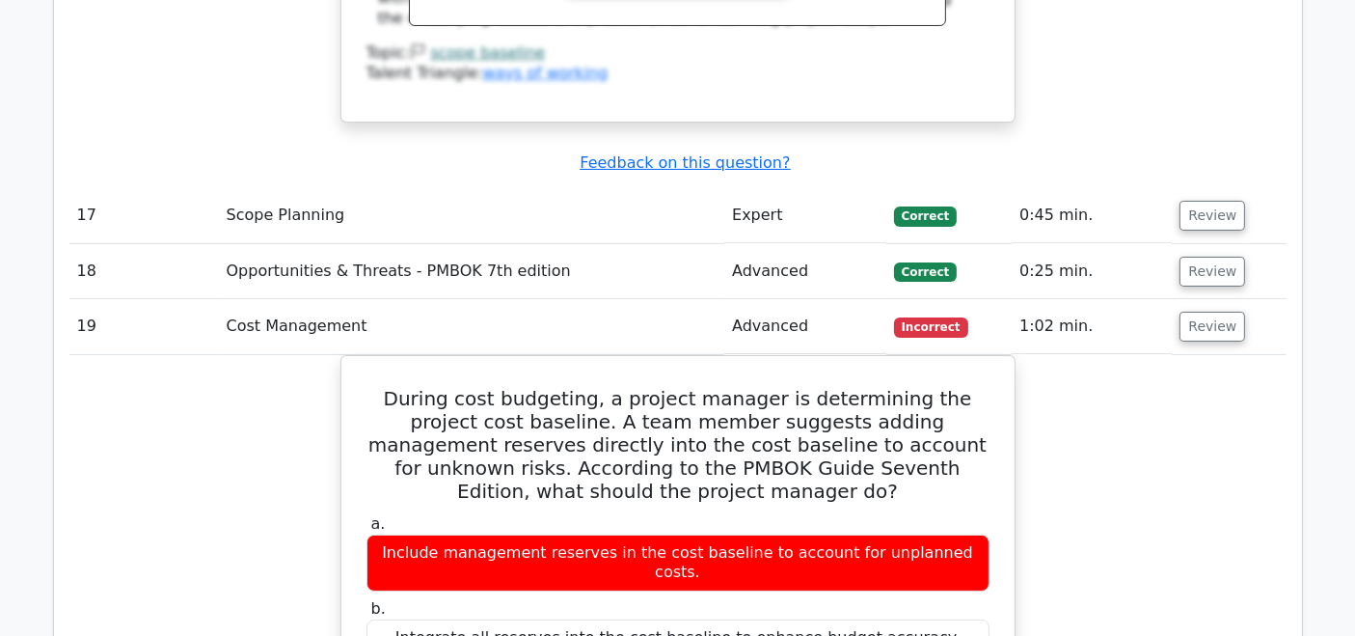
scroll to position [7410, 0]
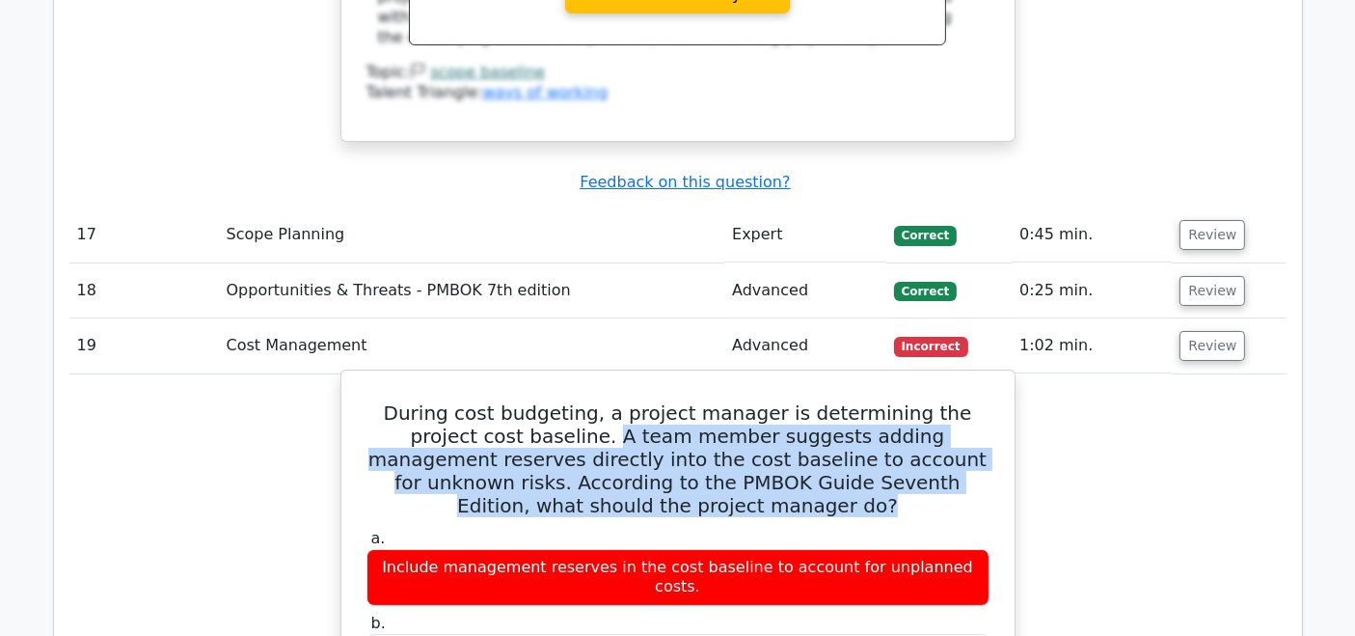
drag, startPoint x: 494, startPoint y: 137, endPoint x: 741, endPoint y: 219, distance: 260.2
copy h5 "A team member suggests adding management reserves directly into the cost baseli…"
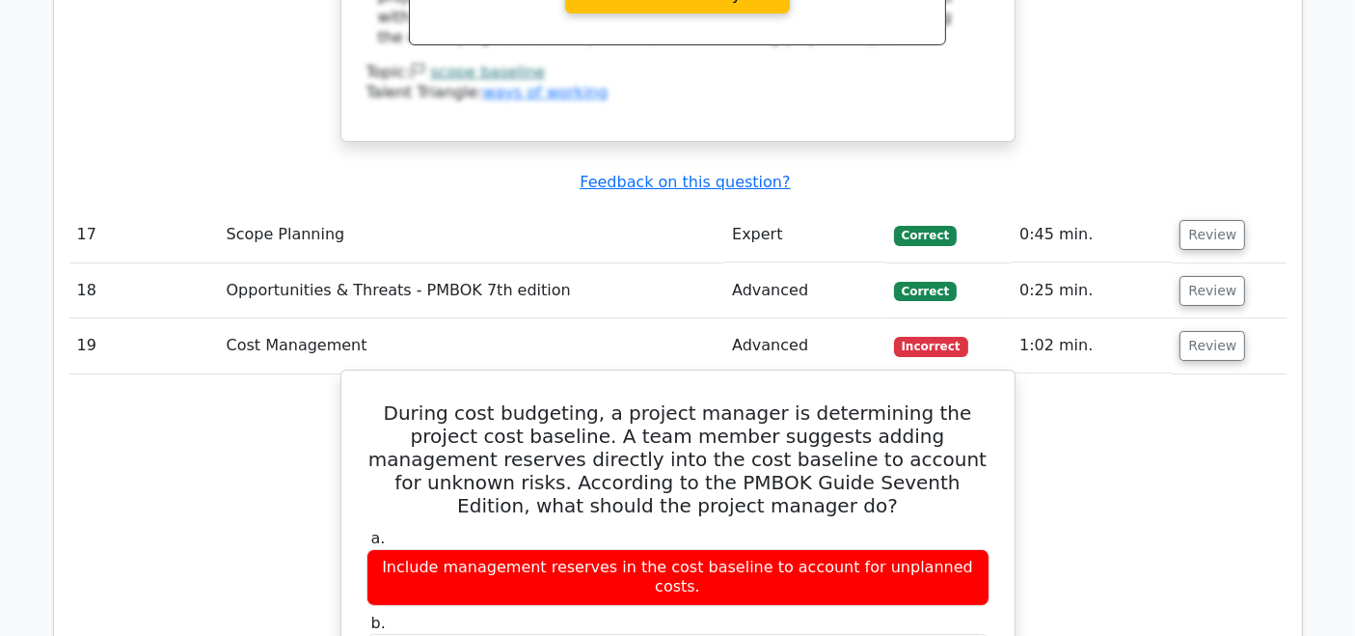
drag, startPoint x: 410, startPoint y: 472, endPoint x: 945, endPoint y: 464, distance: 535.4
copy div "Exclude management reserves from the cost baseline; they are separate."
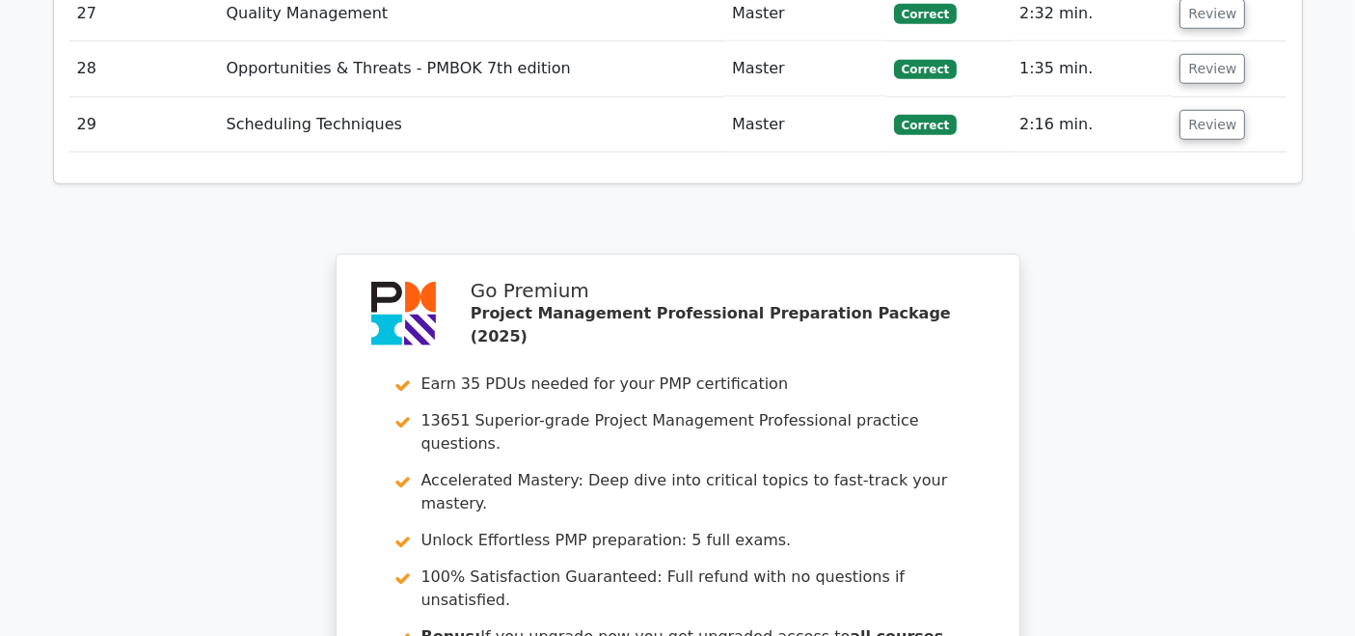
scroll to position [9103, 0]
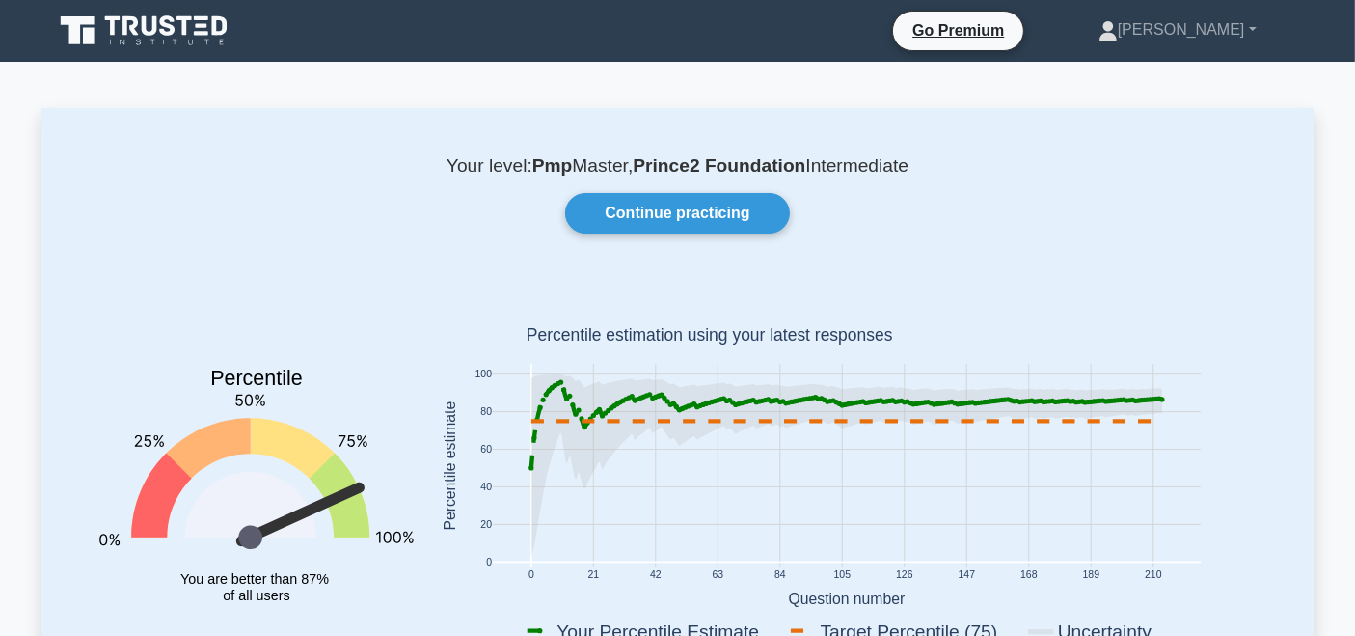
click at [380, 171] on p "Your level: Pmp Master, Prince2 Foundation Intermediate" at bounding box center [678, 165] width 1181 height 23
